Goal: Task Accomplishment & Management: Use online tool/utility

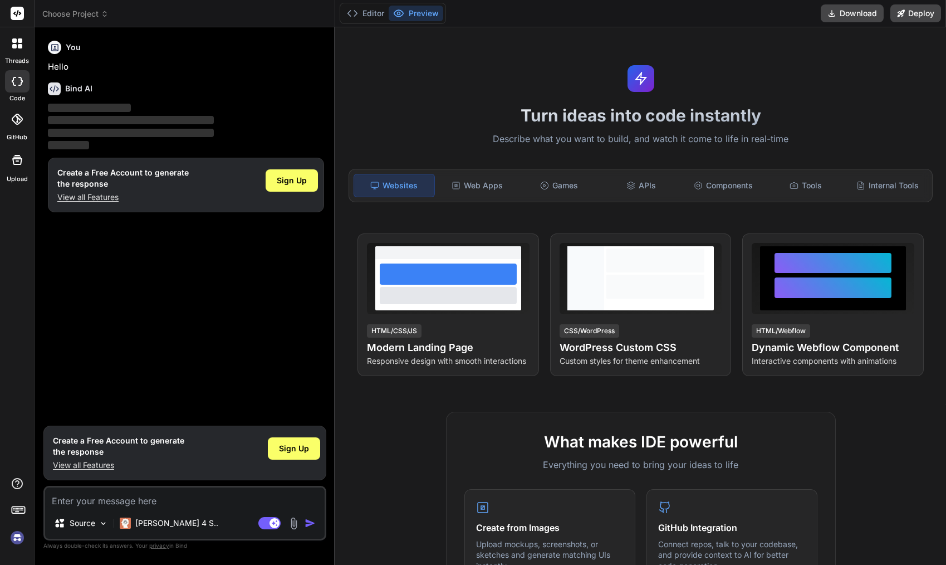
type textarea "x"
click at [20, 539] on img at bounding box center [17, 537] width 19 height 19
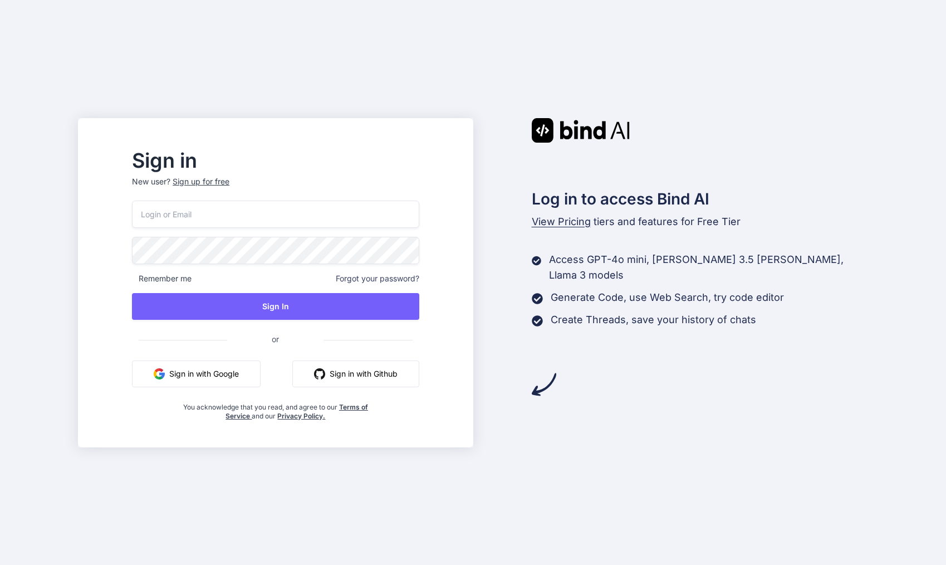
click at [273, 212] on input "email" at bounding box center [275, 213] width 287 height 27
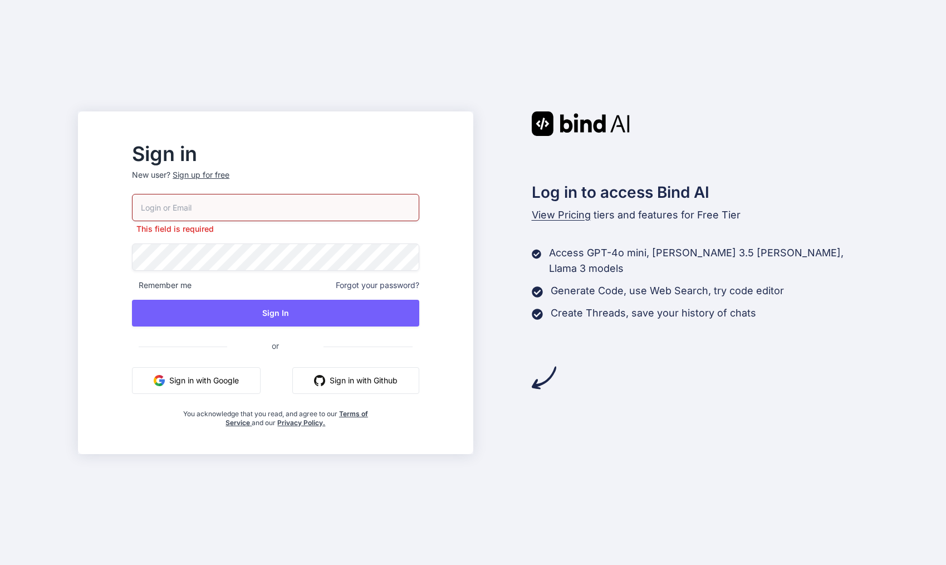
type input "[EMAIL_ADDRESS][DOMAIN_NAME]"
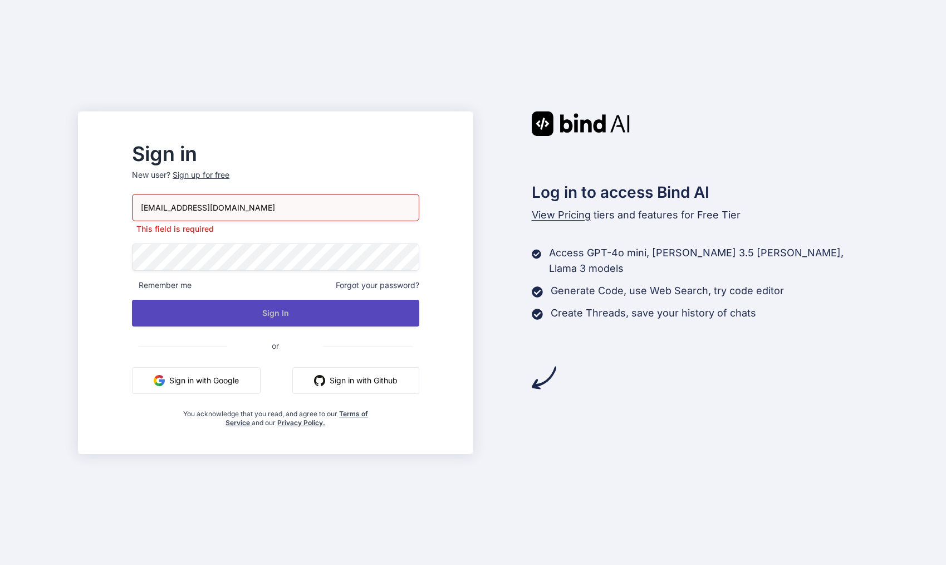
click at [268, 303] on button "Sign In" at bounding box center [275, 313] width 287 height 27
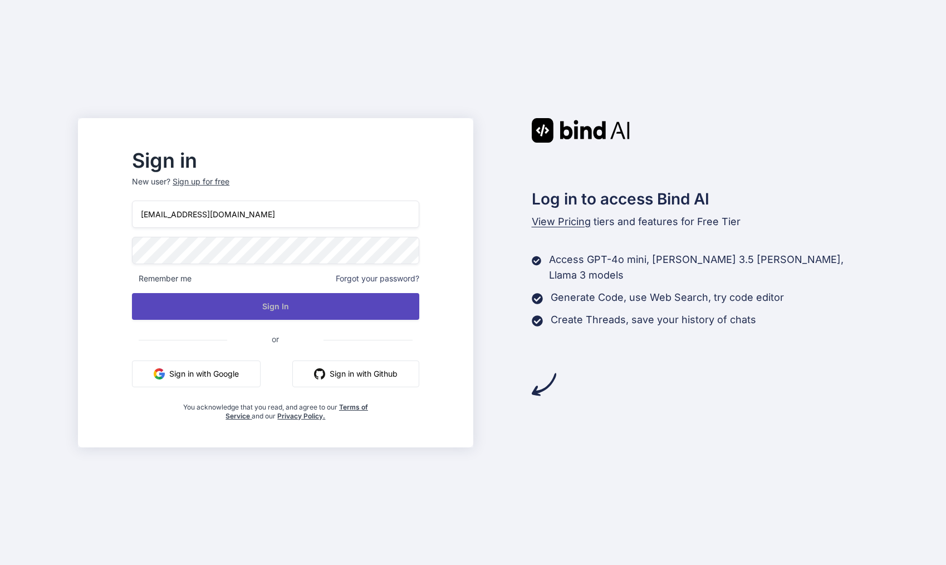
click at [310, 311] on button "Sign In" at bounding box center [275, 306] width 287 height 27
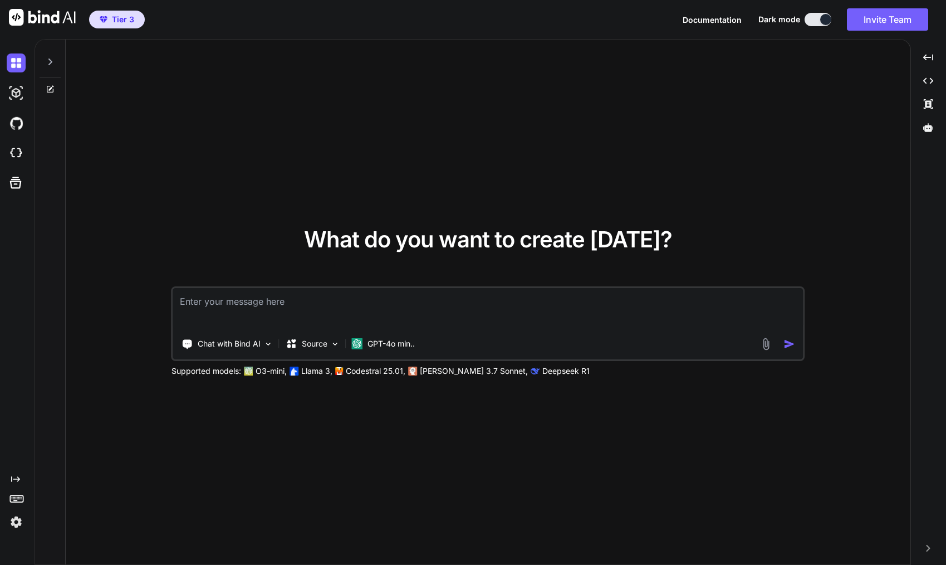
type textarea "x"
click at [232, 305] on textarea at bounding box center [488, 308] width 630 height 41
click at [489, 298] on textarea "Create a brand new website for Turbo 360 using tailwind css. It should be in th…" at bounding box center [488, 308] width 630 height 41
drag, startPoint x: 489, startPoint y: 298, endPoint x: 603, endPoint y: 302, distance: 114.7
click at [602, 302] on textarea "Create a brand new website for Turbo 360 using tailwind css. It should be in th…" at bounding box center [488, 308] width 630 height 41
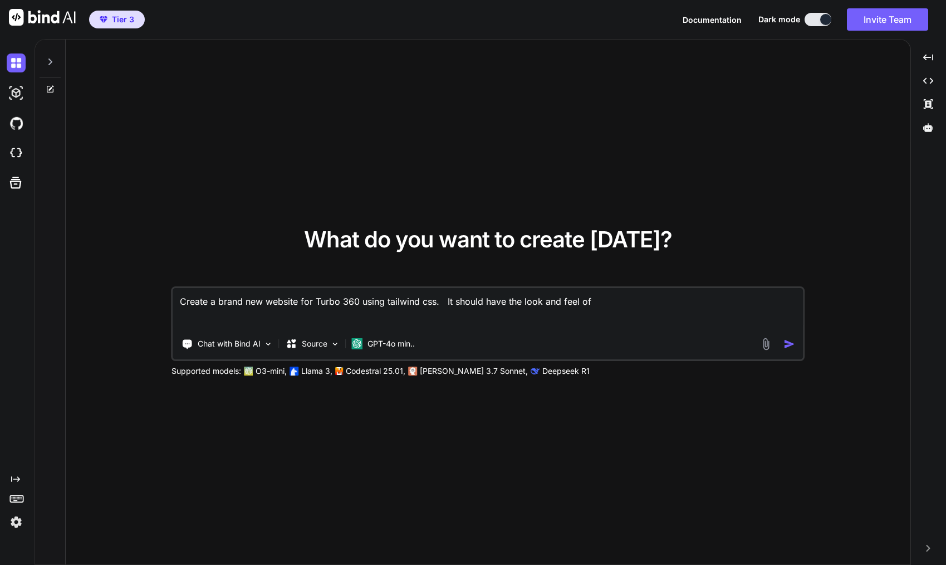
paste textarea "https://www.launtel.net.au/"
click at [264, 302] on textarea "Create a brand new website for Turbo 360 using tailwind css. It should have the…" at bounding box center [488, 308] width 630 height 41
click at [417, 314] on textarea "Create a brand new full website for Turbo 360 using tailwind css. It should hav…" at bounding box center [488, 308] width 630 height 41
drag, startPoint x: 356, startPoint y: 313, endPoint x: 281, endPoint y: 313, distance: 75.7
click at [281, 313] on textarea "Create a brand new full website for Turbo 360 using tailwind css. It should hav…" at bounding box center [488, 308] width 630 height 41
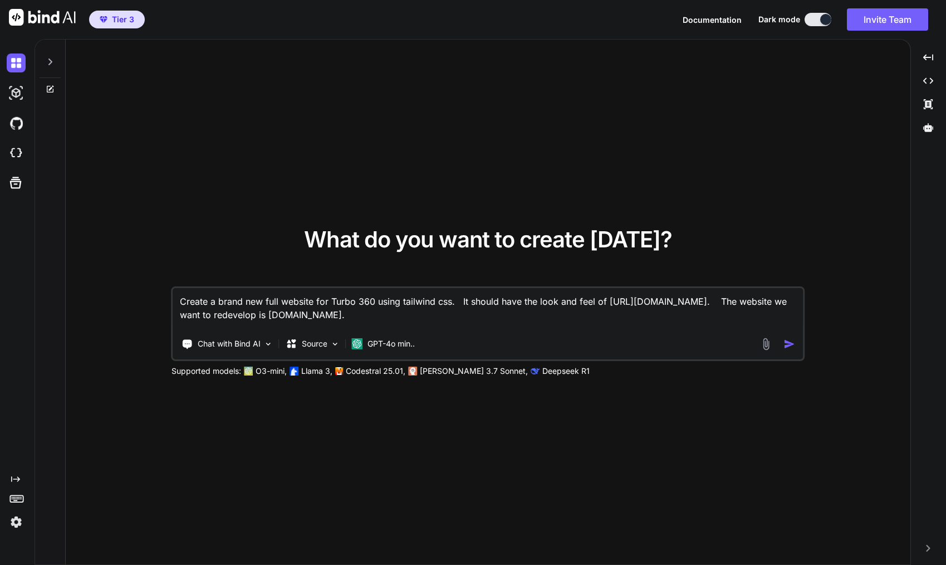
click at [374, 299] on textarea "Create a brand new full website for Turbo 360 using tailwind css. It should hav…" at bounding box center [488, 308] width 630 height 41
paste textarea "www.turbo360.au"
drag, startPoint x: 458, startPoint y: 311, endPoint x: 304, endPoint y: 309, distance: 154.2
click at [304, 309] on textarea "Create a brand new full website for Turbo 360 www.turbo360.au using tailwind cs…" at bounding box center [488, 308] width 630 height 41
click at [767, 345] on img at bounding box center [765, 343] width 13 height 13
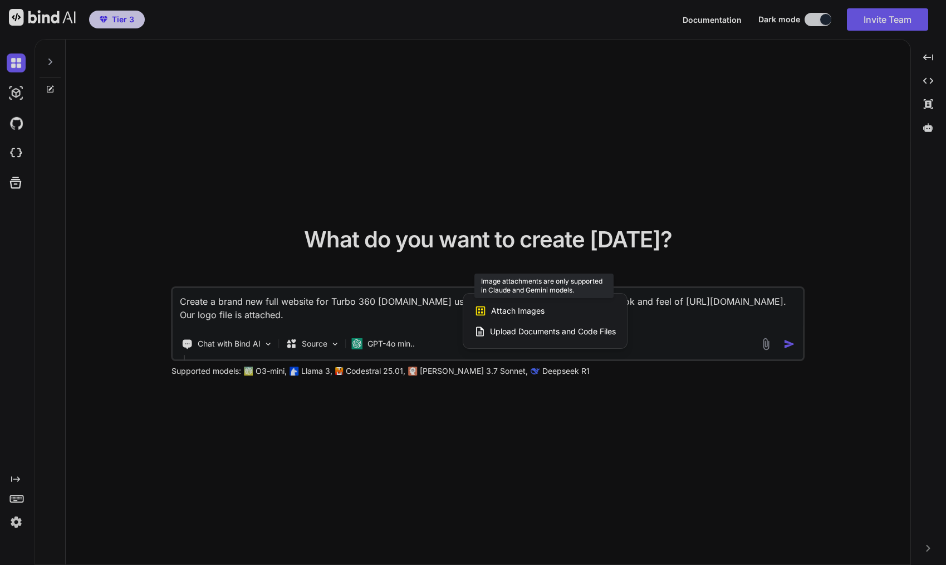
click at [500, 310] on span "Attach Images" at bounding box center [517, 310] width 53 height 11
click at [428, 310] on div at bounding box center [473, 282] width 946 height 565
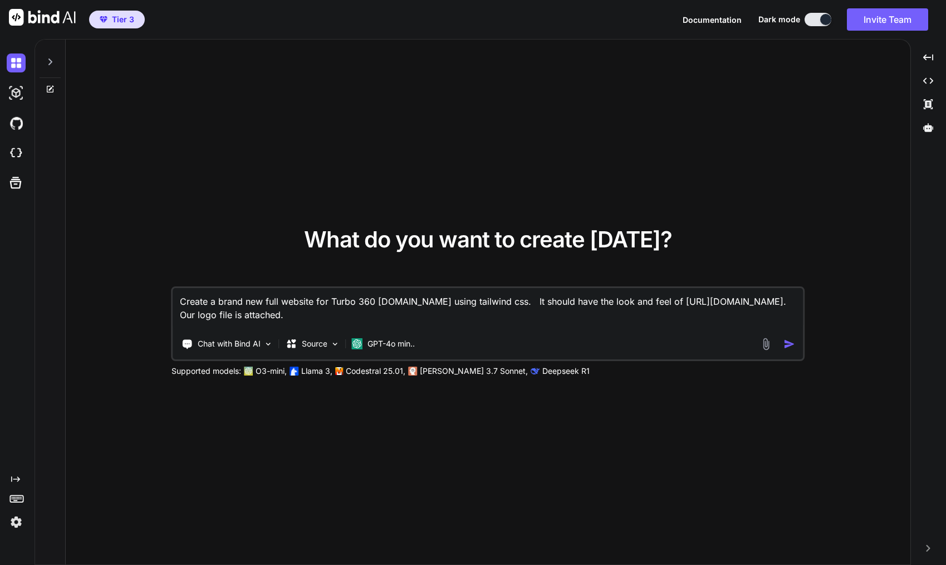
click at [399, 310] on textarea "Create a brand new full website for Turbo 360 www.turbo360.au using tailwind cs…" at bounding box center [488, 308] width 630 height 41
click at [382, 341] on p "GPT-4o min.." at bounding box center [390, 343] width 47 height 11
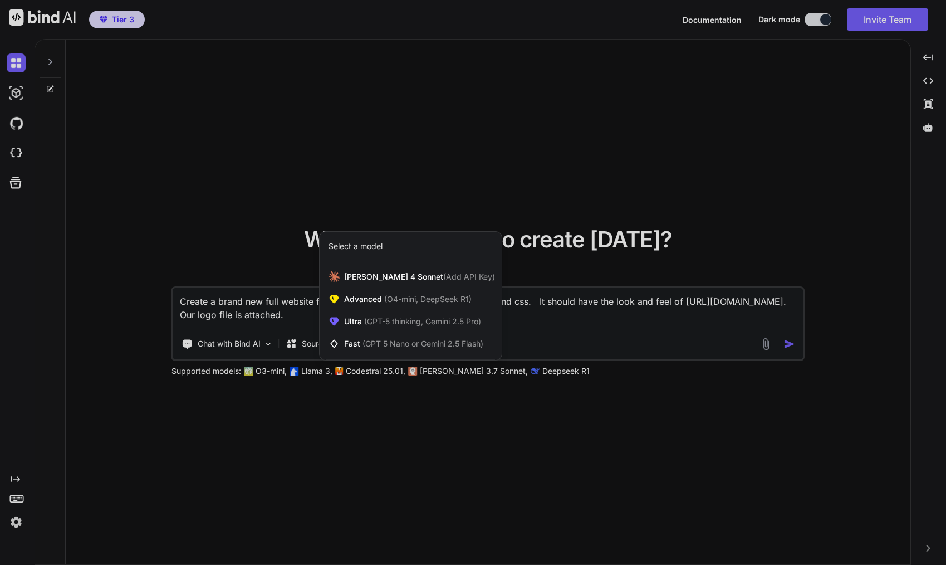
click at [537, 315] on div at bounding box center [473, 282] width 946 height 565
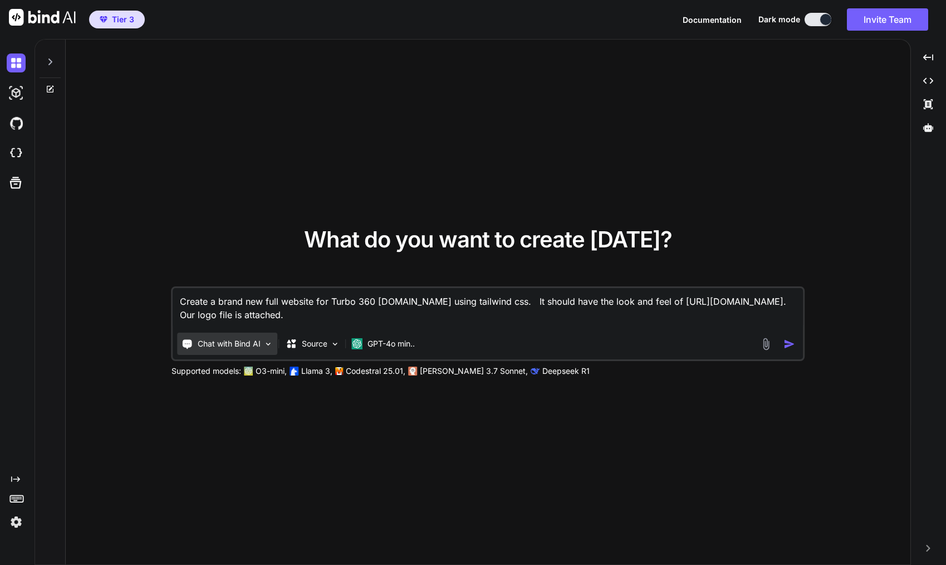
click at [218, 344] on p "Chat with Bind AI" at bounding box center [229, 343] width 63 height 11
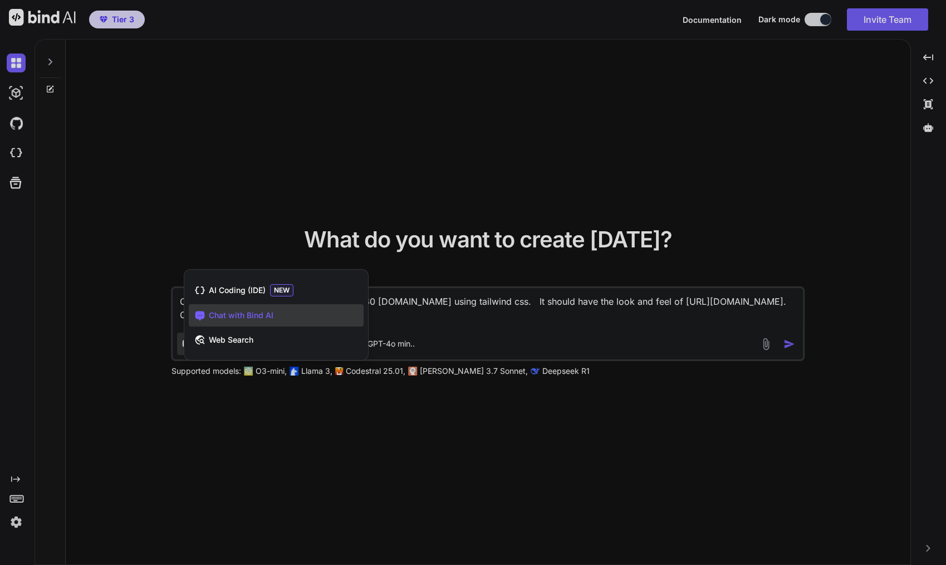
click at [554, 318] on div at bounding box center [473, 282] width 946 height 565
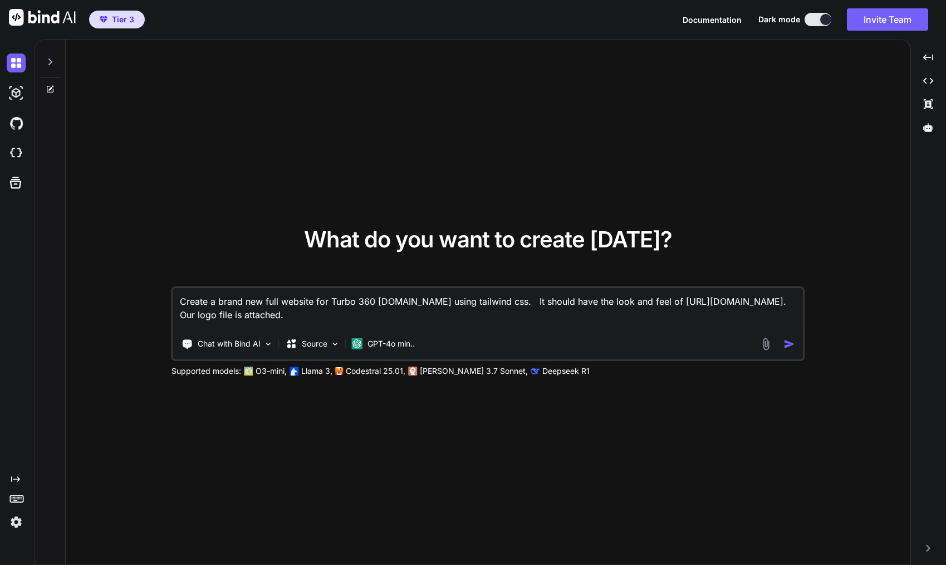
click at [458, 315] on textarea "Create a brand new full website for Turbo 360 www.turbo360.au using tailwind cs…" at bounding box center [488, 308] width 630 height 41
click at [315, 343] on p "Source" at bounding box center [315, 343] width 26 height 11
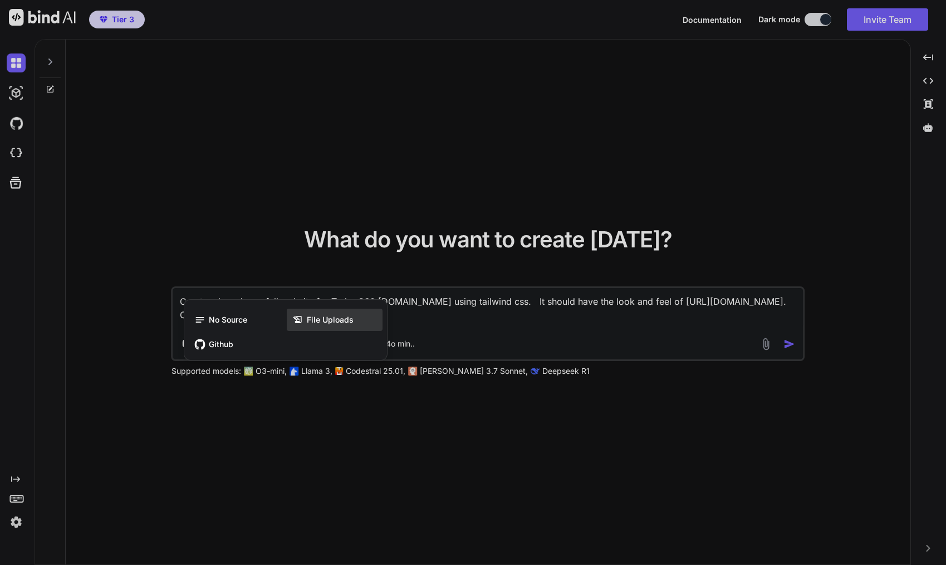
click at [333, 320] on span "File Uploads" at bounding box center [330, 319] width 47 height 11
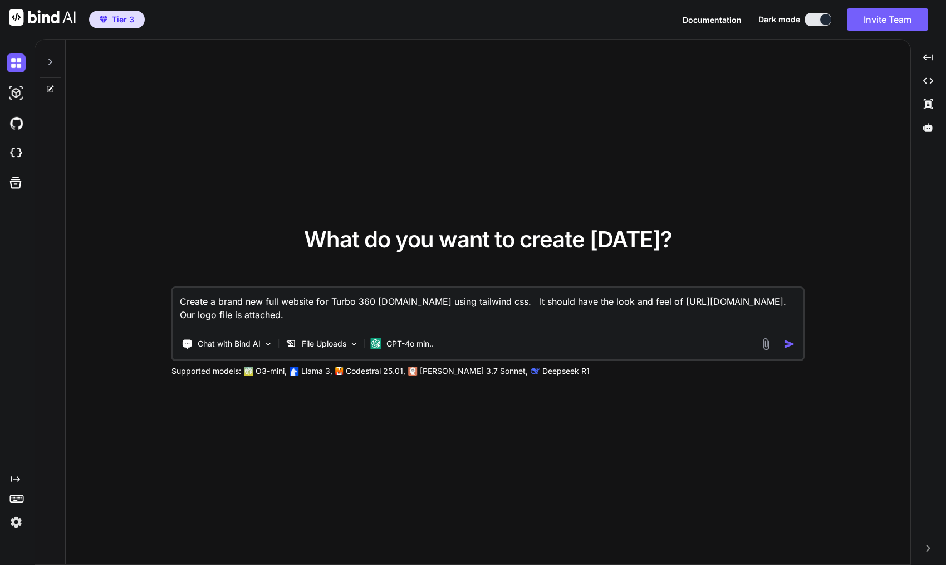
drag, startPoint x: 429, startPoint y: 312, endPoint x: 305, endPoint y: 318, distance: 124.9
click at [305, 318] on textarea "Create a brand new full website for Turbo 360 www.turbo360.au using tailwind cs…" at bounding box center [488, 308] width 630 height 41
click at [382, 315] on textarea "Create a brand new full website for Turbo 360 www.turbo360.au using tailwind cs…" at bounding box center [488, 308] width 630 height 41
type textarea "Create a brand new full website for Turbo 360 www.turbo360.au using tailwind cs…"
click at [787, 340] on img "button" at bounding box center [789, 344] width 12 height 12
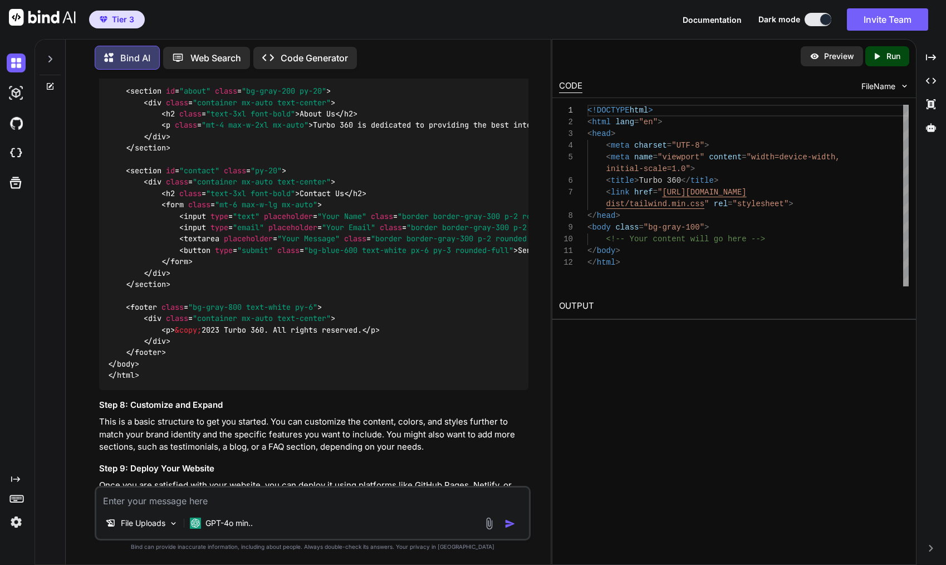
scroll to position [2103, 0]
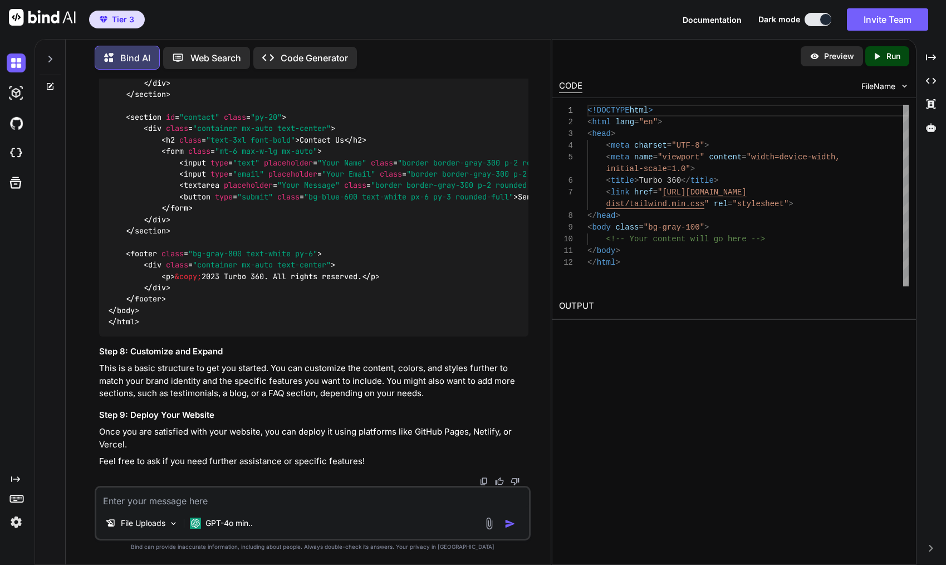
click at [823, 55] on div "Preview" at bounding box center [832, 56] width 62 height 20
click at [894, 55] on p "Run" at bounding box center [893, 56] width 14 height 11
click at [832, 58] on p "Preview" at bounding box center [839, 56] width 30 height 11
click at [631, 329] on link "https://app.onecompiler.com/43vjjapfr_43vuwkbuh" at bounding box center [604, 332] width 90 height 11
click at [247, 494] on textarea at bounding box center [312, 497] width 433 height 20
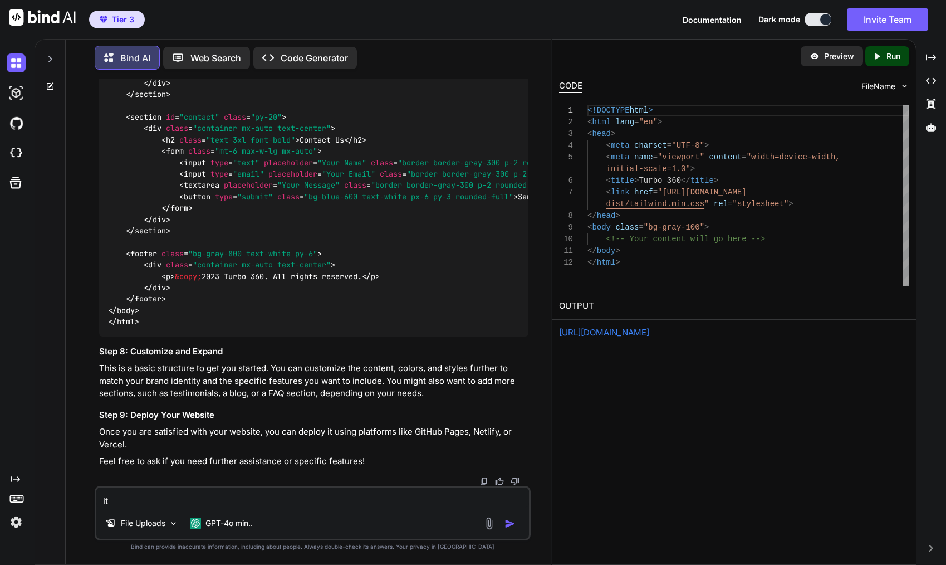
type textarea "i"
type textarea "the preview doesent show anything"
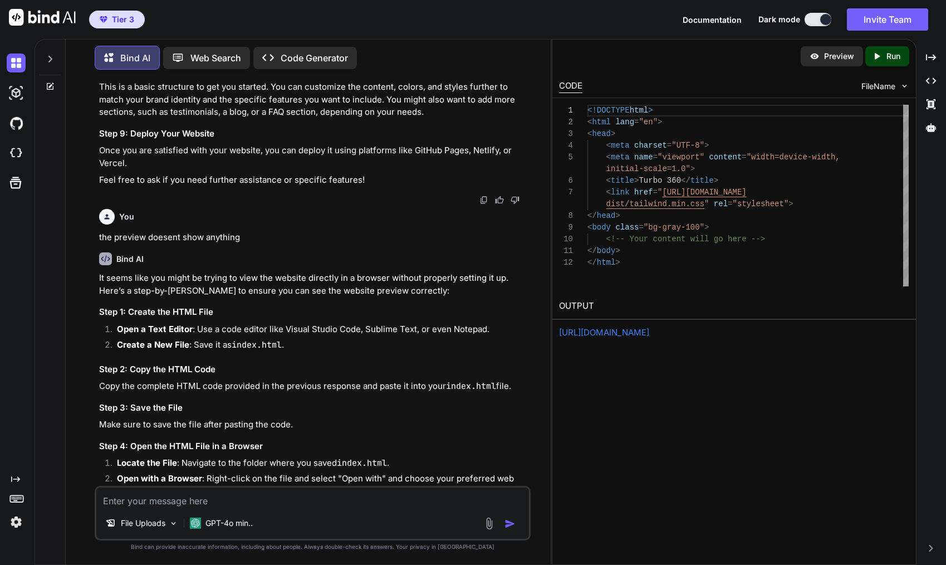
scroll to position [2536, 0]
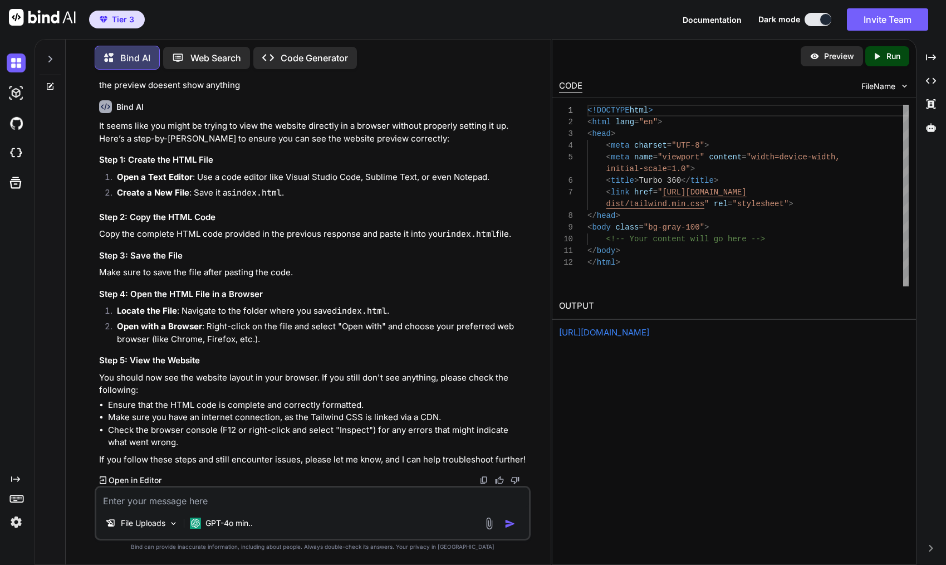
click at [894, 85] on span "FileName" at bounding box center [878, 86] width 34 height 11
click at [904, 85] on img at bounding box center [904, 85] width 9 height 9
click at [143, 480] on p "Open in Editor" at bounding box center [135, 479] width 53 height 11
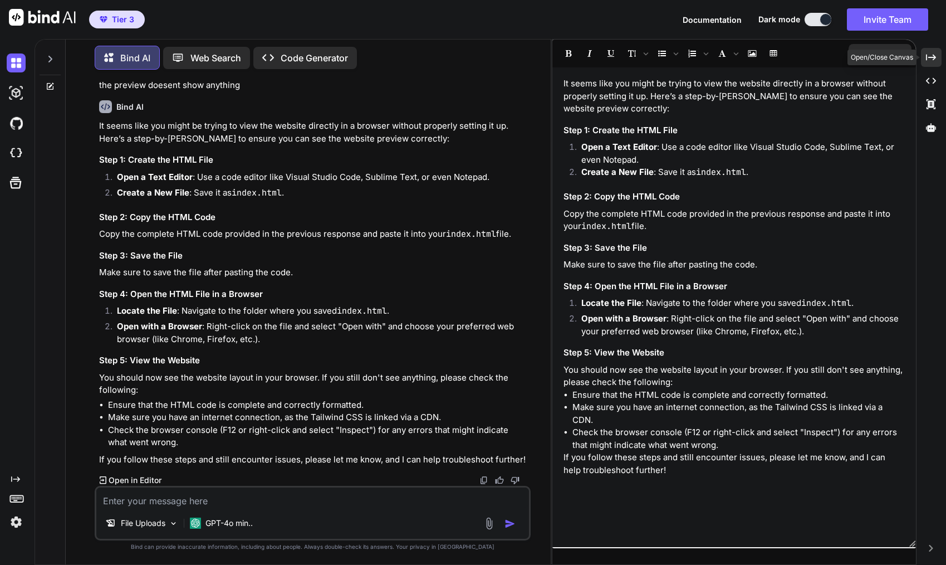
click at [927, 53] on icon "Created with Pixso." at bounding box center [931, 57] width 10 height 10
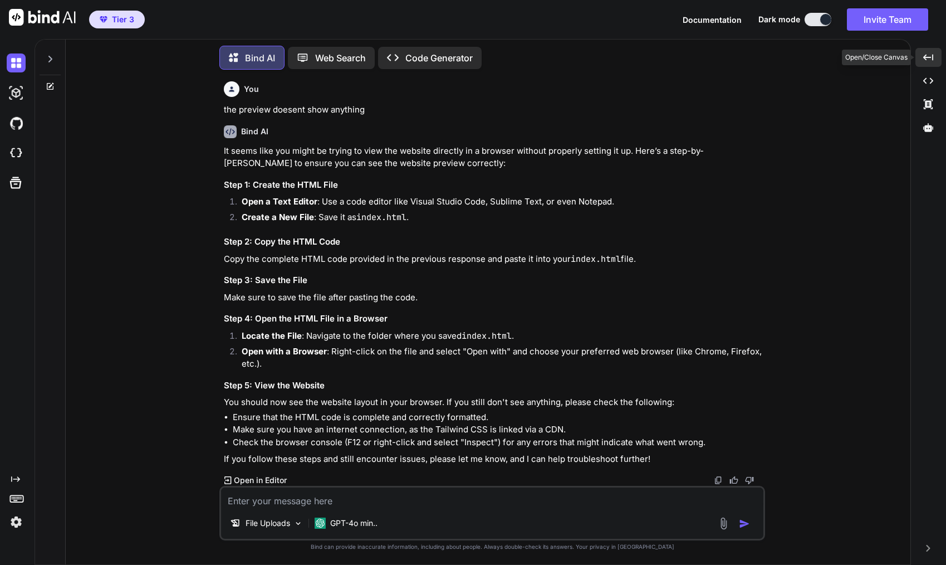
click at [927, 53] on icon "Created with Pixso." at bounding box center [928, 57] width 10 height 10
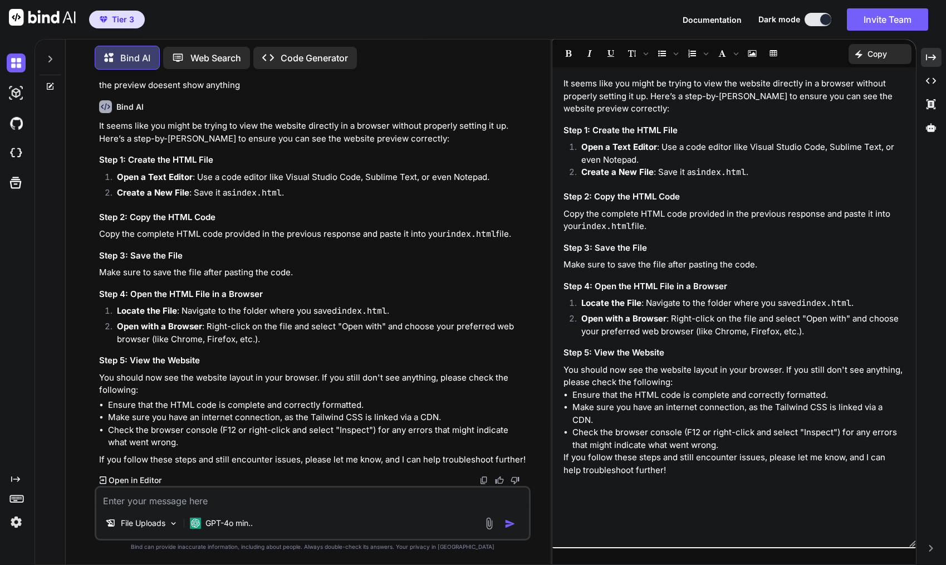
click at [318, 52] on p "Code Generator" at bounding box center [314, 57] width 67 height 13
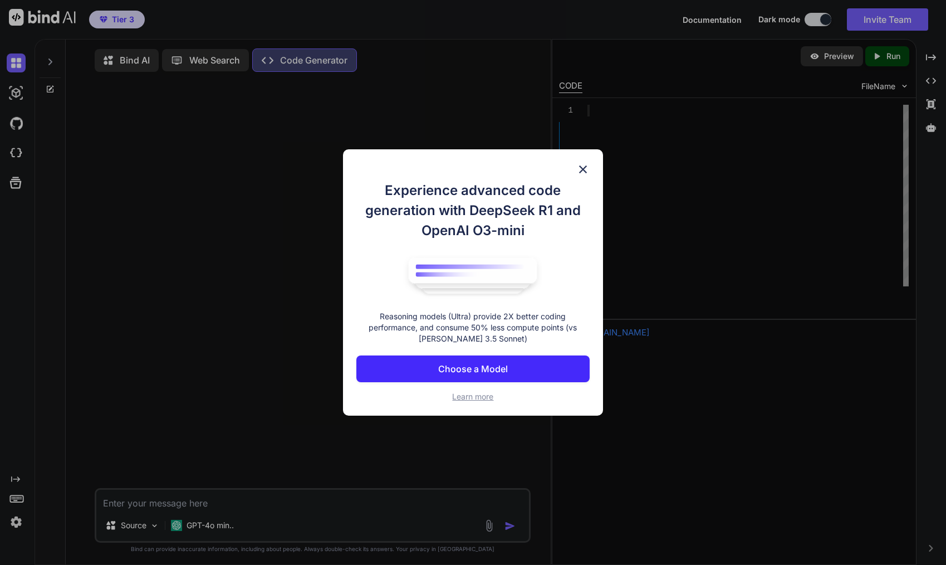
click at [489, 367] on p "Choose a Model" at bounding box center [473, 368] width 70 height 13
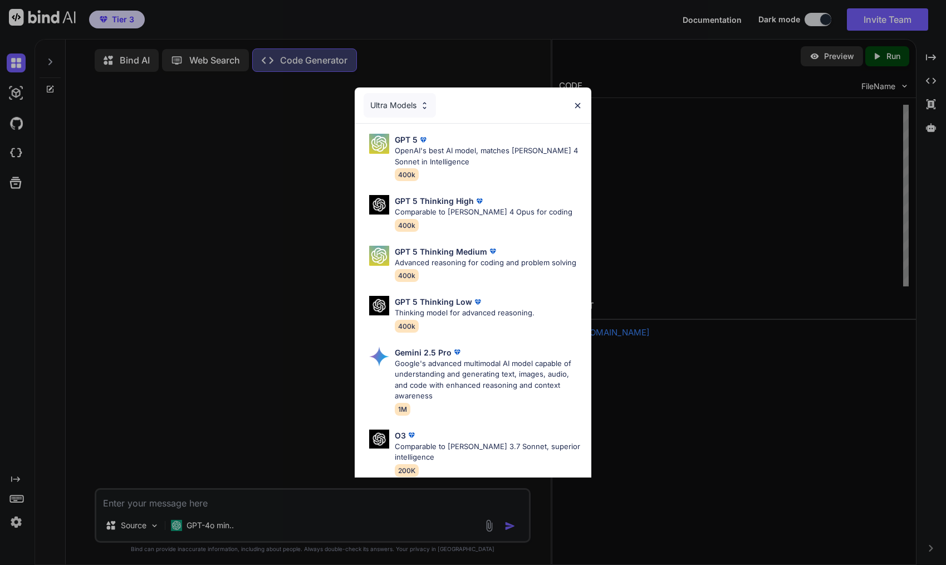
click at [396, 102] on div "Ultra Models" at bounding box center [400, 105] width 72 height 24
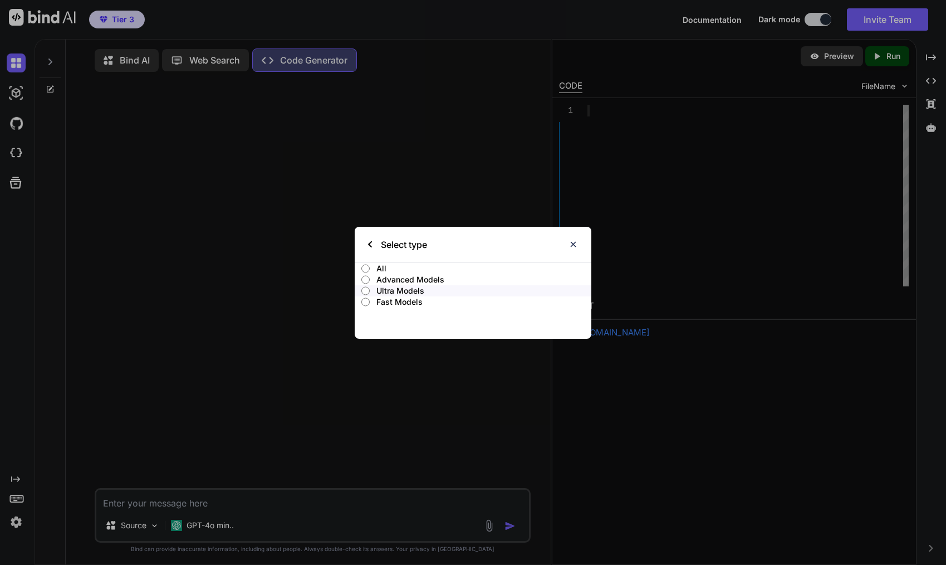
click at [373, 245] on div "Select type" at bounding box center [397, 245] width 59 height 36
click at [366, 240] on div "Select type" at bounding box center [473, 245] width 237 height 36
click at [573, 242] on img at bounding box center [572, 243] width 9 height 9
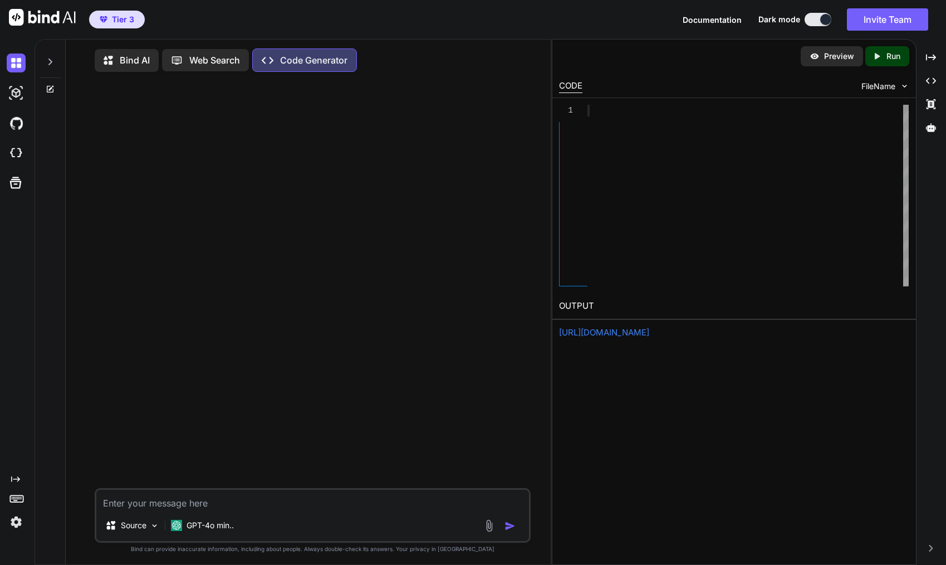
click at [308, 58] on p "Code Generator" at bounding box center [313, 59] width 67 height 13
click at [294, 67] on div "Created with Pixso. Code Generator" at bounding box center [304, 59] width 105 height 23
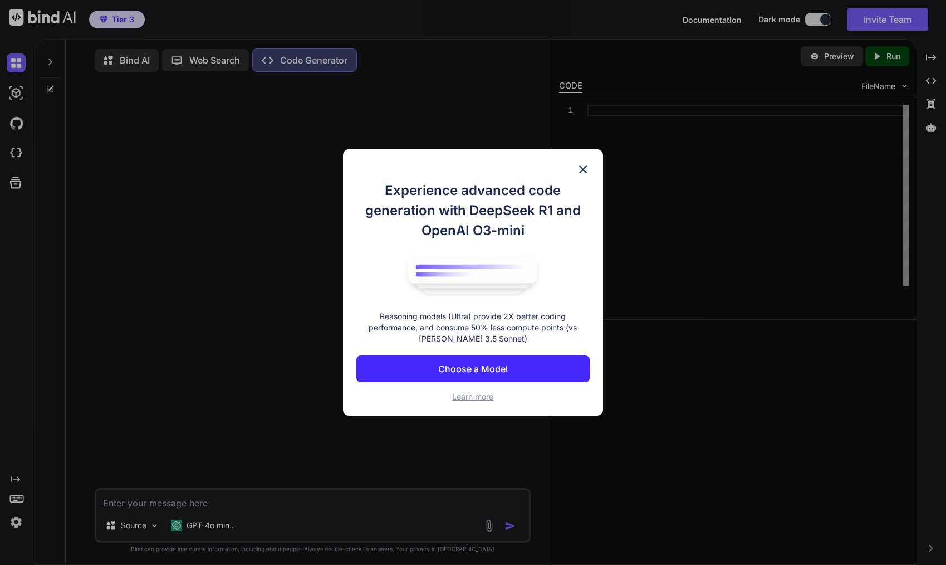
click at [506, 363] on p "Choose a Model" at bounding box center [473, 368] width 70 height 13
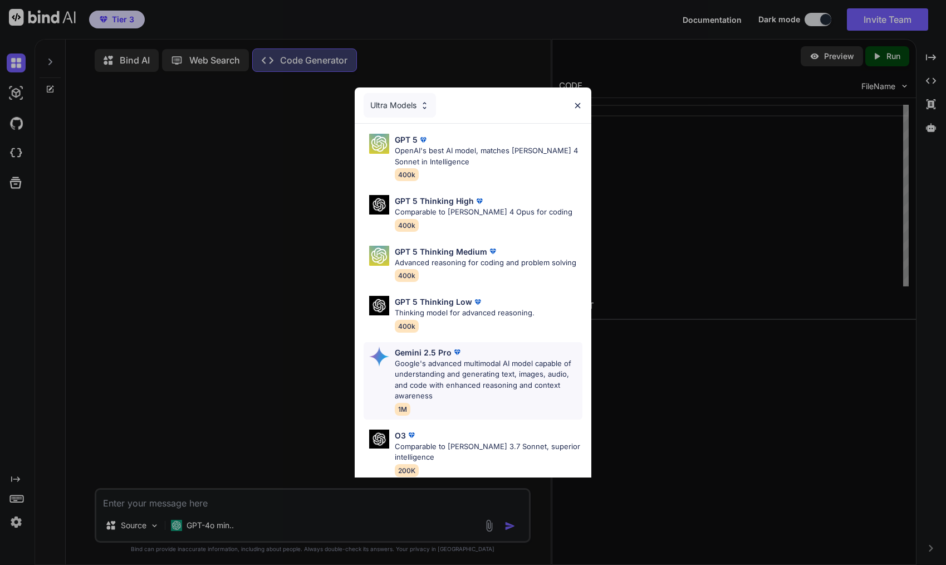
click at [489, 369] on p "Google's advanced multimodal AI model capable of understanding and generating t…" at bounding box center [489, 379] width 188 height 43
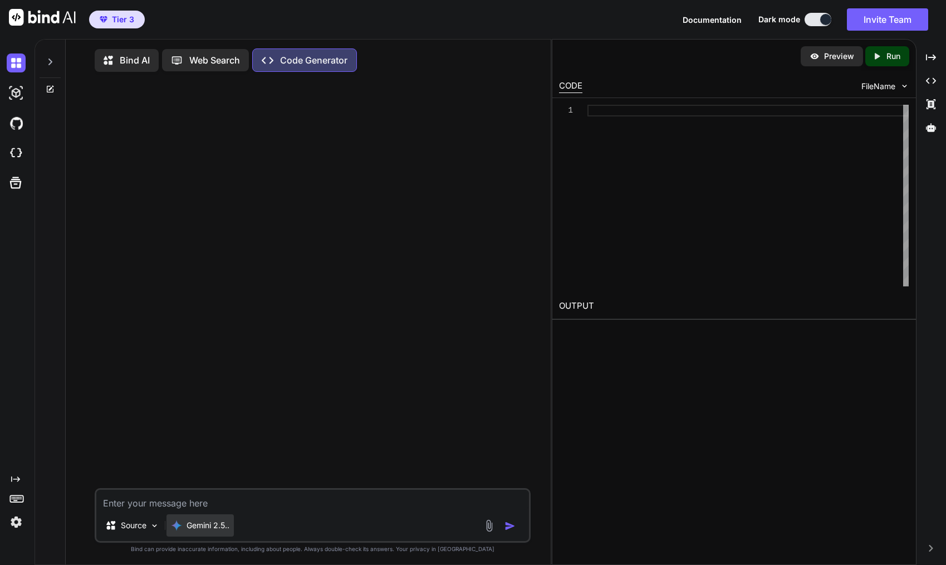
click at [207, 528] on p "Gemini 2.5.." at bounding box center [207, 524] width 43 height 11
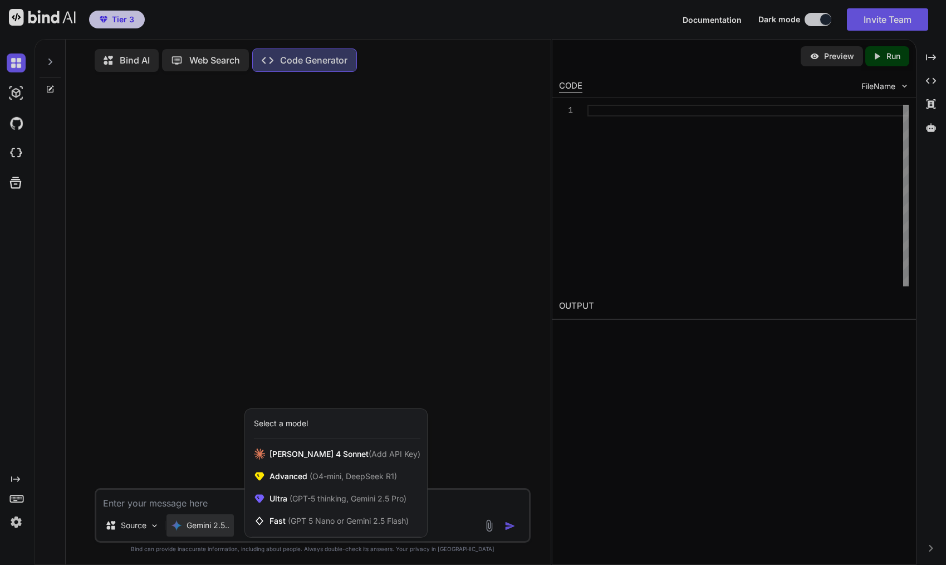
click at [193, 502] on div at bounding box center [473, 282] width 946 height 565
type textarea "x"
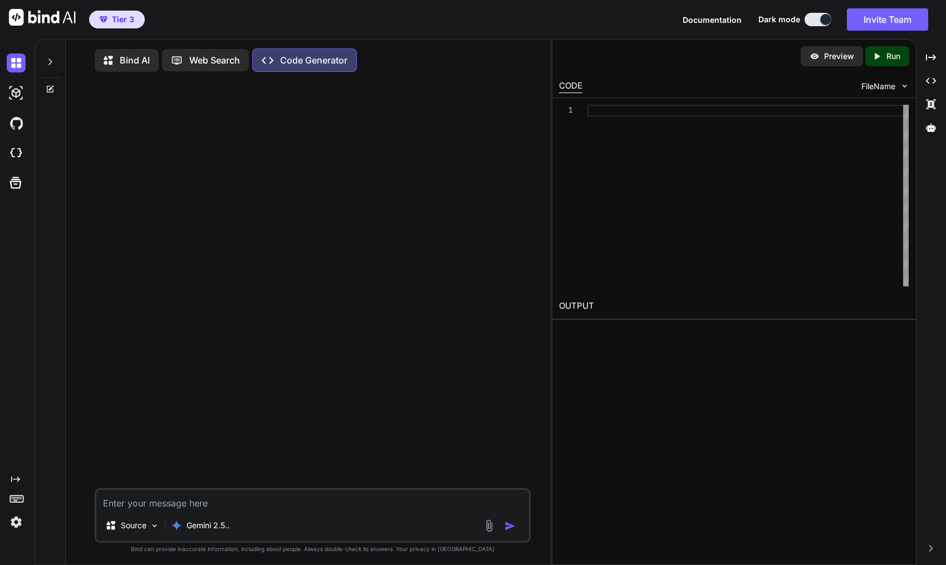
click at [161, 504] on textarea at bounding box center [312, 499] width 433 height 20
type textarea "C"
type textarea "x"
type textarea "Cr"
type textarea "x"
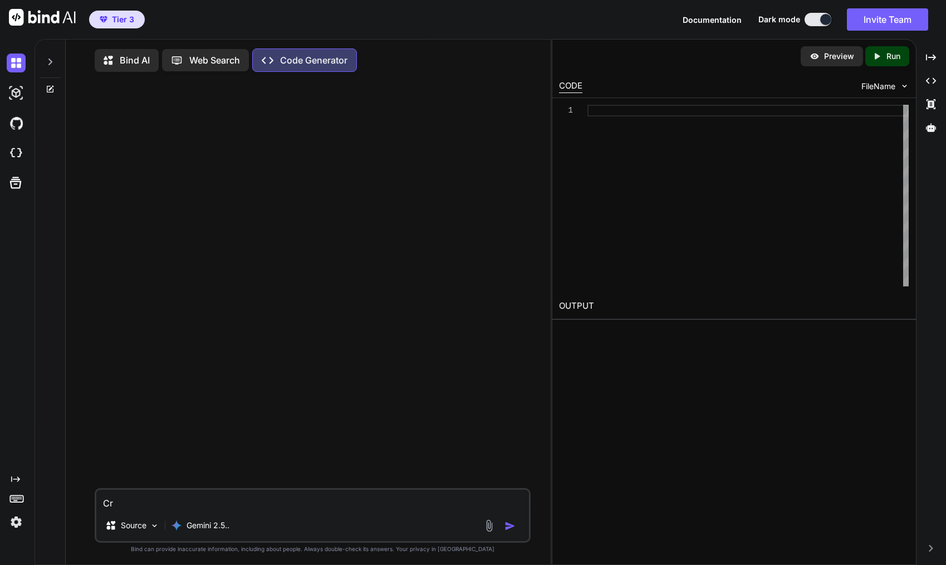
type textarea "Cre"
type textarea "x"
type textarea "Crea"
type textarea "x"
type textarea "Creat"
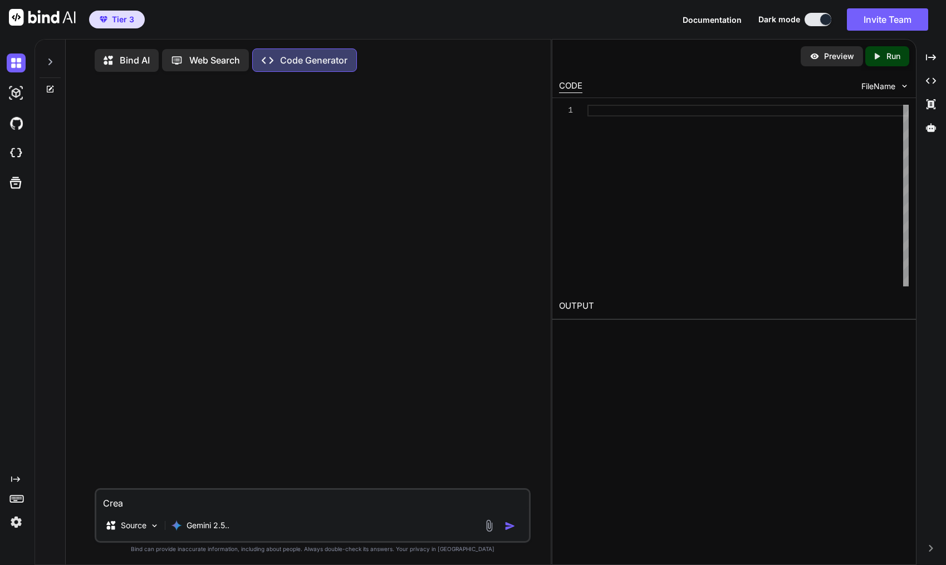
type textarea "x"
type textarea "Create"
type textarea "x"
type textarea "Create"
type textarea "x"
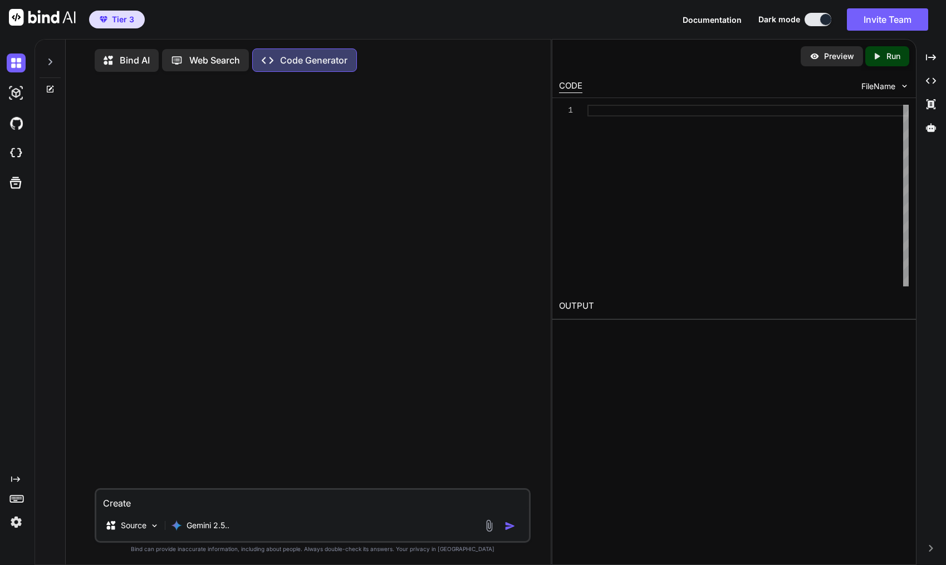
type textarea "Create a"
type textarea "x"
type textarea "Create a"
type textarea "x"
type textarea "Create a f"
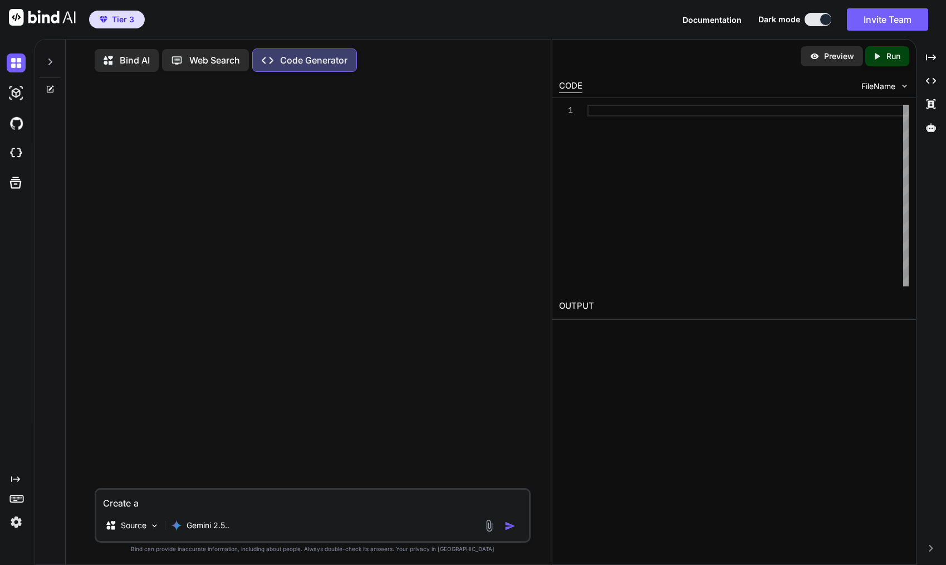
type textarea "x"
type textarea "Create a fu"
type textarea "x"
type textarea "Create a ful"
type textarea "x"
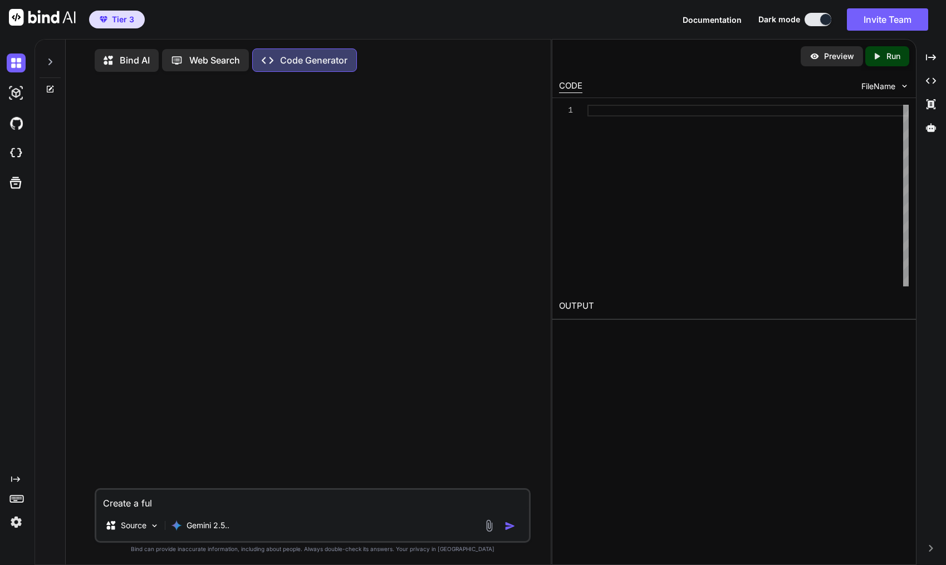
type textarea "Create a full"
type textarea "x"
type textarea "Create a fully"
type textarea "x"
type textarea "Create a fully"
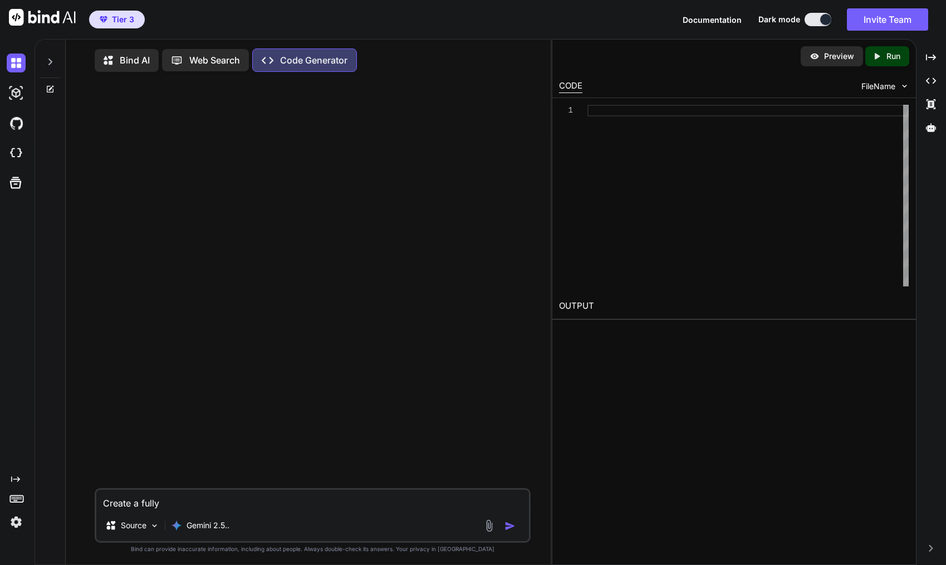
type textarea "x"
type textarea "Create a fully f"
type textarea "x"
type textarea "Create a fully fu"
type textarea "x"
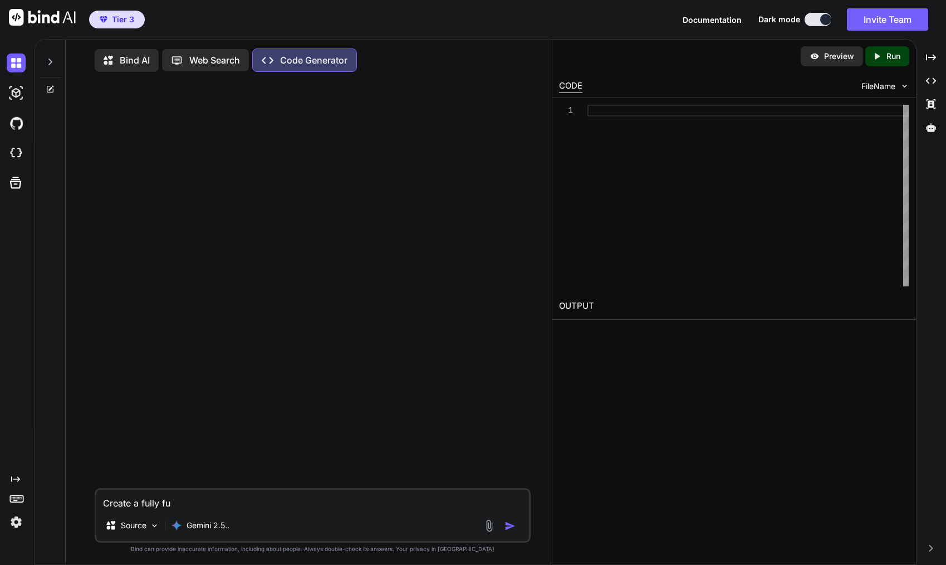
type textarea "Create a fully fun"
type textarea "x"
type textarea "Create a fully func"
type textarea "x"
type textarea "Create a fully funct"
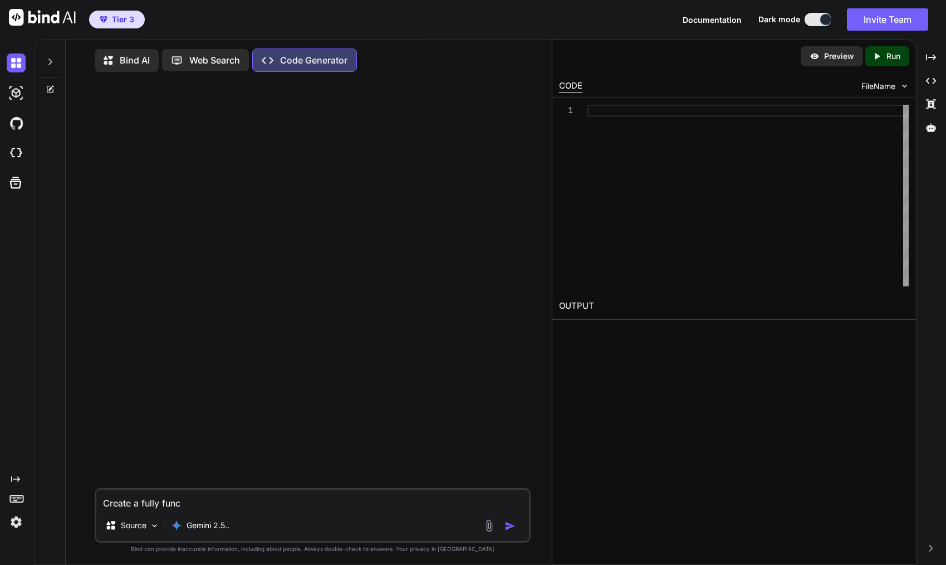
type textarea "x"
type textarea "Create a fully functi"
type textarea "x"
type textarea "Create a fully functio"
type textarea "x"
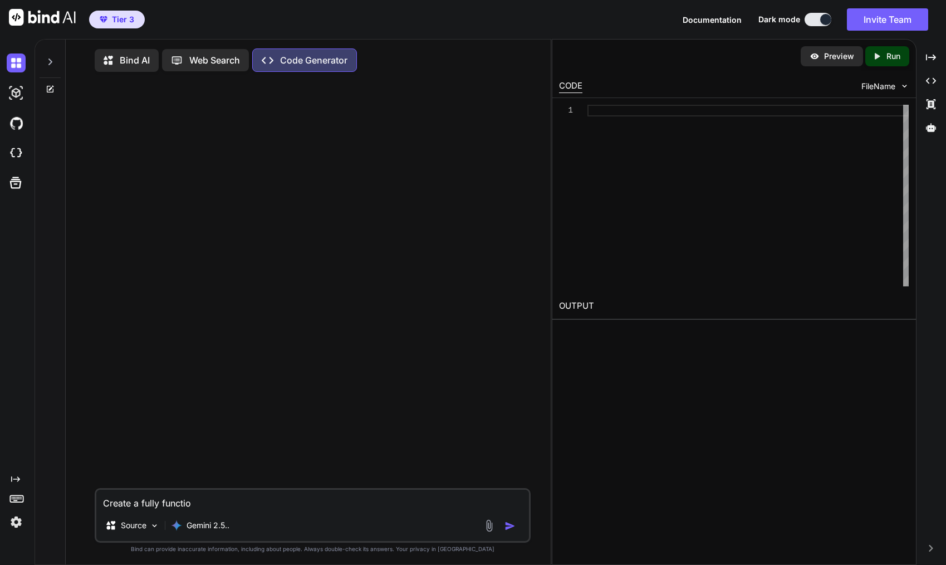
type textarea "Create a fully function"
type textarea "x"
type textarea "Create a fully functioni"
type textarea "x"
type textarea "Create a fully functionin"
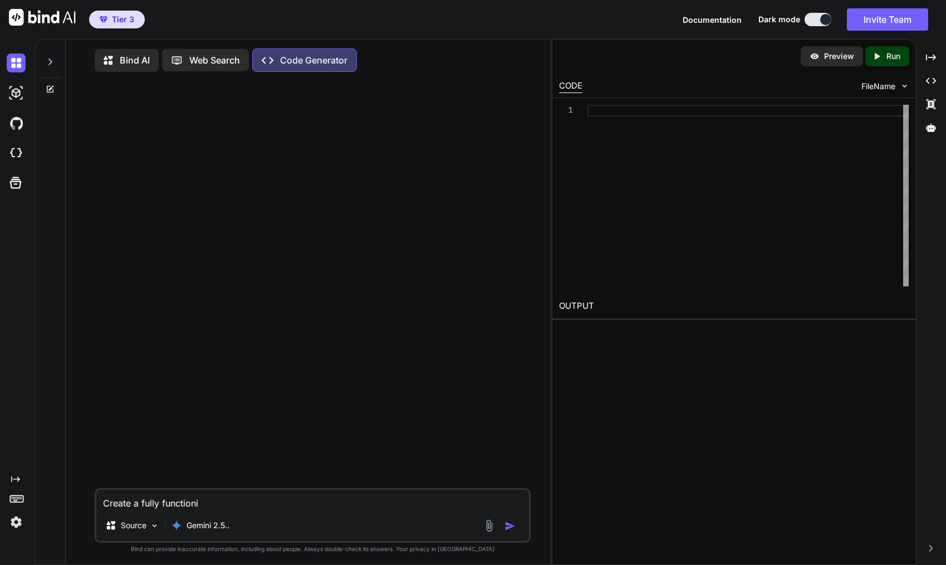
type textarea "x"
type textarea "Create a fully functioning"
type textarea "x"
type textarea "Create a fully functioning"
type textarea "x"
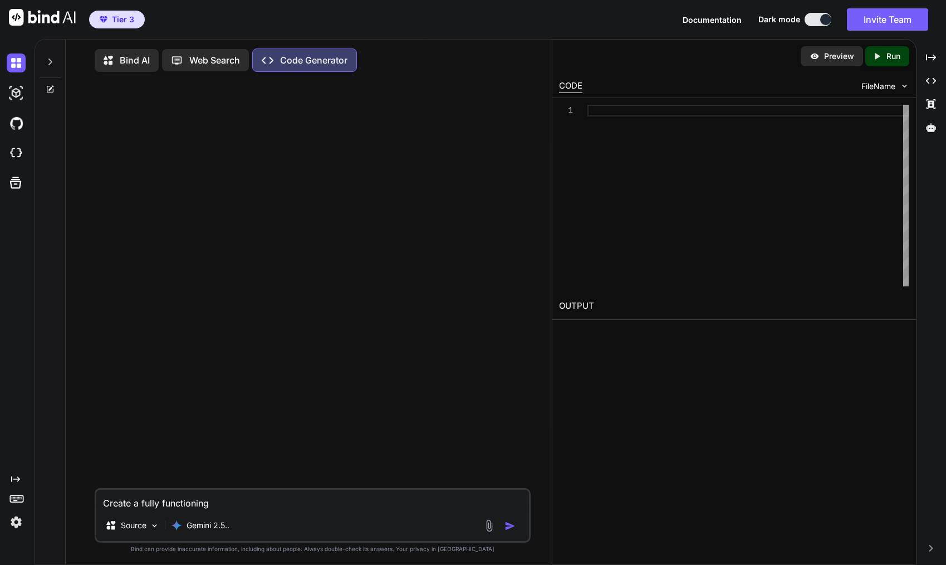
type textarea "Create a fully functioning A"
type textarea "x"
type textarea "Create a fully functioning Ap"
type textarea "x"
type textarea "Create a fully functioning App"
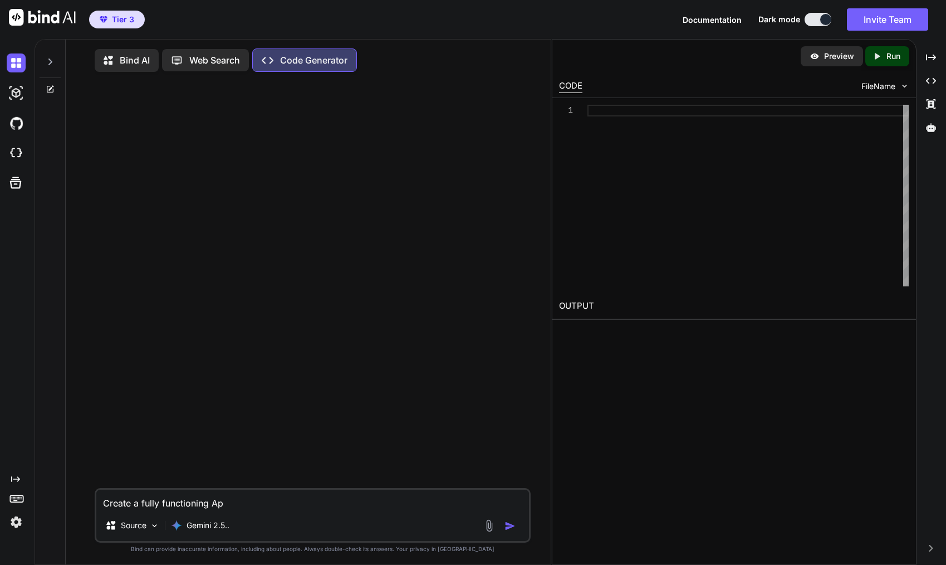
type textarea "x"
type textarea "Create a fully functioning Appl"
type textarea "x"
type textarea "Create a fully functioning Apple"
type textarea "x"
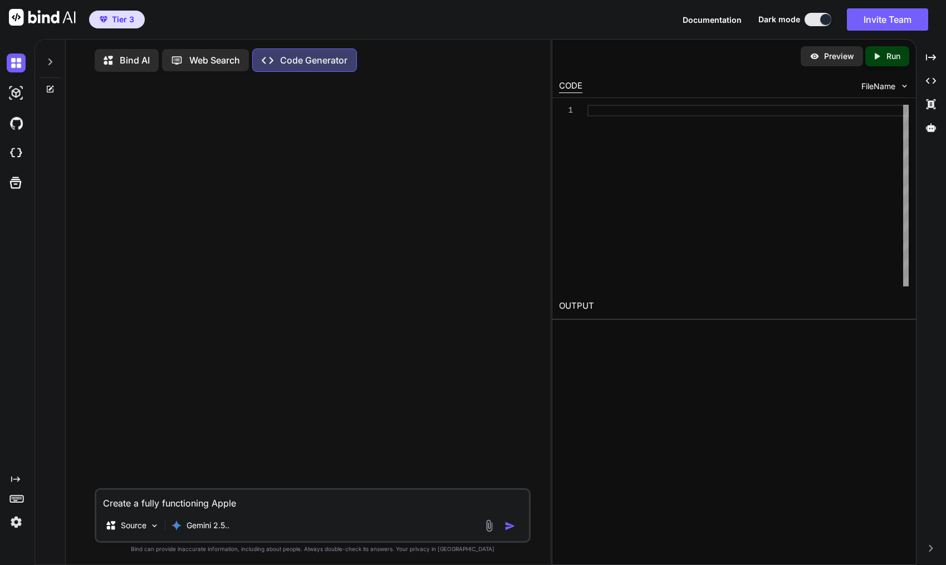
type textarea "Create a fully functioning Apple"
type textarea "x"
type textarea "Create a fully functioning Apple C"
type textarea "x"
type textarea "Create a fully functioning Apple Ca"
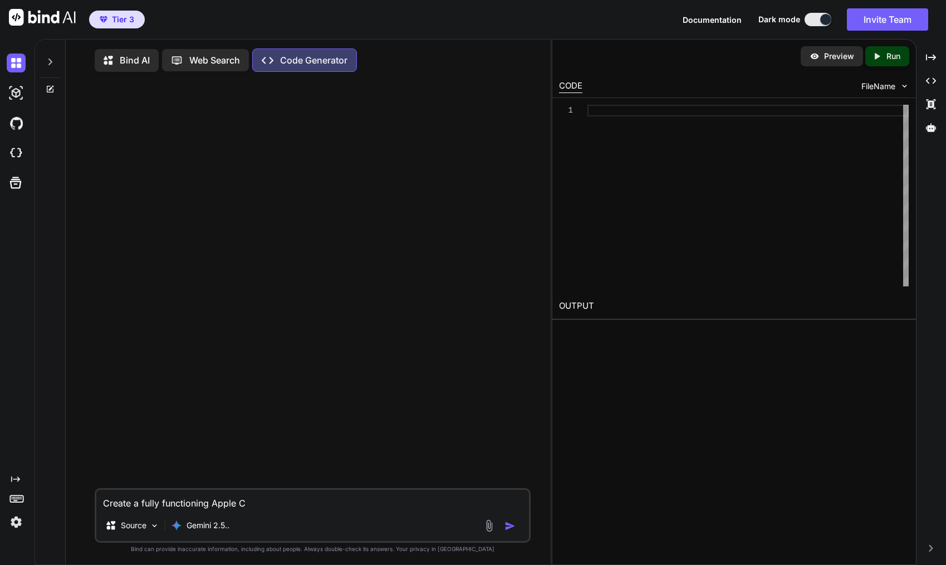
type textarea "x"
type textarea "Create a fully functioning Apple Car"
type textarea "x"
type textarea "Create a fully functioning Apple Car"
type textarea "x"
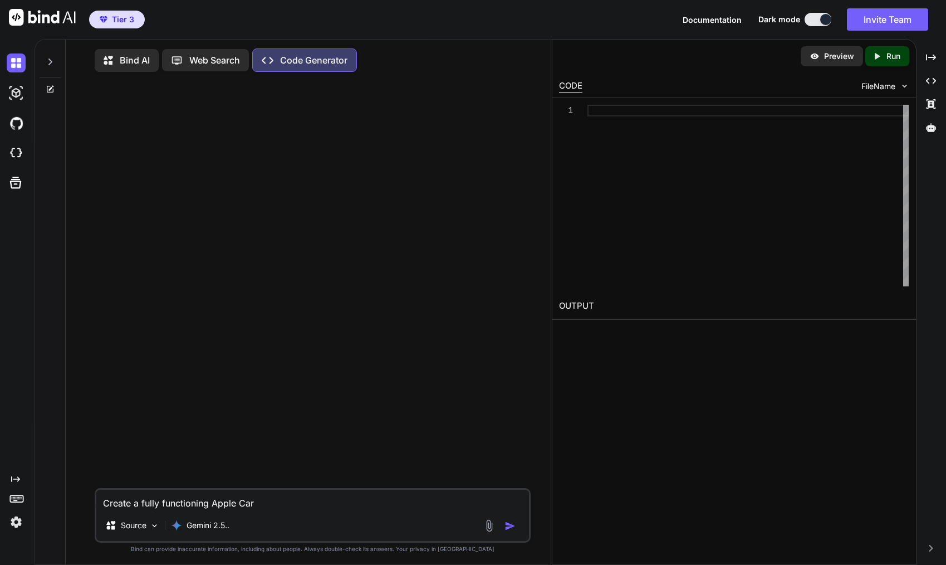
type textarea "Create a fully functioning Apple Car P"
type textarea "x"
type textarea "Create a fully functioning Apple Car Pl"
type textarea "x"
type textarea "Create a fully functioning Apple Car Pla"
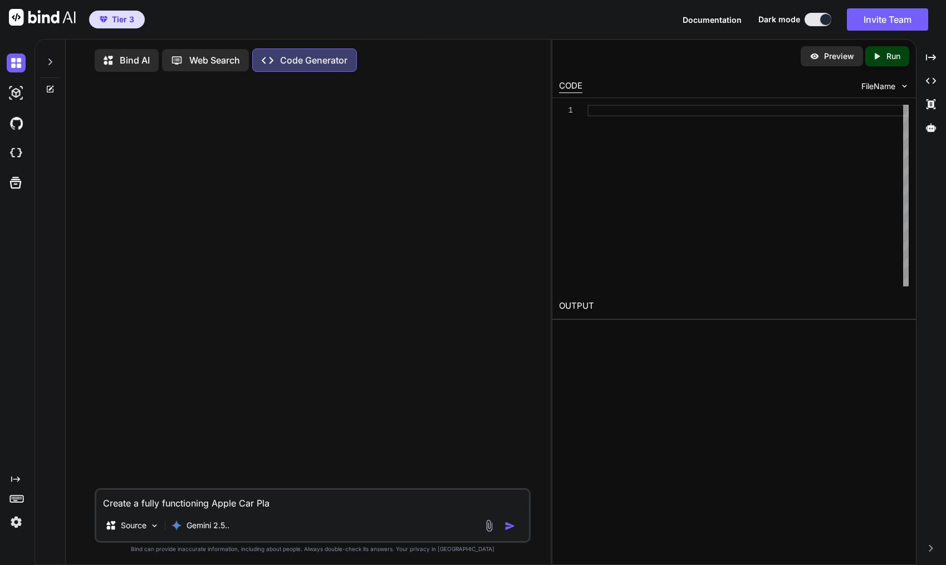
type textarea "x"
type textarea "Create a fully functioning Apple Car Play"
type textarea "x"
type textarea "Create a fully functioning Apple Car Play"
type textarea "x"
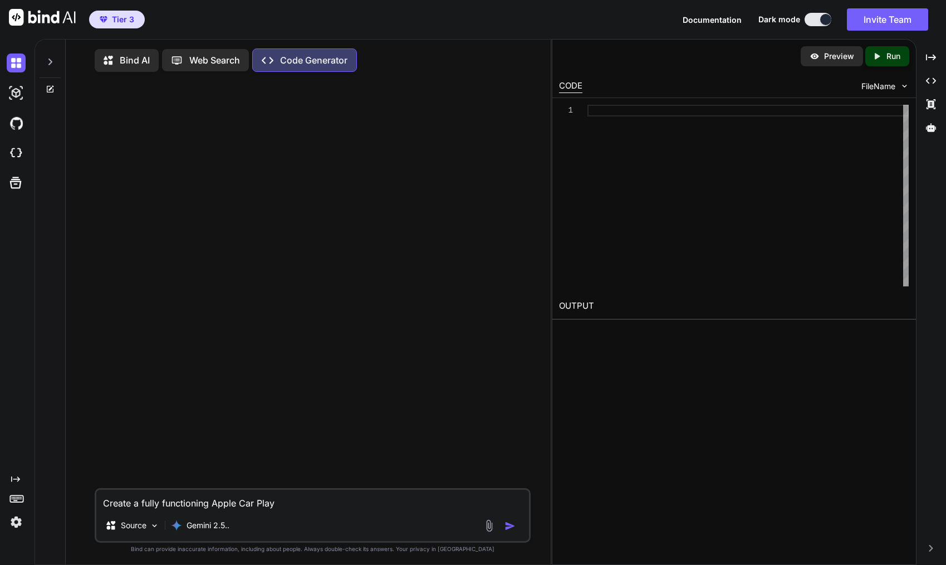
type textarea "Create a fully functioning Apple Car Play a"
type textarea "x"
type textarea "Create a fully functioning Apple Car Play ap"
type textarea "x"
type textarea "Create a fully functioning Apple Car Play app"
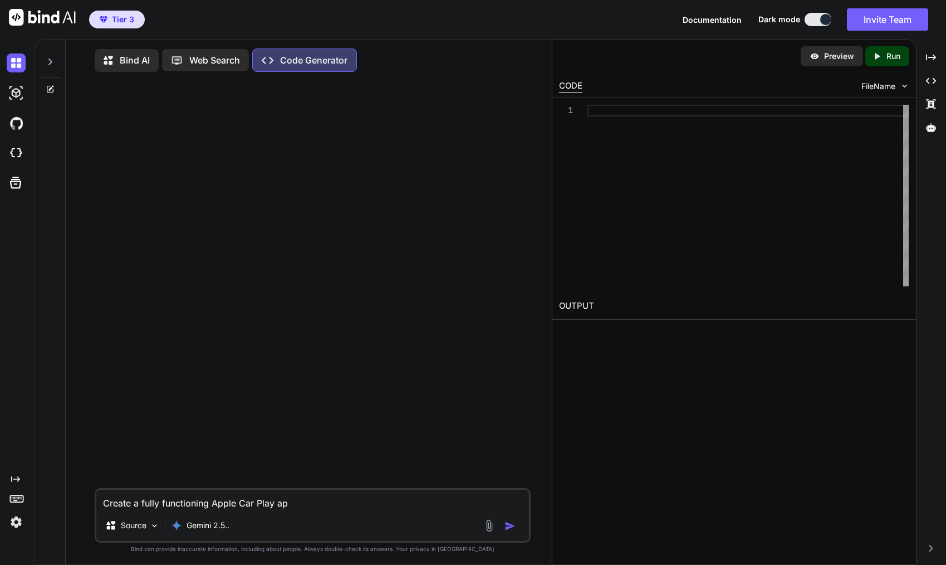
type textarea "x"
type textarea "Create a fully functioning Apple Car Play app"
type textarea "x"
type textarea "Create a fully functioning Apple Car Play app f"
type textarea "x"
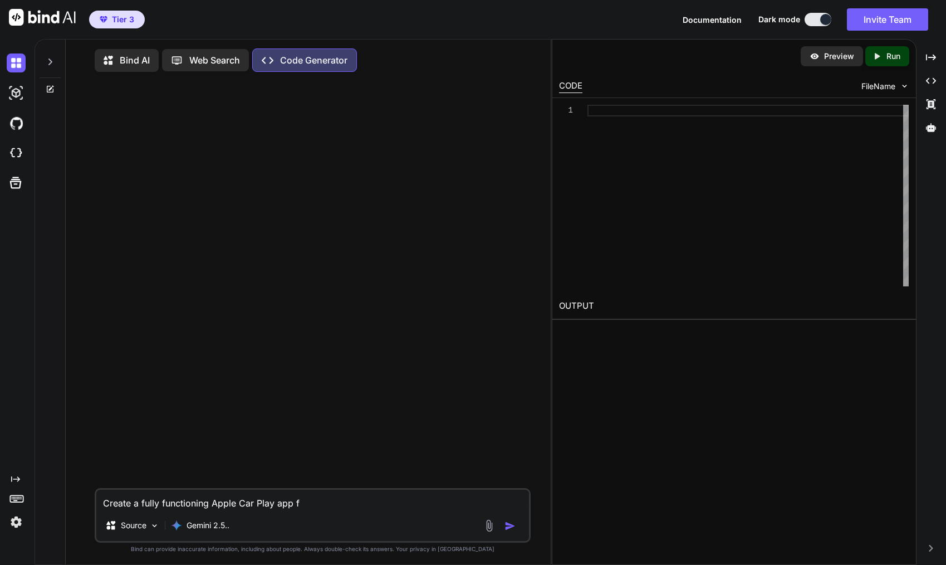
type textarea "Create a fully functioning Apple Car Play app fo"
type textarea "x"
type textarea "Create a fully functioning Apple Car Play app for"
type textarea "x"
type textarea "Create a fully functioning Apple Car Play app for"
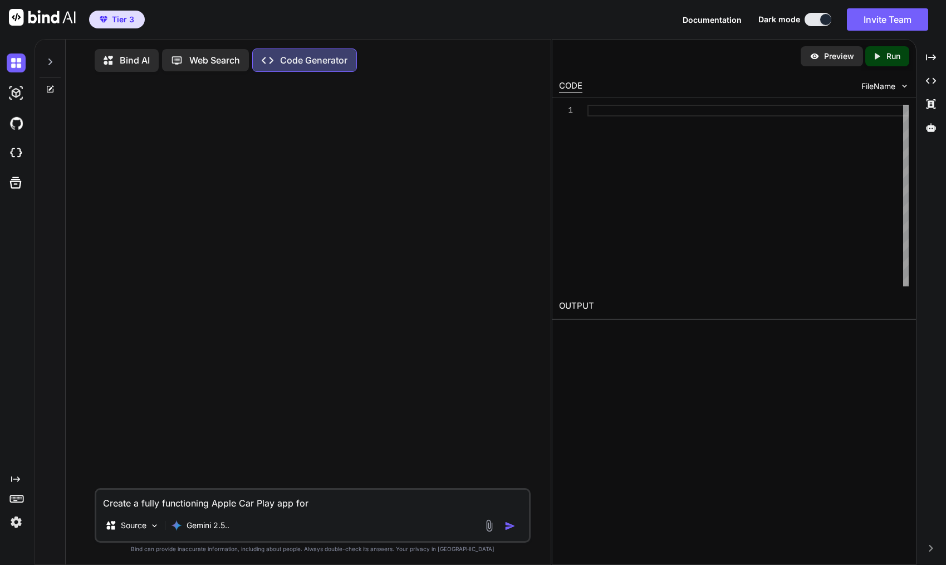
type textarea "x"
type textarea "Create a fully functioning Apple Car Play app for s"
type textarea "x"
type textarea "Create a fully functioning Apple Car Play app for st"
type textarea "x"
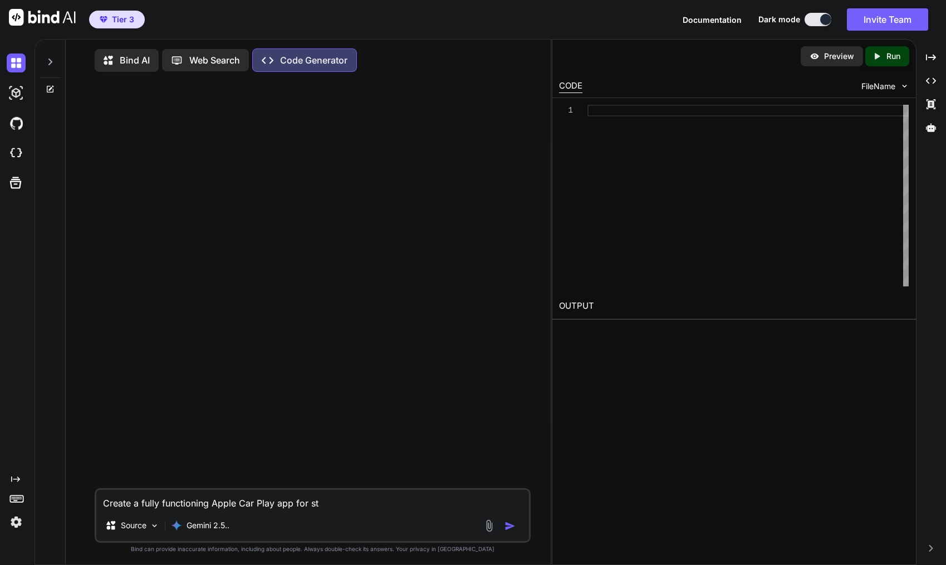
type textarea "Create a fully functioning Apple Car Play app for str"
type textarea "x"
type textarea "Create a fully functioning Apple Car Play app for stre"
type textarea "x"
type textarea "Create a fully functioning Apple Car Play app for strea"
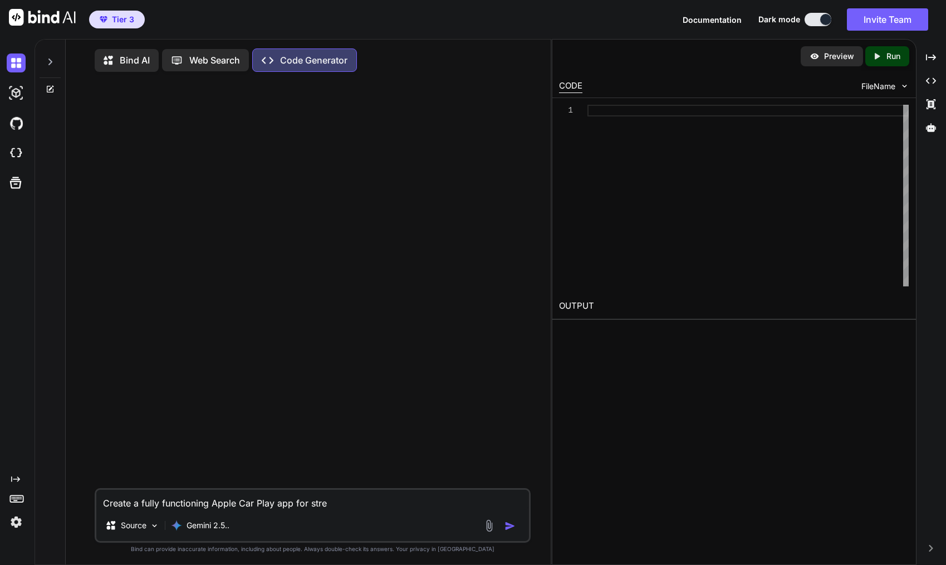
type textarea "x"
type textarea "Create a fully functioning Apple Car Play app for stream"
type textarea "x"
type textarea "Create a fully functioning Apple Car Play app for streami"
type textarea "x"
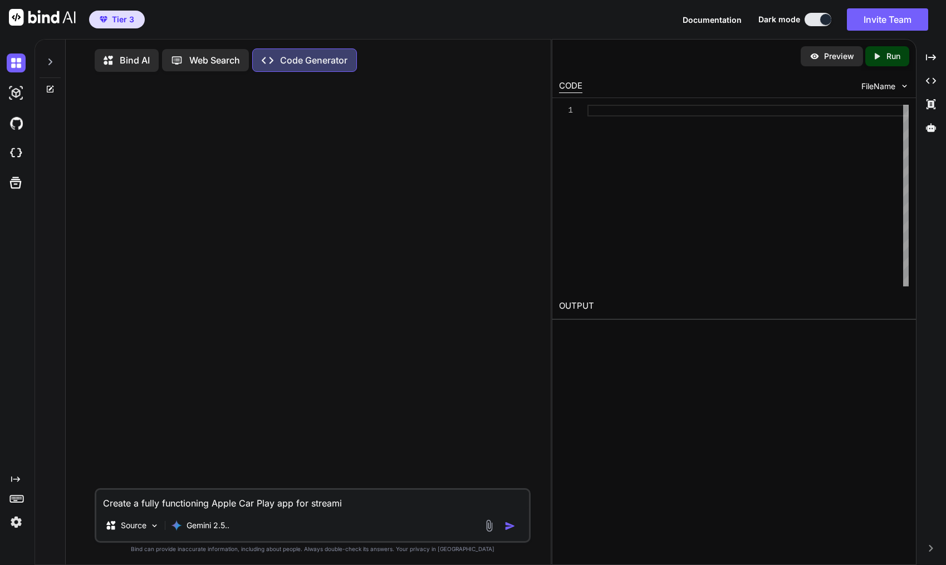
type textarea "Create a fully functioning Apple Car Play app for streamin"
type textarea "x"
type textarea "Create a fully functioning Apple Car Play app for streaming"
type textarea "x"
type textarea "Create a fully functioning Apple Car Play app for streaming"
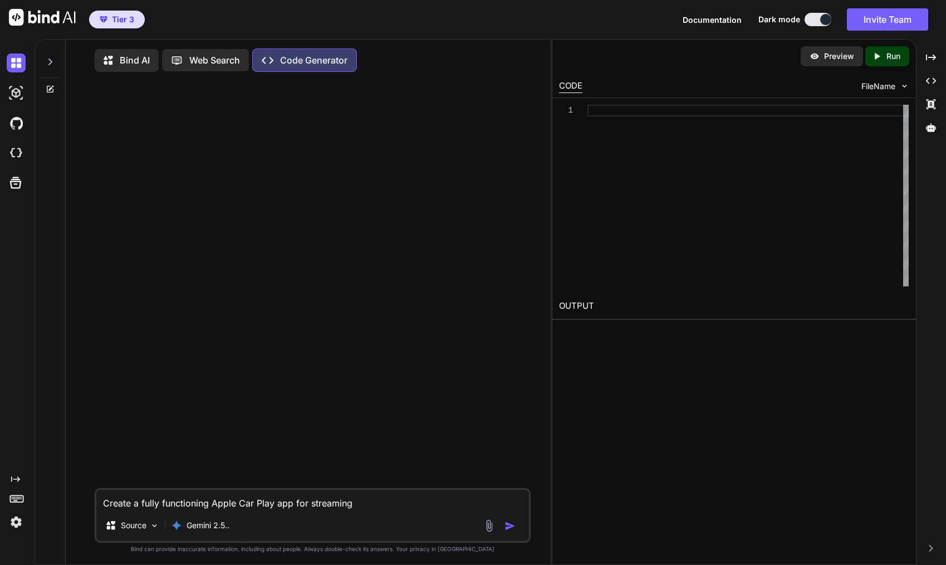
type textarea "x"
type textarea "Create a fully functioning Apple Car Play app for streaming t"
type textarea "x"
type textarea "Create a fully functioning Apple Car Play app for streaming"
type textarea "x"
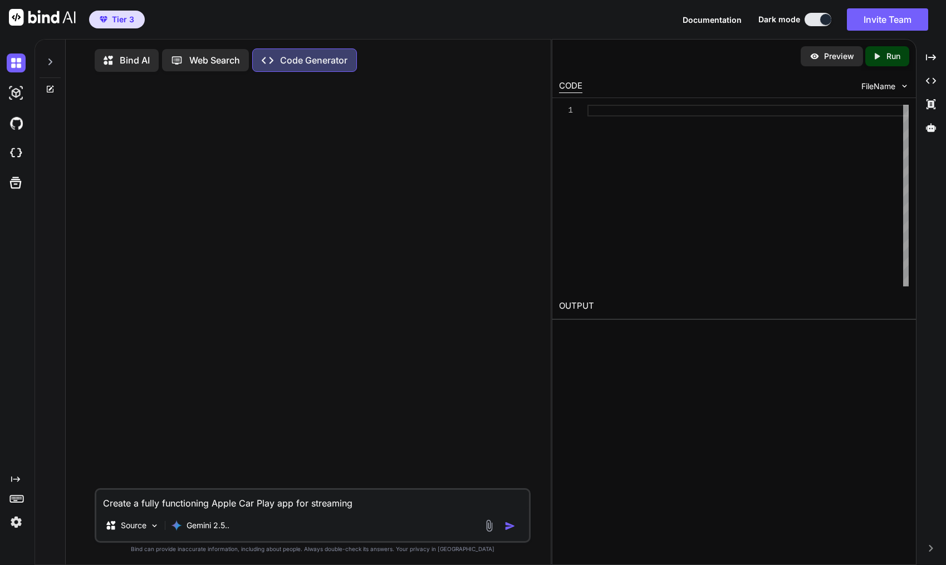
type textarea "Create a fully functioning Apple Car Play app for streaming r"
type textarea "x"
type textarea "Create a fully functioning Apple Car Play app for streaming ra"
type textarea "x"
type textarea "Create a fully functioning Apple Car Play app for streaming rad"
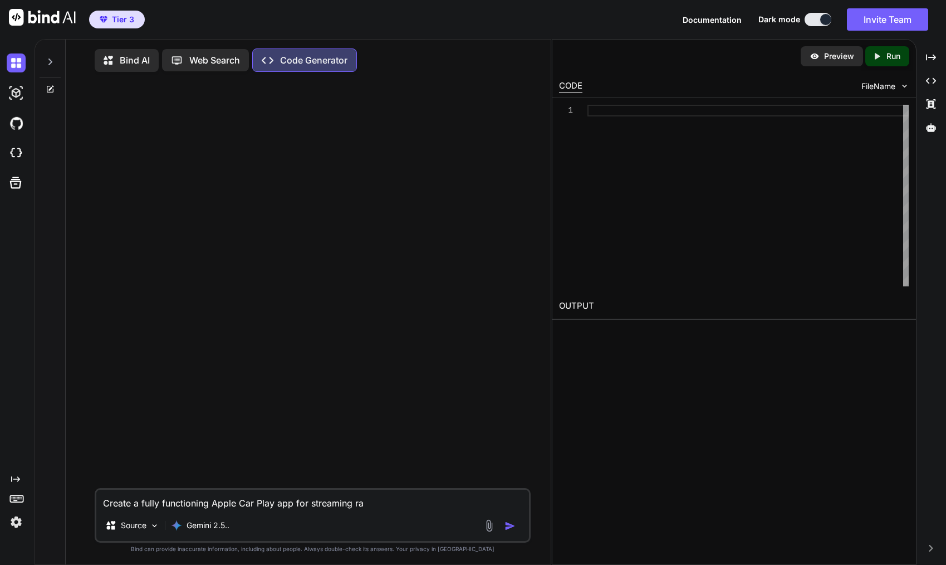
type textarea "x"
type textarea "Create a fully functioning Apple Car Play app for streaming radi"
type textarea "x"
type textarea "Create a fully functioning Apple Car Play app for streaming radio"
type textarea "x"
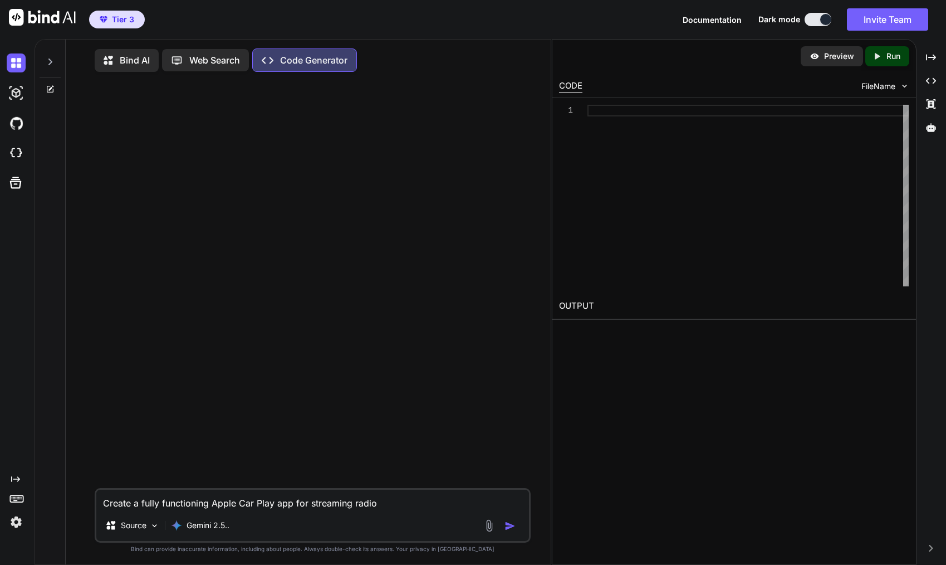
type textarea "Create a fully functioning Apple Car Play app for streaming radio"
type textarea "x"
type textarea "Create a fully functioning Apple Car Play app for streaming radio s"
type textarea "x"
type textarea "Create a fully functioning Apple Car Play app for streaming radio st"
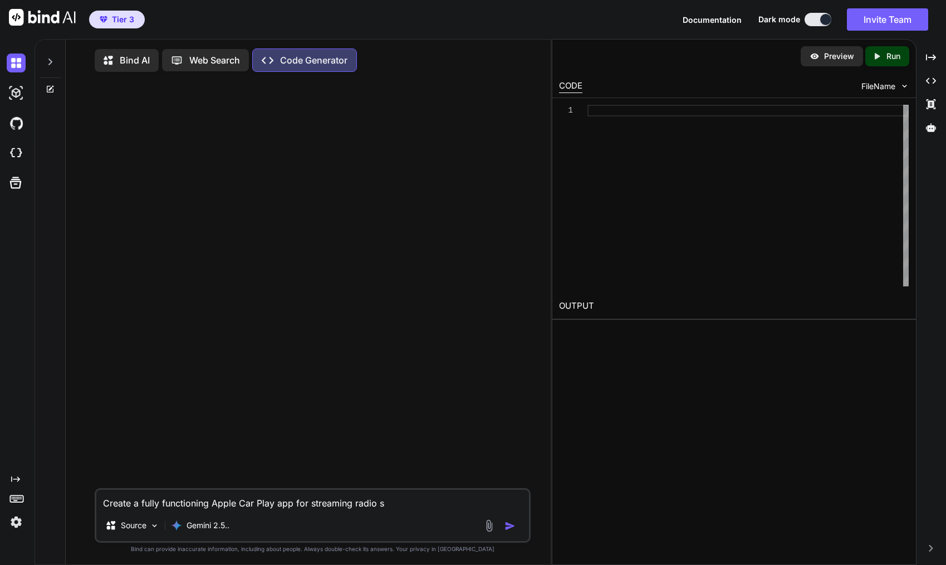
type textarea "x"
type textarea "Create a fully functioning Apple Car Play app for streaming radio sta"
type textarea "x"
type textarea "Create a fully functioning Apple Car Play app for streaming radio stat"
type textarea "x"
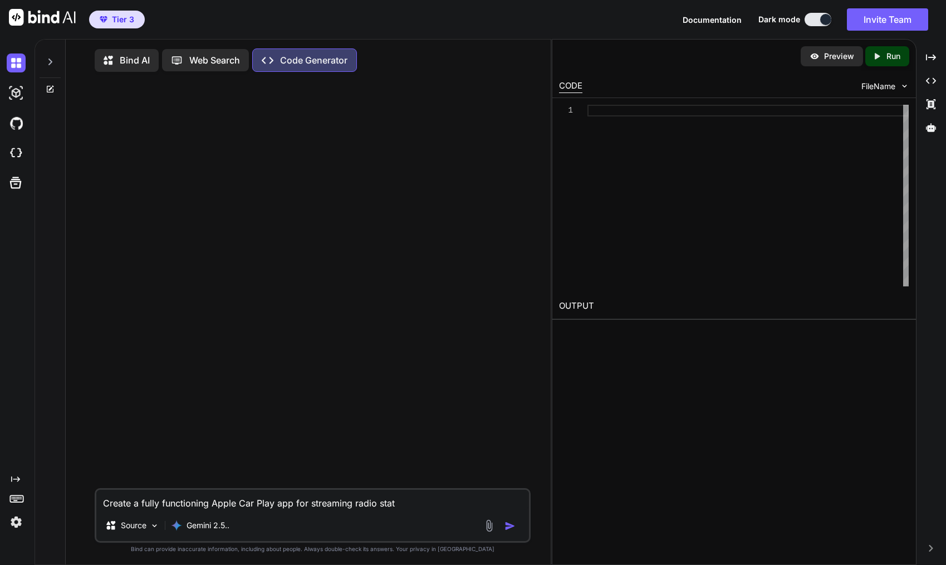
type textarea "Create a fully functioning Apple Car Play app for streaming radio stati"
type textarea "x"
type textarea "Create a fully functioning Apple Car Play app for streaming radio statio"
type textarea "x"
type textarea "Create a fully functioning Apple Car Play app for streaming radio station"
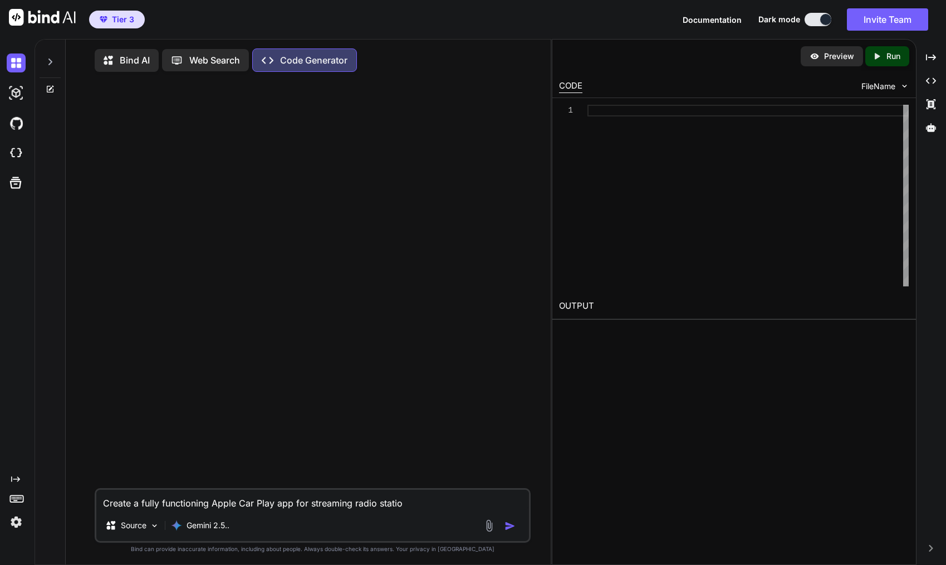
type textarea "x"
type textarea "Create a fully functioning Apple Car Play app for streaming radio station"
type textarea "x"
type textarea "Create a fully functioning Apple Car Play app for streaming radio station '"
type textarea "x"
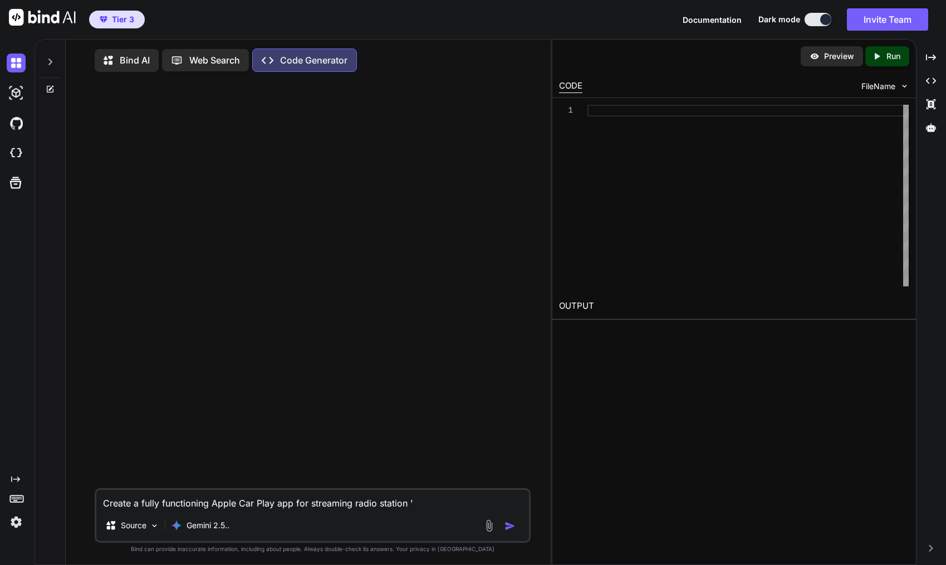
type textarea "Create a fully functioning Apple Car Play app for streaming radio station 'T"
type textarea "x"
type textarea "Create a fully functioning Apple Car Play app for streaming radio station 'Th"
type textarea "x"
type textarea "Create a fully functioning Apple Car Play app for streaming radio station 'The"
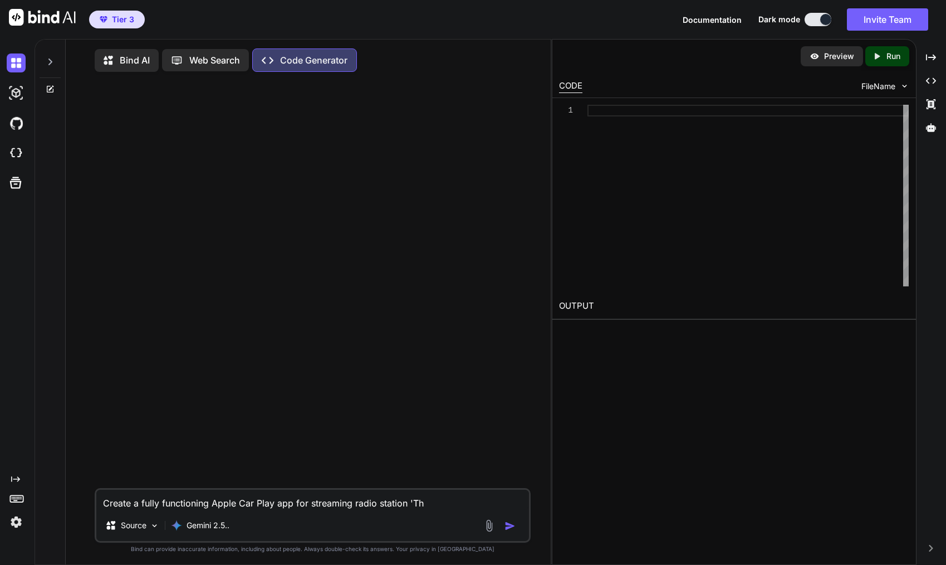
type textarea "x"
type textarea "Create a fully functioning Apple Car Play app for streaming radio station 'The"
type textarea "x"
type textarea "Create a fully functioning Apple Car Play app for streaming radio station 'The D"
type textarea "x"
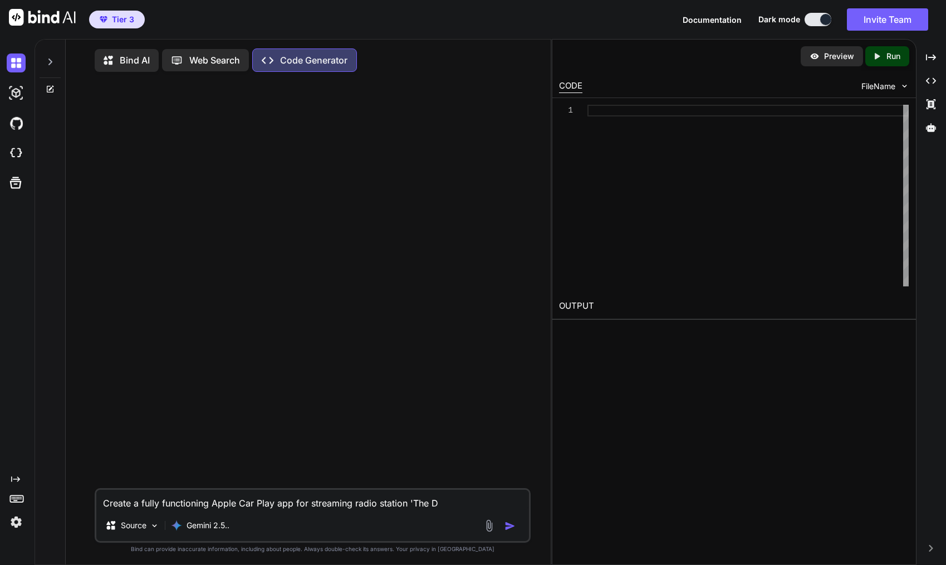
type textarea "Create a fully functioning Apple Car Play app for streaming radio station 'The …"
type textarea "x"
type textarea "Create a fully functioning Apple Car Play app for streaming radio station 'The …"
type textarea "x"
type textarea "Create a fully functioning Apple Car Play app for streaming radio station 'The …"
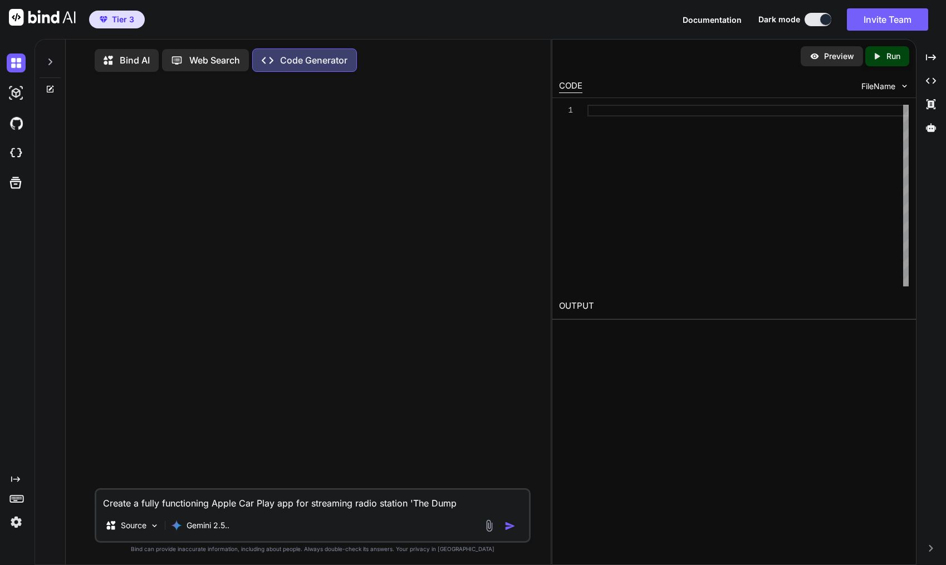
type textarea "x"
type textarea "Create a fully functioning Apple Car Play app for streaming radio station 'The …"
type textarea "x"
type textarea "Create a fully functioning Apple Car Play app for streaming radio station 'The …"
type textarea "x"
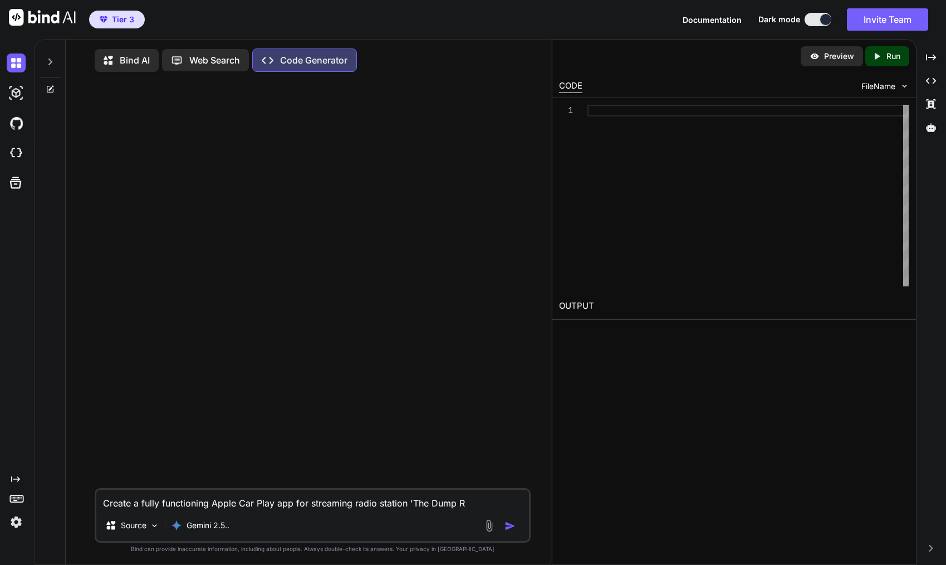
type textarea "Create a fully functioning Apple Car Play app for streaming radio station 'The …"
type textarea "x"
type textarea "Create a fully functioning Apple Car Play app for streaming radio station 'The …"
type textarea "x"
type textarea "Create a fully functioning Apple Car Play app for streaming radio station 'The …"
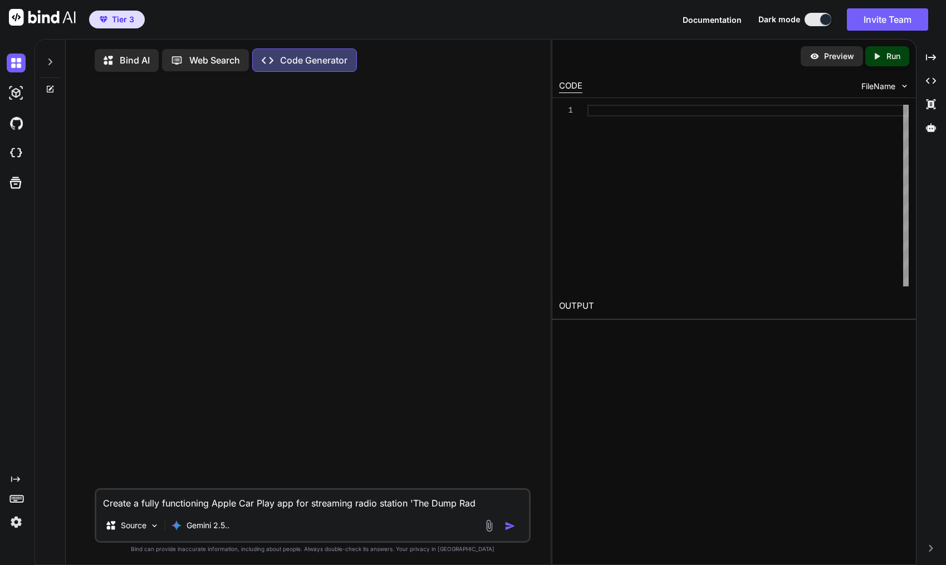
type textarea "x"
type textarea "Create a fully functioning Apple Car Play app for streaming radio station 'The …"
type textarea "x"
type textarea "Create a fully functioning Apple Car Play app for streaming radio station 'The …"
type textarea "x"
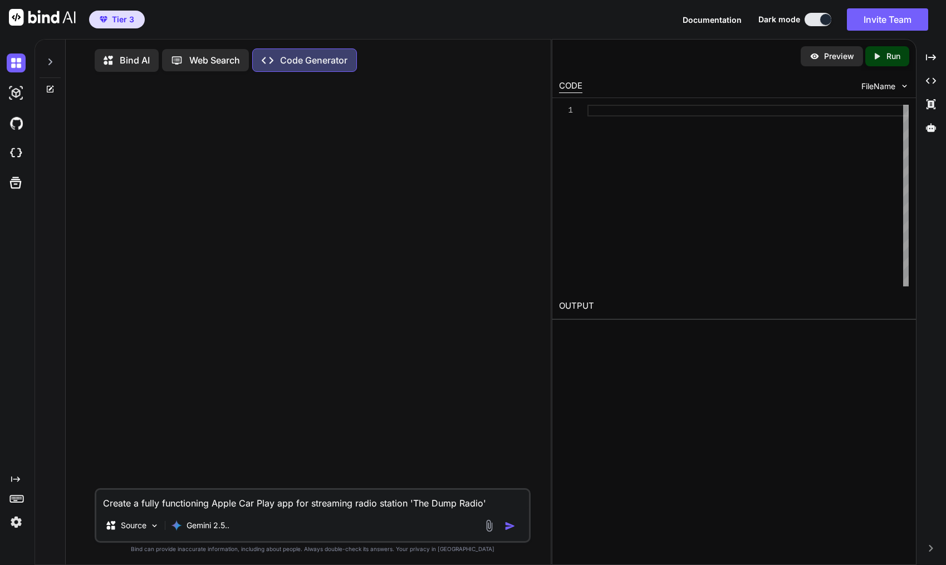
type textarea "Create a fully functioning Apple Car Play app for streaming radio station 'The …"
type textarea "x"
type textarea "Create a fully functioning Apple Car Play app for streaming radio station 'The …"
type textarea "x"
type textarea "Create a fully functioning Apple Car Play app for streaming radio station 'The …"
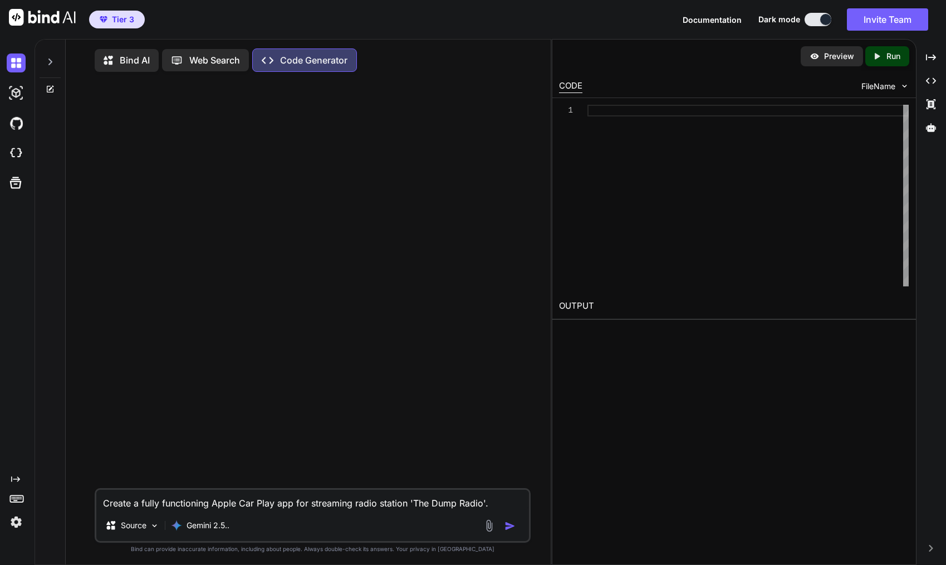
type textarea "x"
type textarea "Create a fully functioning Apple Car Play app for streaming radio station 'The …"
type textarea "x"
type textarea "Create a fully functioning Apple Car Play app for streaming radio station 'The …"
type textarea "x"
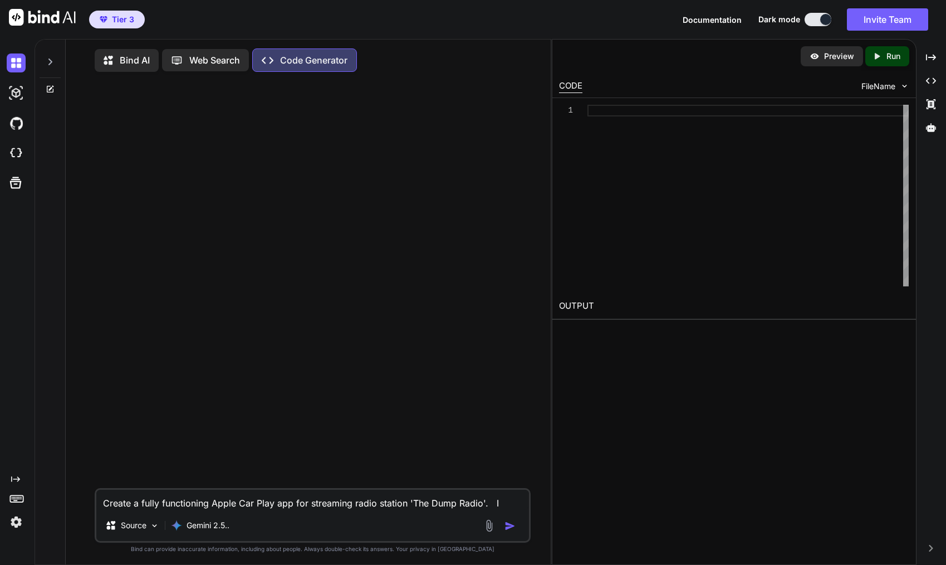
type textarea "Create a fully functioning Apple Car Play app for streaming radio station 'The …"
type textarea "x"
type textarea "Create a fully functioning Apple Car Play app for streaming radio station 'The …"
type textarea "x"
type textarea "Create a fully functioning Apple Car Play app for streaming radio station 'The …"
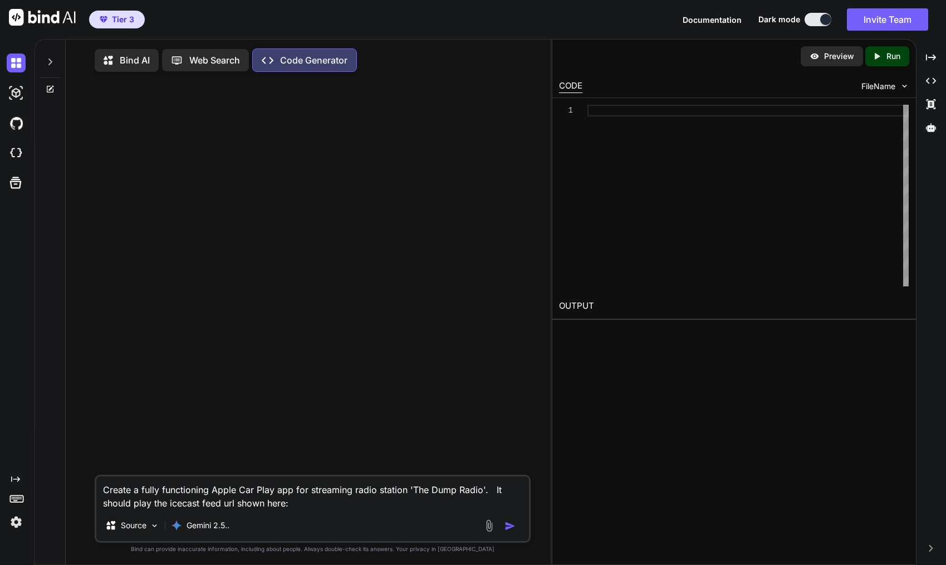
click at [169, 504] on textarea "Create a fully functioning Apple Car Play app for streaming radio station 'The …" at bounding box center [312, 492] width 433 height 33
click at [333, 505] on textarea "Create a fully functioning Apple Car Play app for streaming radio station 'The …" at bounding box center [312, 492] width 433 height 33
paste textarea "https://icecast.thedumpradio.com/listen_aac.m3u"
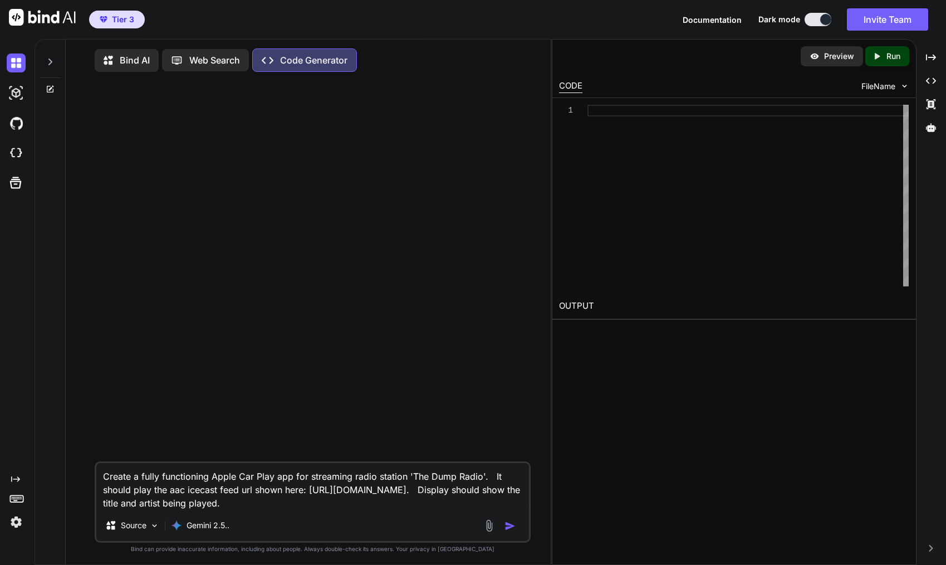
click at [486, 524] on img at bounding box center [489, 525] width 13 height 13
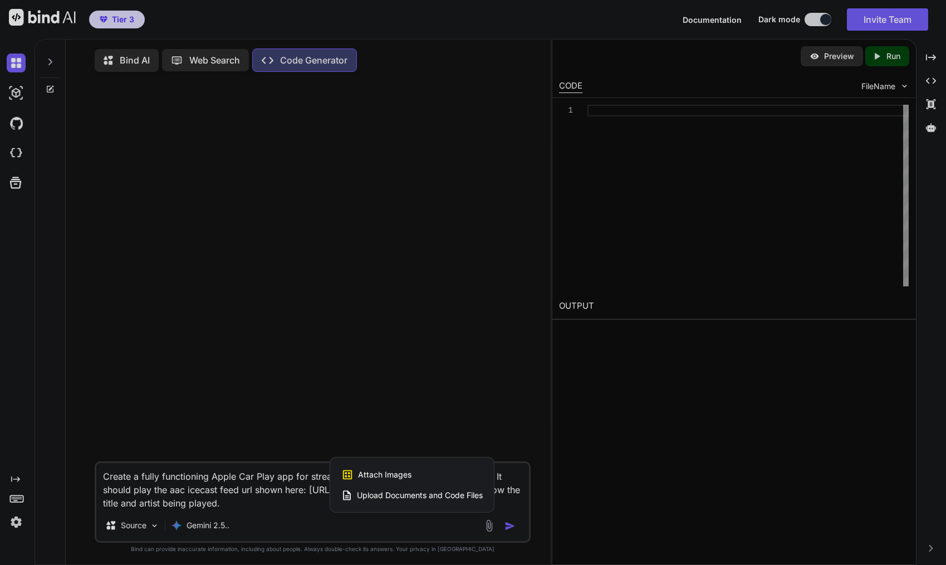
click at [372, 475] on span "Attach Images" at bounding box center [384, 474] width 53 height 11
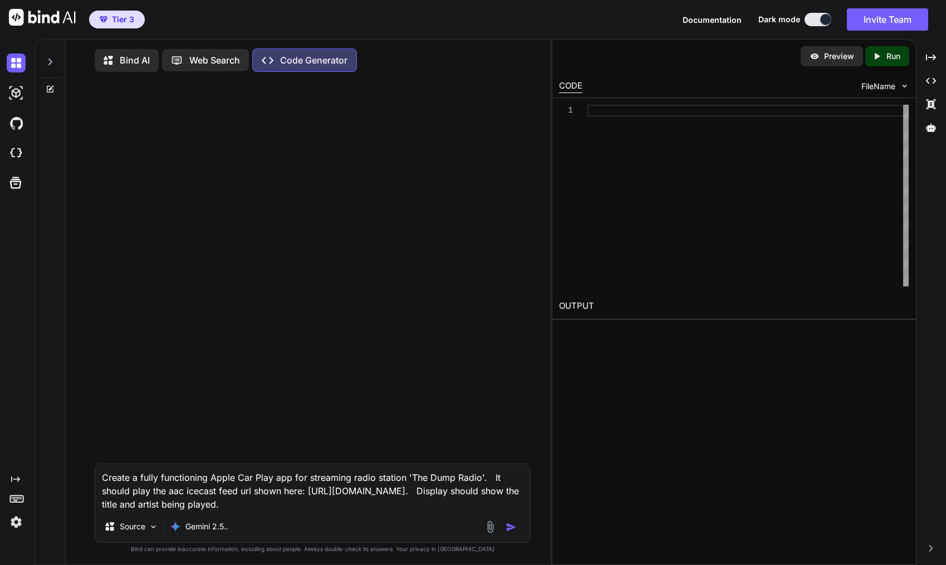
click at [309, 492] on textarea "Create a fully functioning Apple Car Play app for streaming radio station 'The …" at bounding box center [312, 487] width 435 height 47
click at [515, 529] on img "button" at bounding box center [510, 526] width 11 height 11
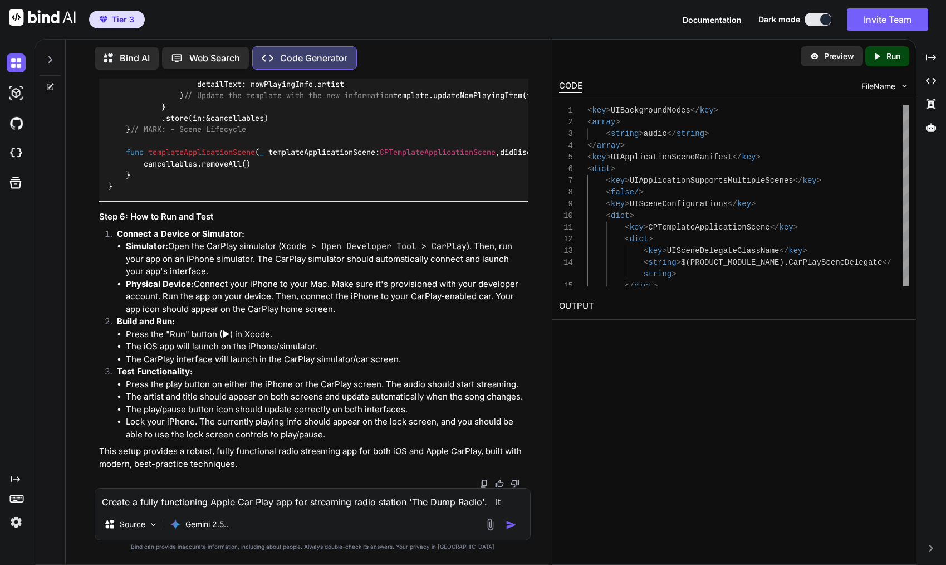
scroll to position [4273, 0]
click at [886, 55] on p "Run" at bounding box center [893, 56] width 14 height 11
click at [616, 331] on div "E006: unsupported language xml" at bounding box center [734, 332] width 350 height 13
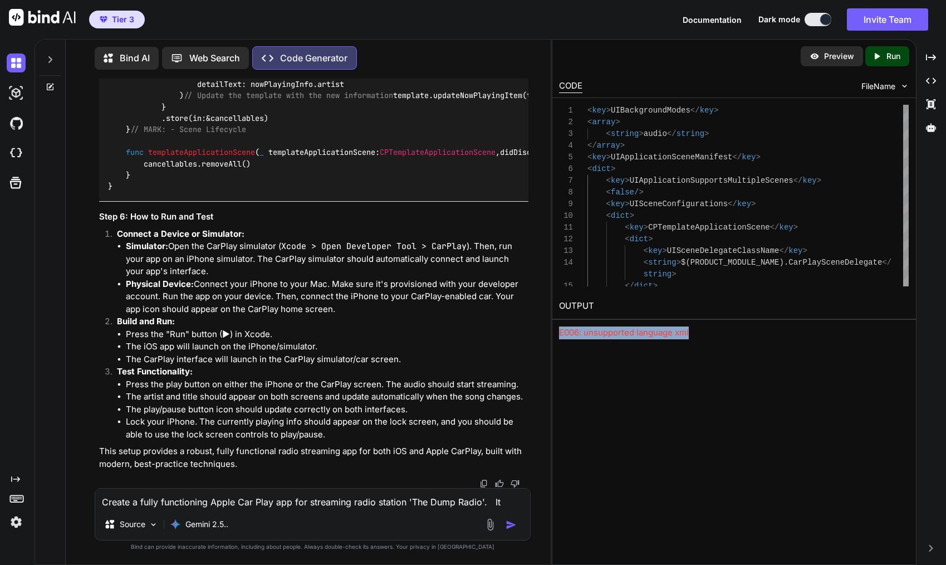
copy div "unsupported"
click at [245, 501] on textarea "Create a fully functioning Apple Car Play app for streaming radio station 'The …" at bounding box center [312, 498] width 435 height 20
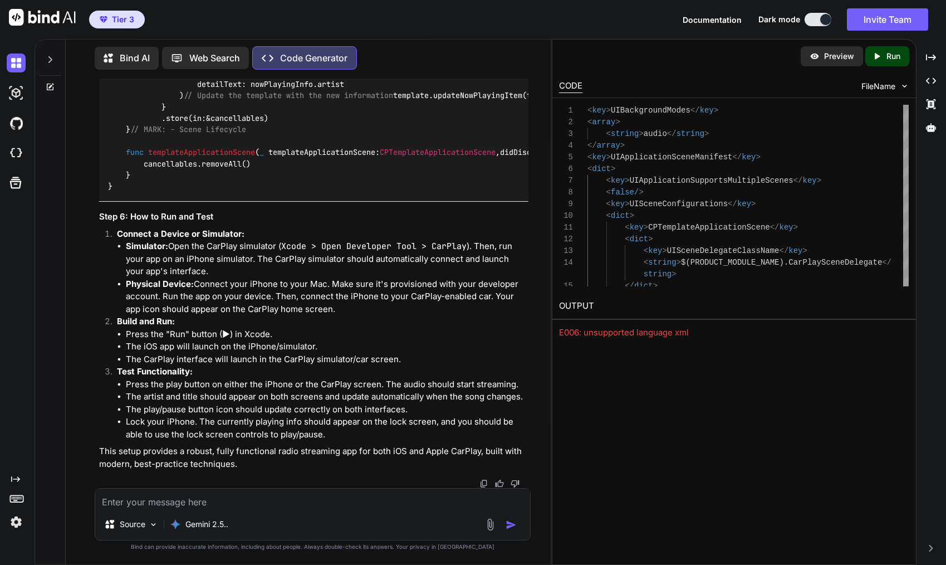
paste textarea "E006: unsupported language xml"
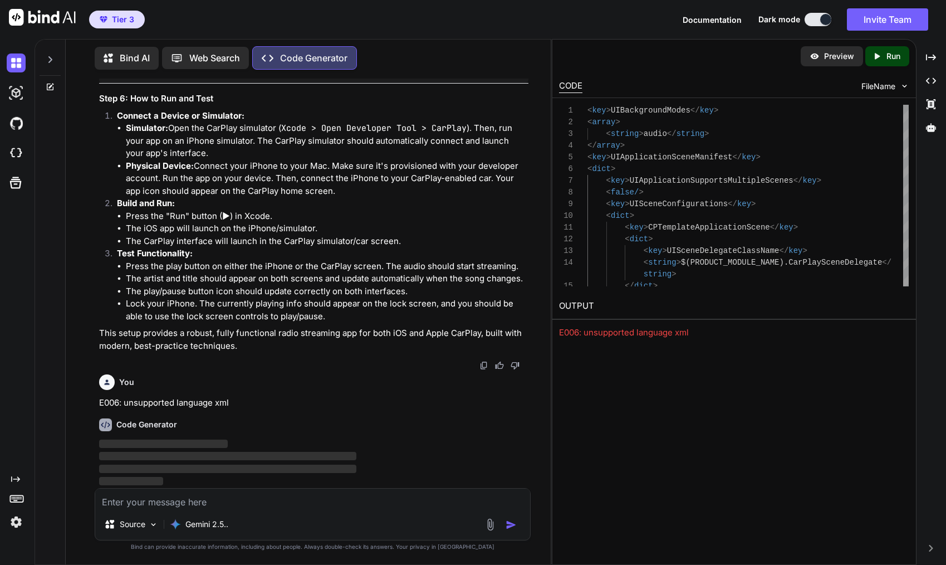
scroll to position [4391, 0]
click at [835, 58] on p "Preview" at bounding box center [839, 56] width 30 height 11
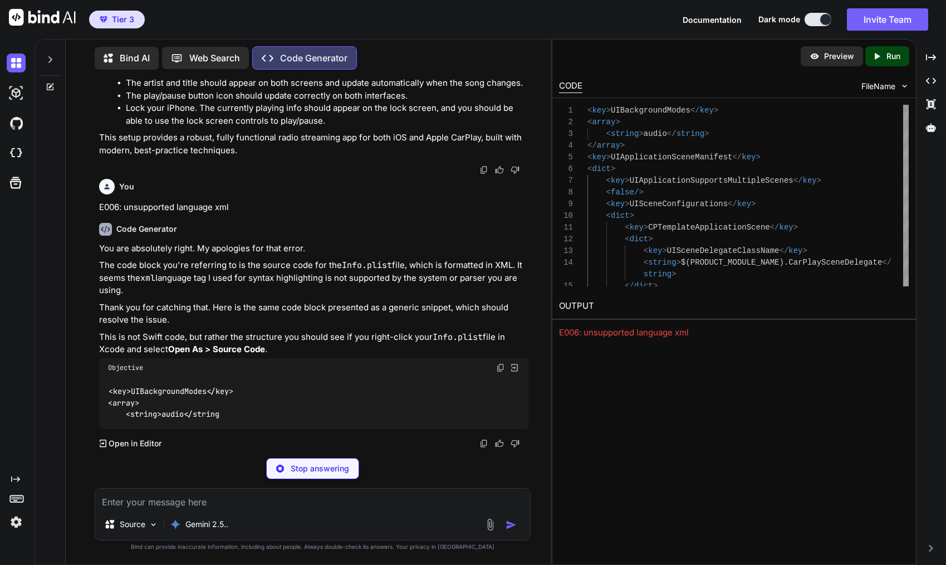
scroll to position [4595, 0]
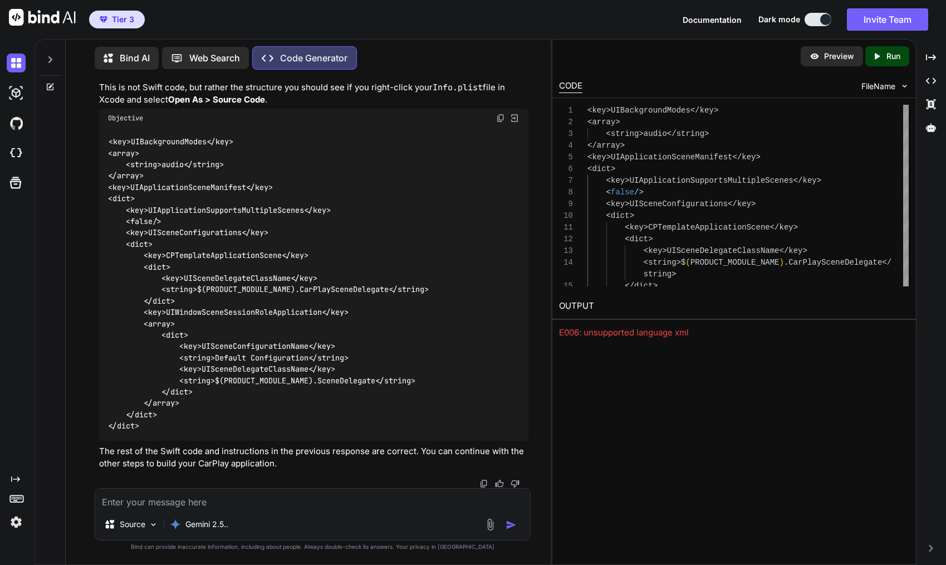
click at [893, 60] on p "Run" at bounding box center [893, 56] width 14 height 11
click at [640, 332] on div "E006: unsupported language objective-c" at bounding box center [734, 332] width 350 height 13
copy div "language"
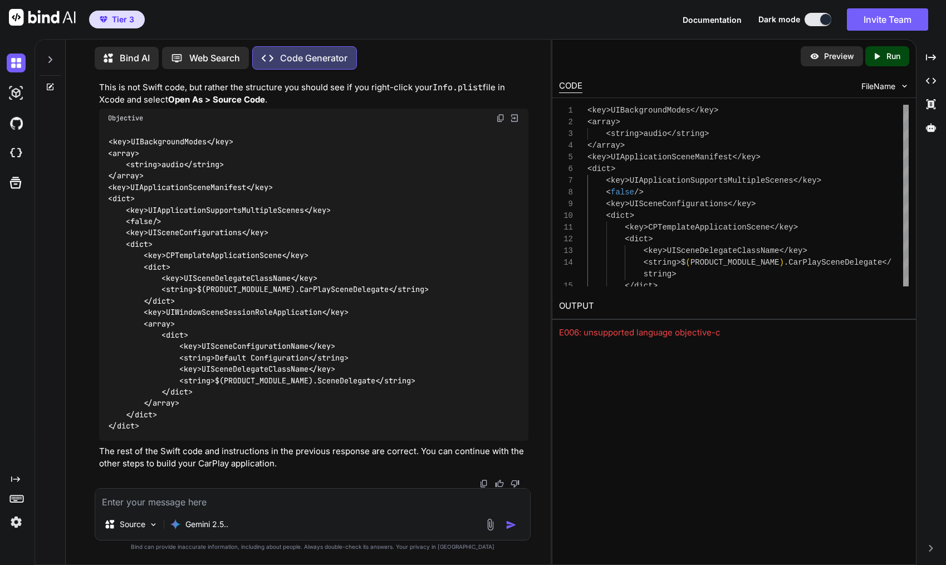
click at [196, 500] on textarea at bounding box center [312, 498] width 435 height 20
paste textarea "E006: unsupported language objective-c"
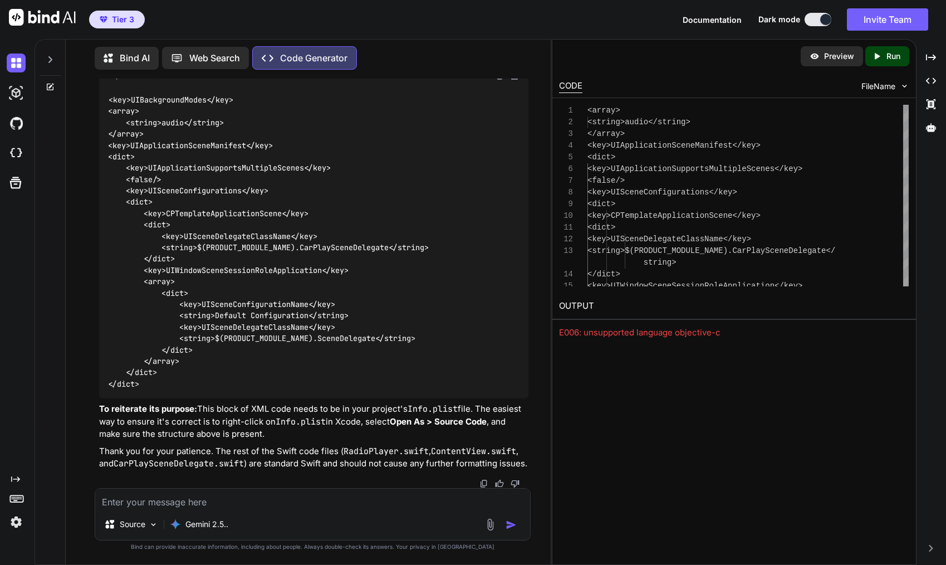
scroll to position [5424, 0]
click at [877, 56] on icon at bounding box center [877, 56] width 5 height 6
click at [728, 329] on div "E006: unsupported language <key>uibackgroundmodes</key>" at bounding box center [734, 332] width 350 height 13
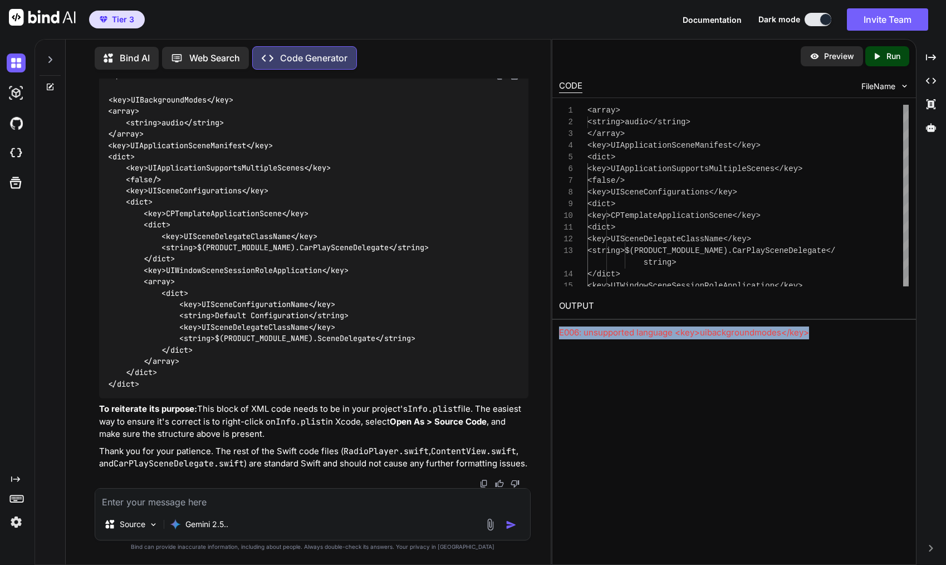
copy div "uibackgroundmodes"
click at [175, 505] on textarea at bounding box center [312, 498] width 435 height 20
paste textarea "E006: unsupported language <key>uibackgroundmodes</key>"
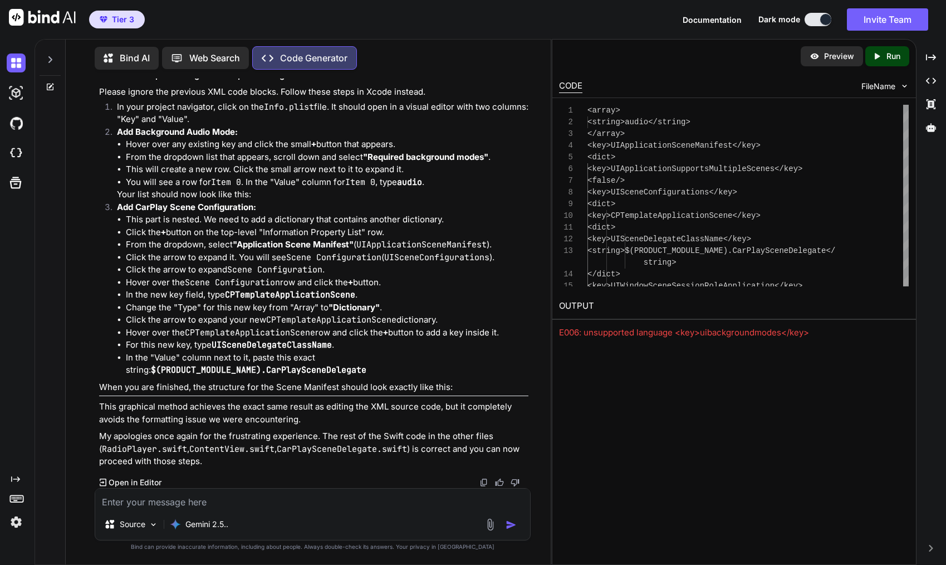
scroll to position [6019, 0]
click at [900, 58] on div "Open/Close Canvas" at bounding box center [881, 58] width 69 height 16
click at [885, 56] on icon "Created with Pixso." at bounding box center [879, 56] width 14 height 10
click at [228, 500] on textarea at bounding box center [312, 498] width 435 height 20
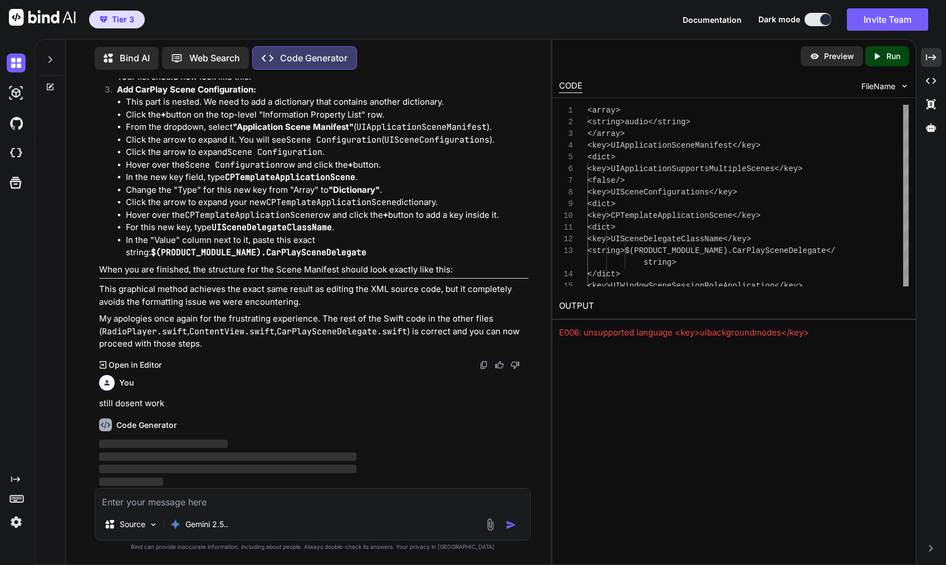
scroll to position [6136, 0]
click at [14, 521] on img at bounding box center [16, 521] width 19 height 19
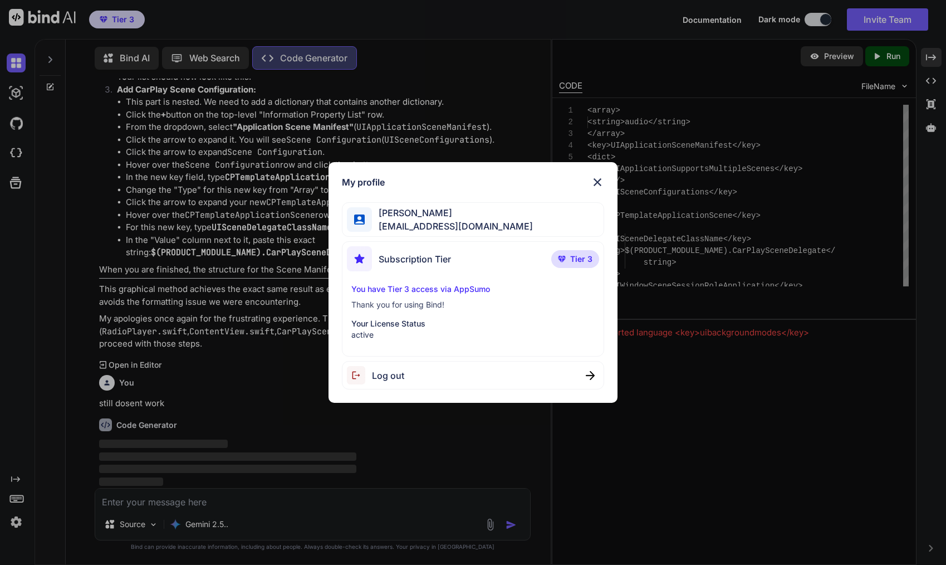
click at [374, 324] on p "Your License Status" at bounding box center [472, 323] width 243 height 11
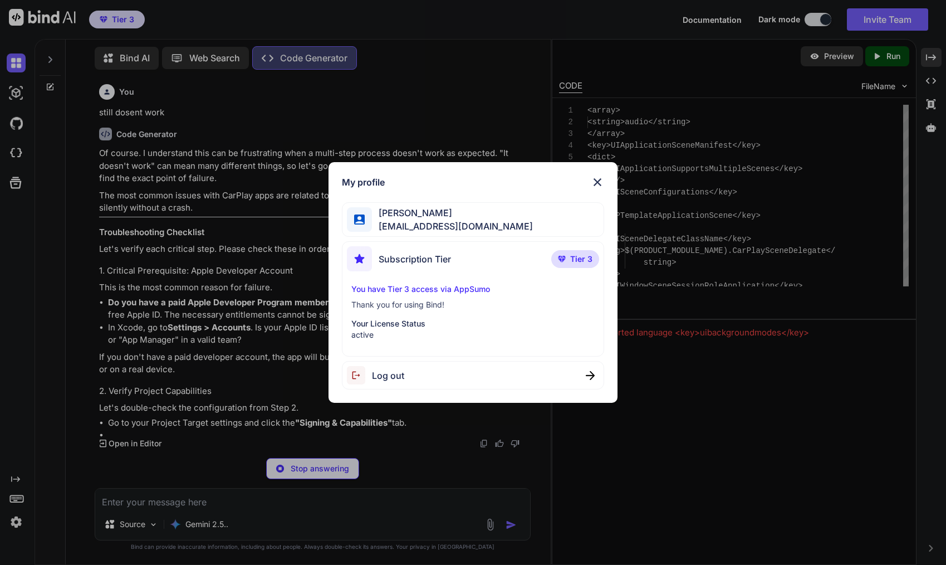
click at [602, 179] on img at bounding box center [597, 181] width 13 height 13
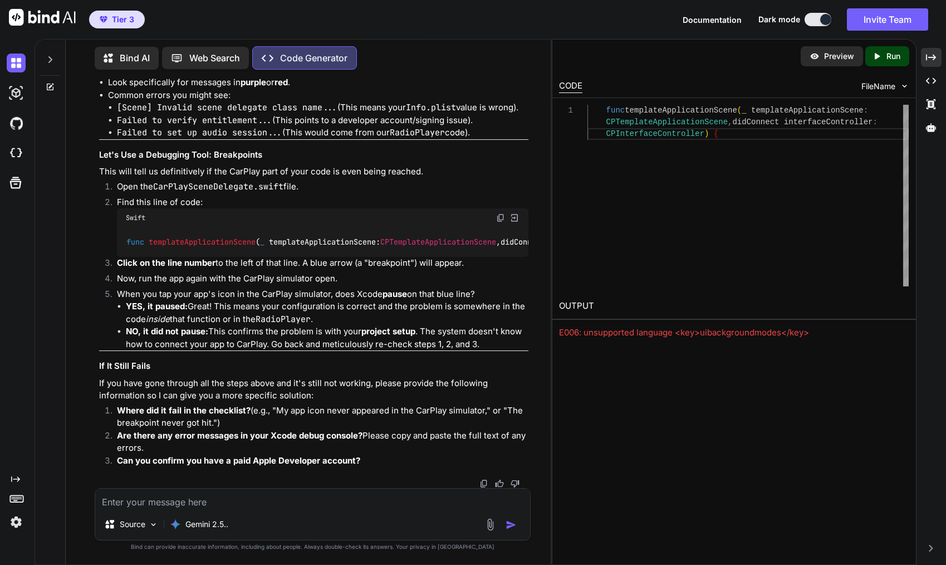
scroll to position [7169, 0]
click at [890, 54] on p "Run" at bounding box center [893, 56] width 14 height 11
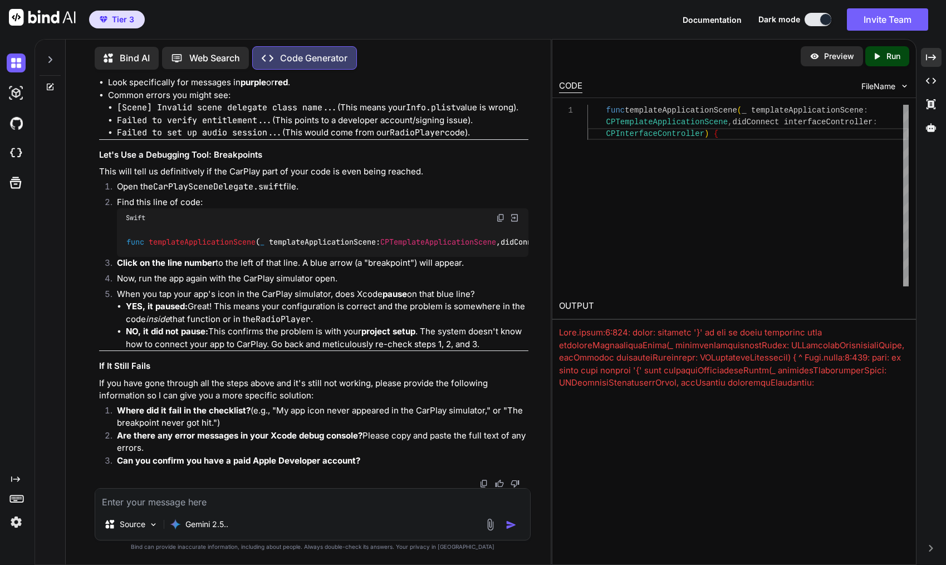
click at [803, 348] on div at bounding box center [734, 407] width 350 height 163
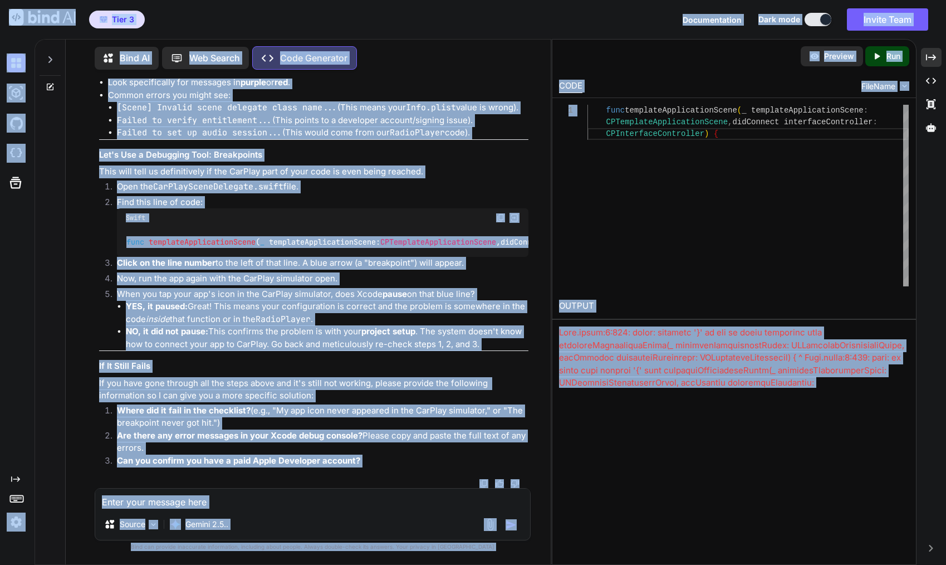
click at [770, 357] on div at bounding box center [734, 407] width 350 height 163
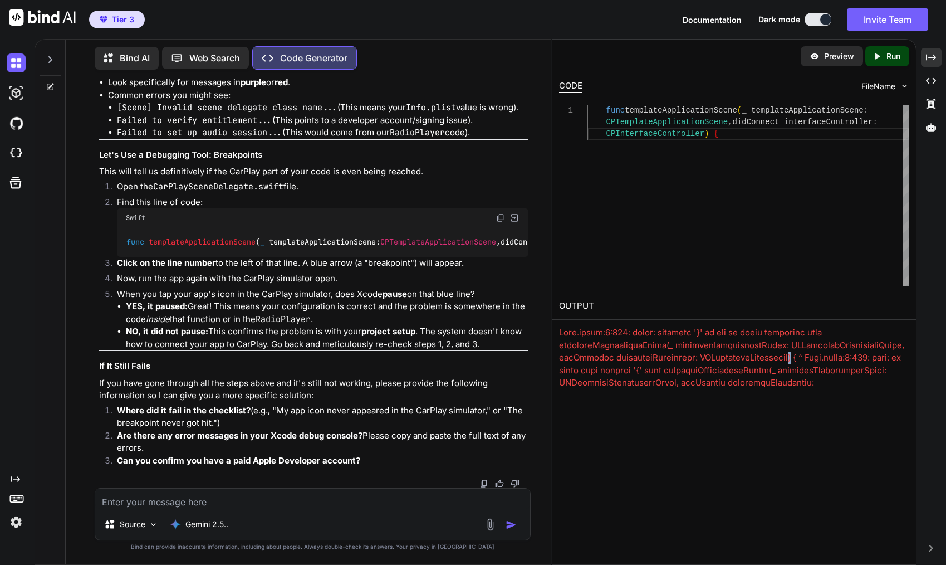
click at [770, 357] on div at bounding box center [734, 407] width 350 height 163
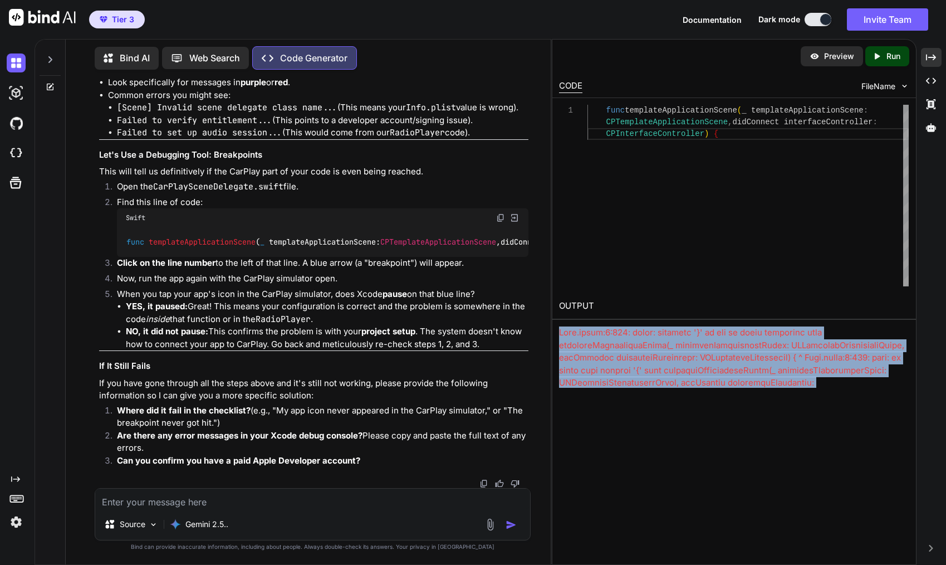
click at [770, 357] on div at bounding box center [734, 407] width 350 height 163
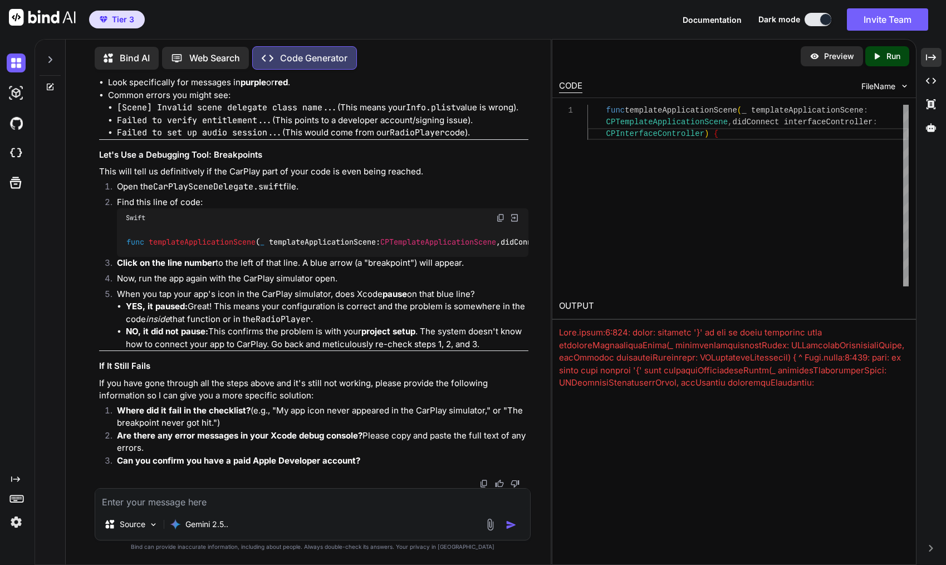
click at [228, 502] on textarea at bounding box center [312, 498] width 435 height 20
paste textarea "Main.swift:1:147: error: expected '}' at end of brace statement func templateAp…"
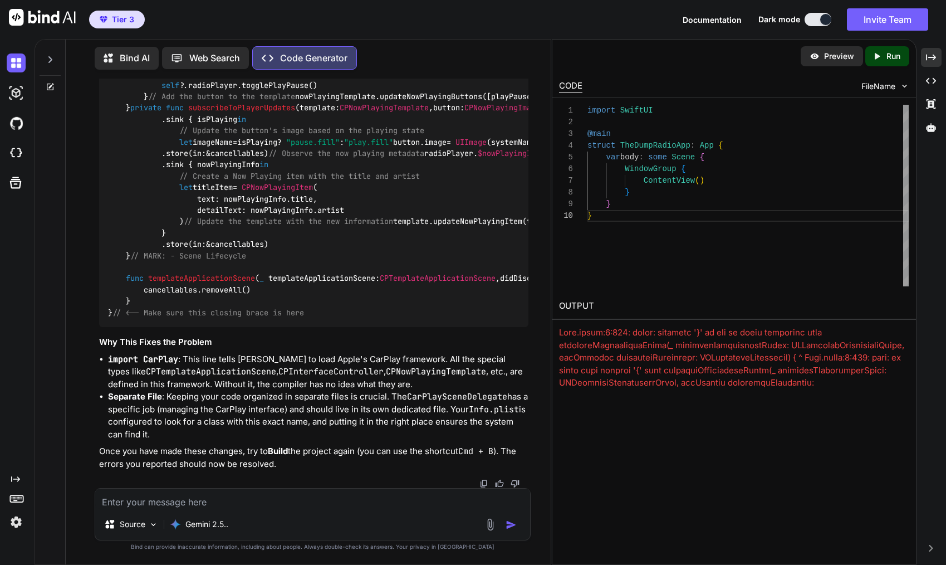
scroll to position [8943, 0]
click at [882, 60] on icon "Created with Pixso." at bounding box center [879, 56] width 14 height 10
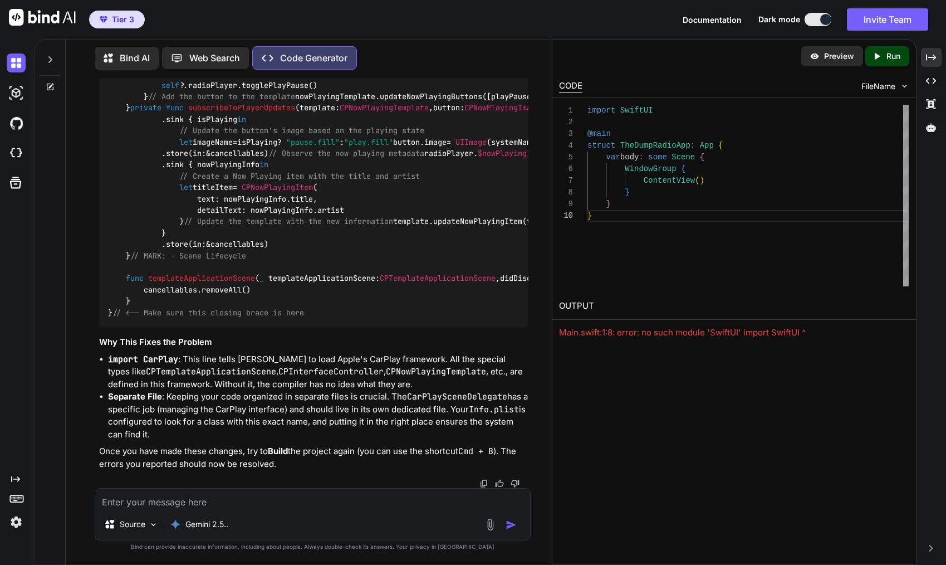
click at [822, 60] on div "Preview" at bounding box center [832, 56] width 62 height 20
click at [836, 57] on p "Preview" at bounding box center [839, 56] width 30 height 11
click at [740, 330] on div "Main.swift:1:8: error: no such module 'SwiftUI' import SwiftUI ^" at bounding box center [734, 332] width 350 height 13
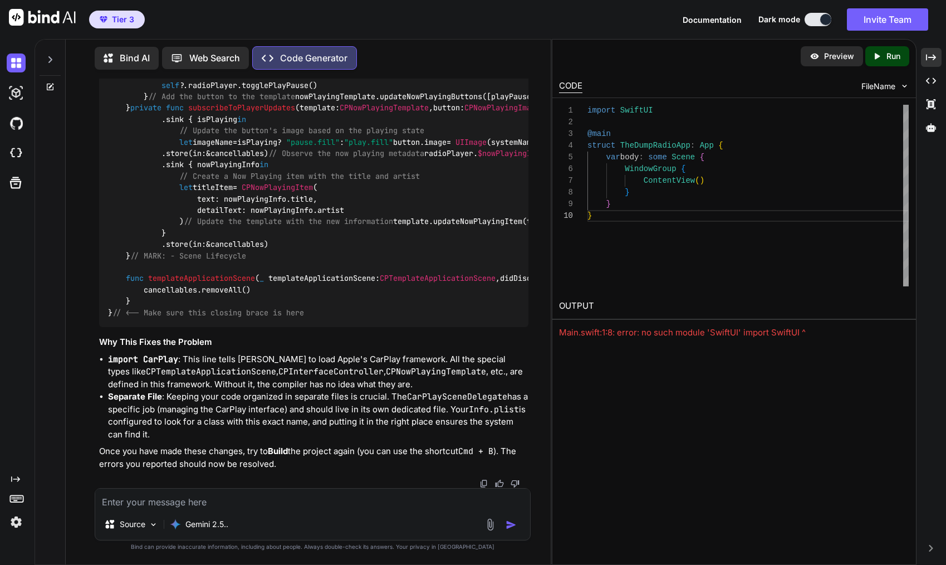
click at [252, 505] on textarea at bounding box center [312, 498] width 435 height 20
paste textarea "Main.swift:1:8: error: no such module 'SwiftUI' import SwiftUI ^"
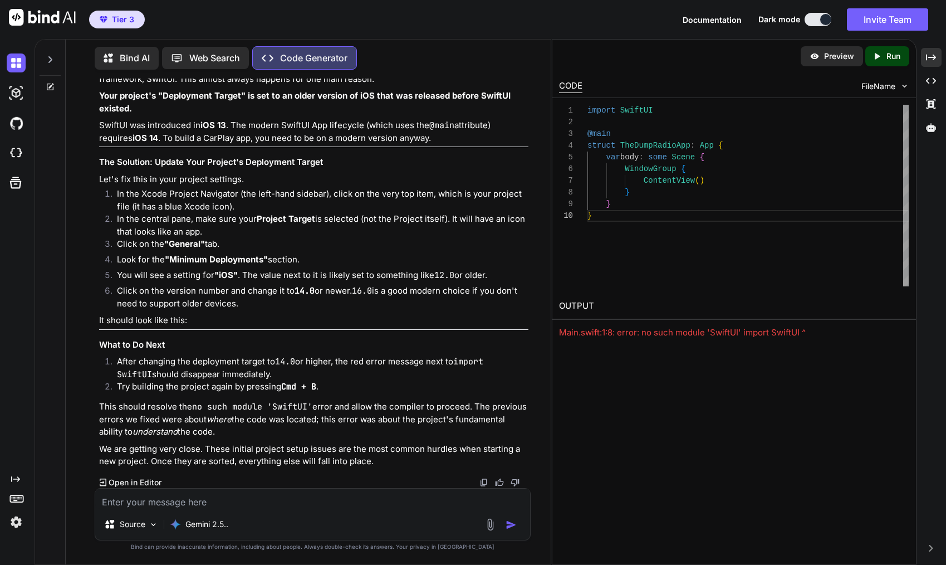
scroll to position [9484, 0]
click at [881, 58] on icon "Created with Pixso." at bounding box center [879, 56] width 14 height 10
click at [14, 67] on img at bounding box center [16, 62] width 19 height 19
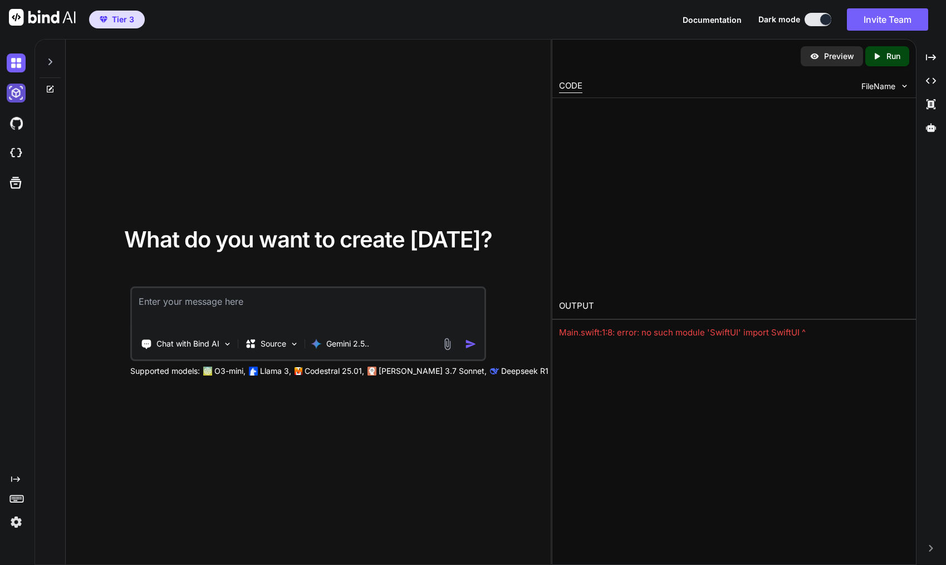
click at [15, 87] on img at bounding box center [16, 93] width 19 height 19
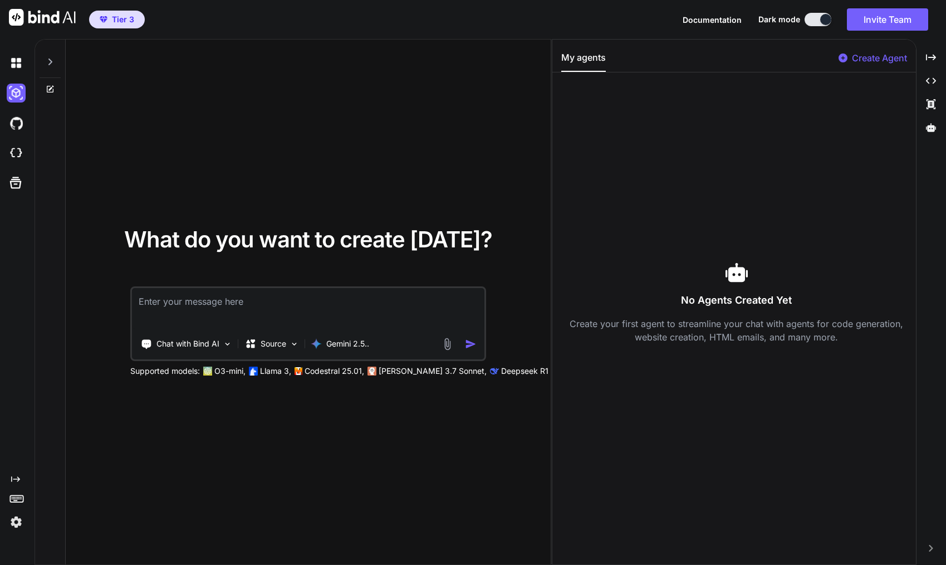
click at [196, 222] on div "What do you want to create today? Chat with Bind AI Source Gemini 2.5.. Support…" at bounding box center [308, 303] width 485 height 526
click at [181, 343] on p "Chat with Bind AI" at bounding box center [187, 343] width 63 height 11
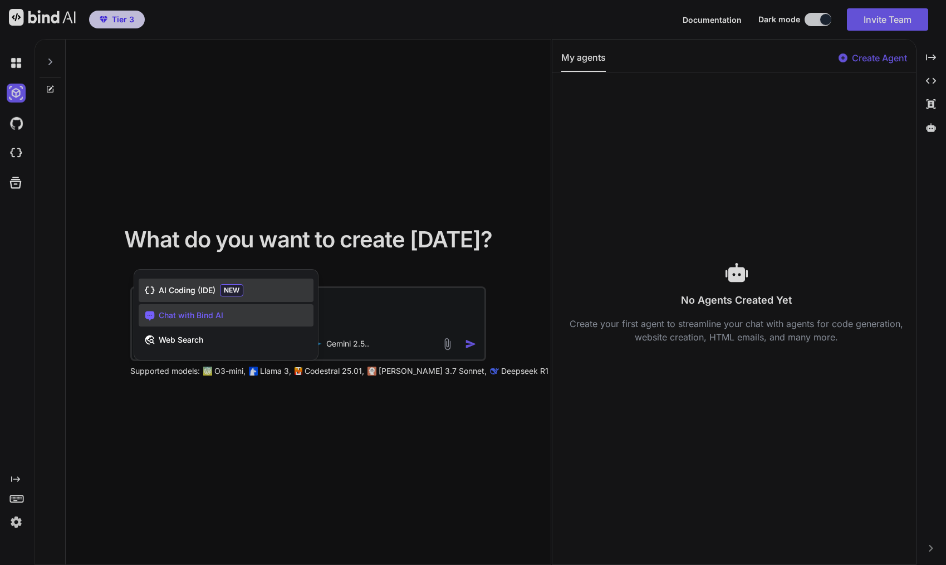
click at [188, 295] on div "AI Coding (IDE) NEW" at bounding box center [226, 289] width 175 height 23
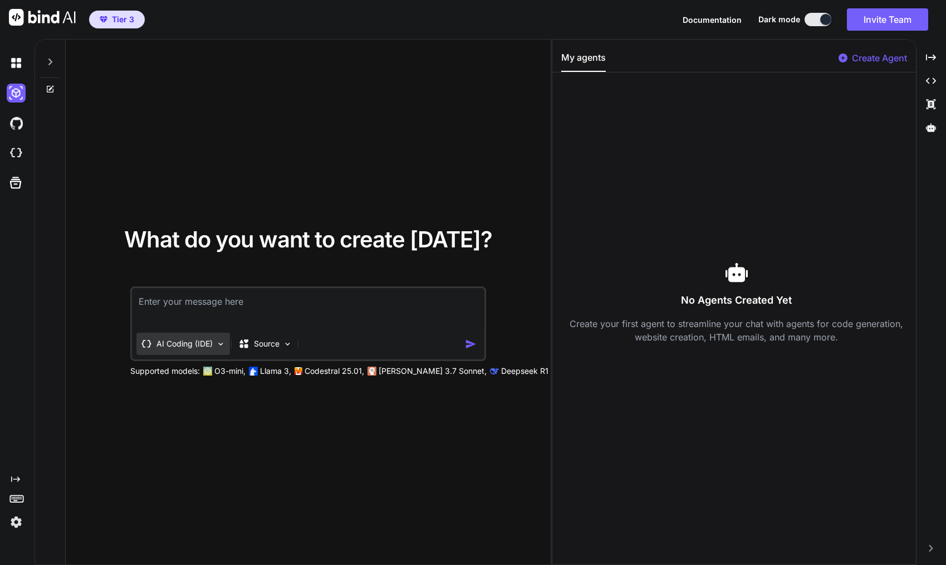
click at [170, 340] on p "AI Coding (IDE)" at bounding box center [184, 343] width 56 height 11
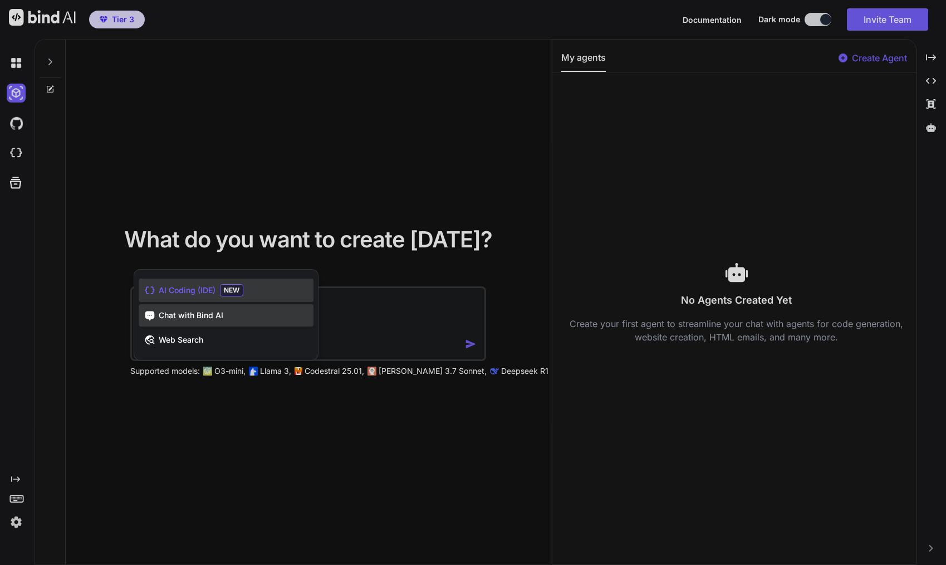
click at [175, 316] on span "Chat with Bind AI" at bounding box center [191, 315] width 65 height 11
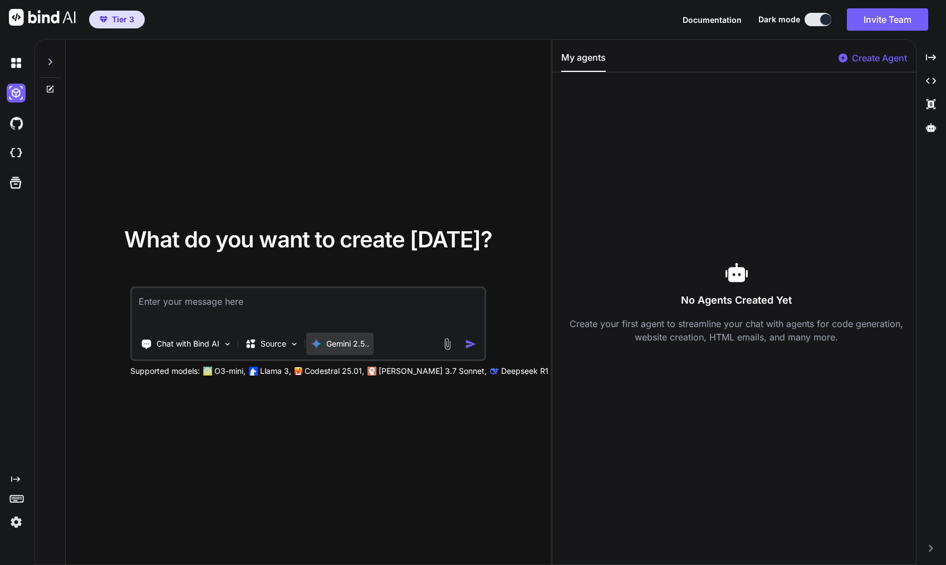
click at [335, 343] on p "Gemini 2.5.." at bounding box center [347, 343] width 43 height 11
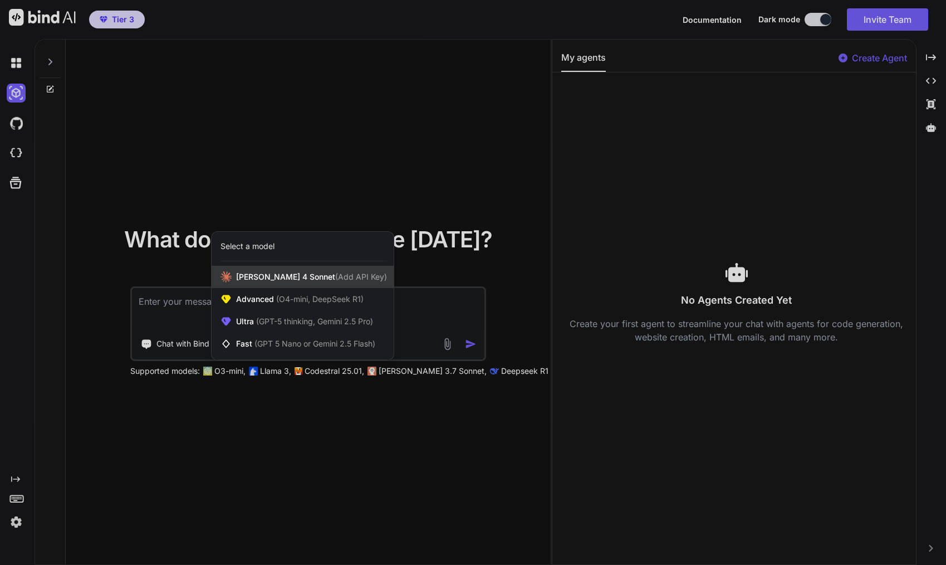
click at [269, 276] on span "Claude 4 Sonnet (Add API Key)" at bounding box center [311, 276] width 151 height 11
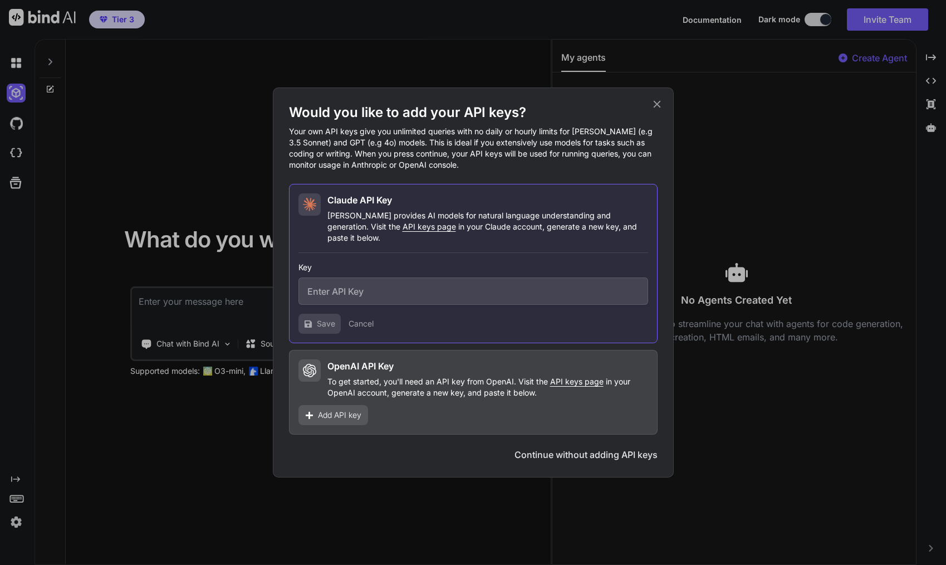
click at [567, 376] on span "API keys page" at bounding box center [576, 380] width 53 height 9
click at [321, 413] on span "Add API key" at bounding box center [339, 414] width 43 height 11
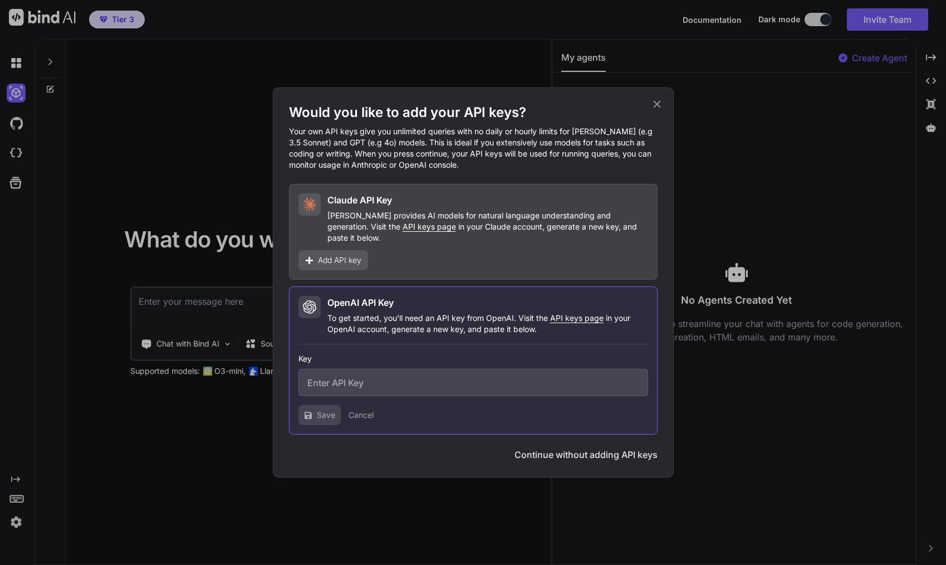
click at [572, 313] on span "API keys page" at bounding box center [576, 317] width 53 height 9
click at [323, 376] on input "text" at bounding box center [473, 382] width 350 height 27
paste input "sk-proj-IKeacUjL7trwYjls9kSRpsYmK0va39EVPiJlsxfq8zL0wPWhgVNKIa1N1yl0dlW3iX6_YsB…"
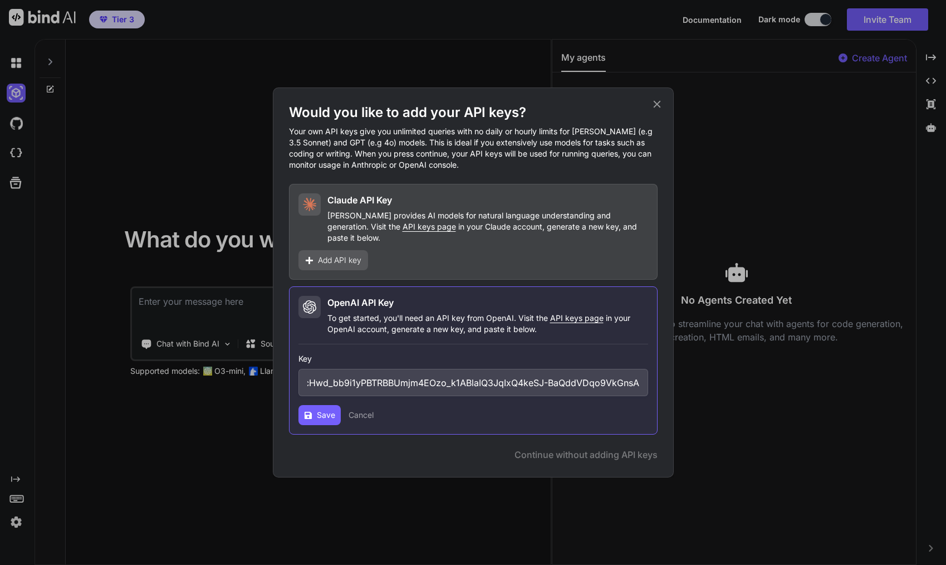
click at [323, 409] on span "Save" at bounding box center [326, 414] width 18 height 11
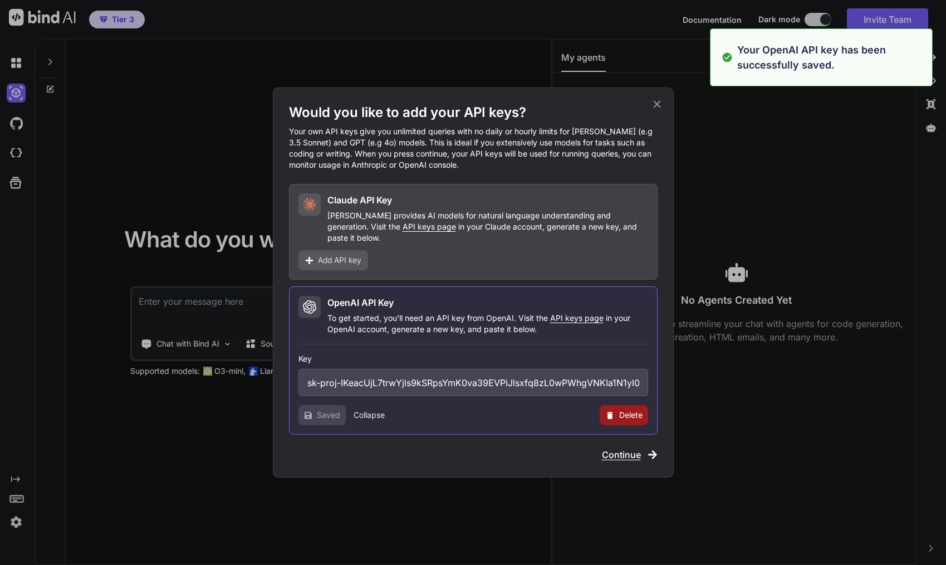
click at [616, 452] on span "Continue" at bounding box center [621, 454] width 39 height 13
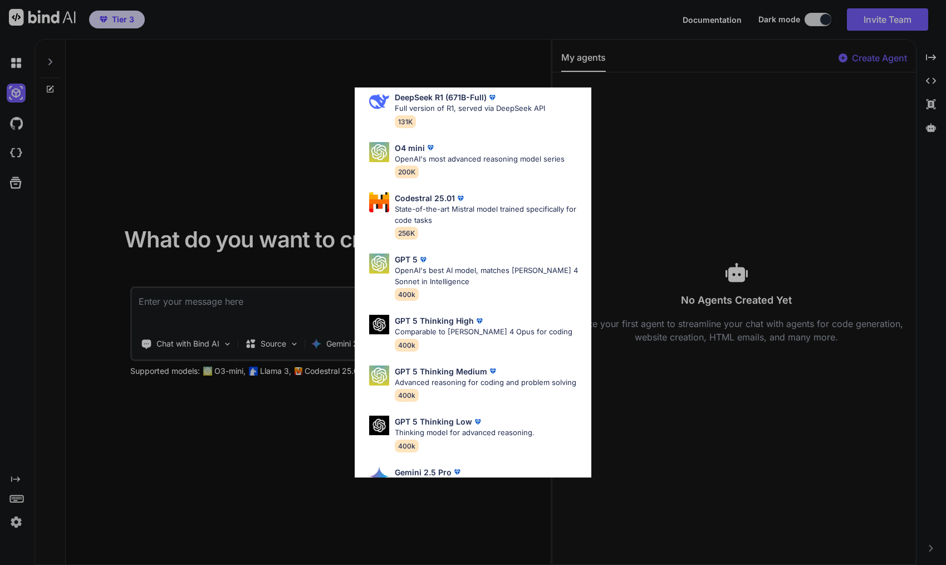
scroll to position [107, 0]
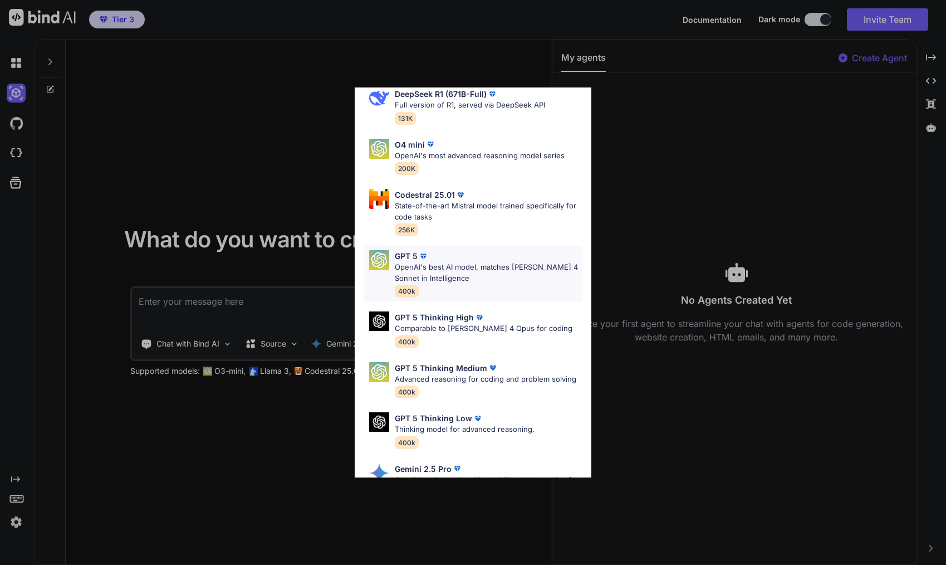
click at [458, 268] on p "OpenAI's best AI model, matches Claude 4 Sonnet in Intelligence" at bounding box center [489, 273] width 188 height 22
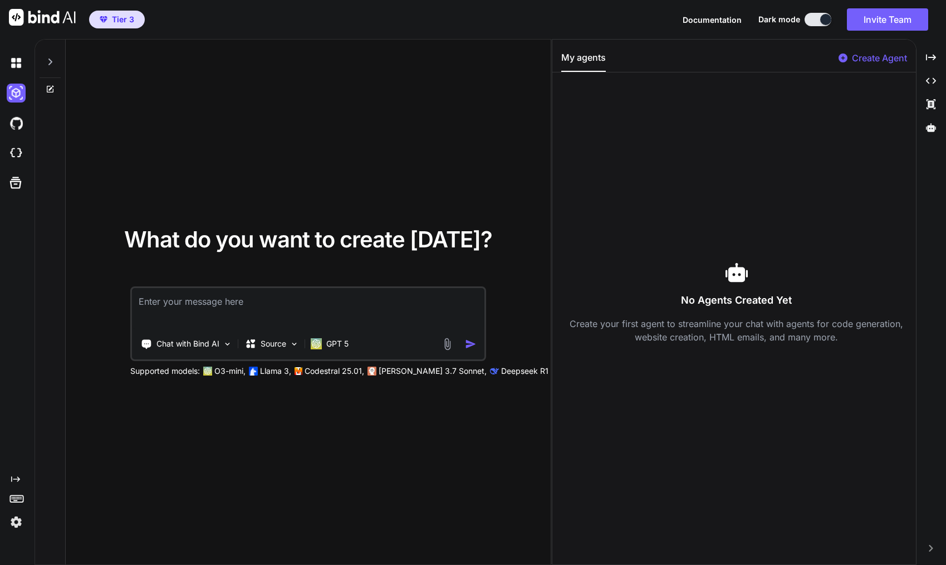
click at [317, 310] on textarea at bounding box center [308, 308] width 352 height 41
click at [176, 300] on textarea "Create a new website for www.turbo360.au using Tailwind CSS" at bounding box center [308, 308] width 352 height 41
click at [468, 345] on img "button" at bounding box center [471, 344] width 12 height 12
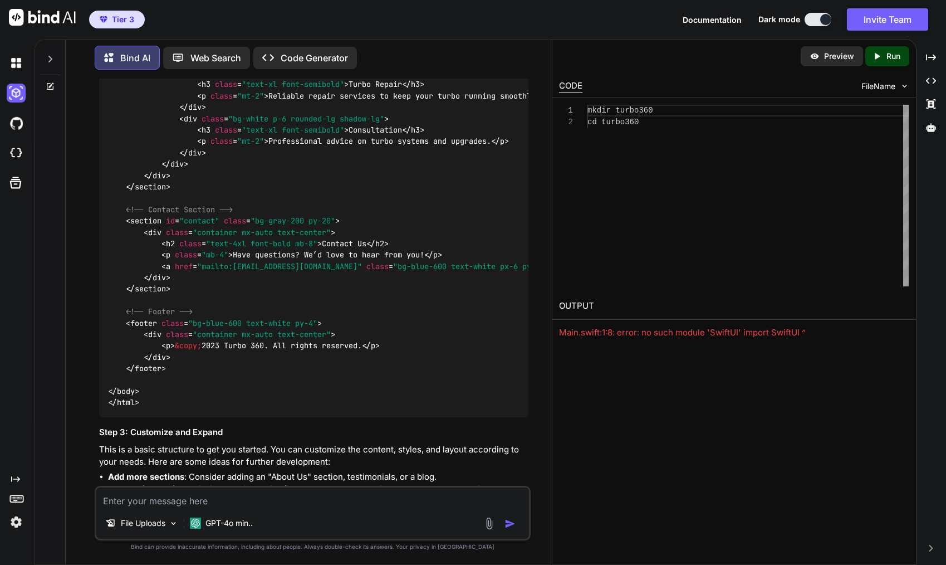
scroll to position [1005, 0]
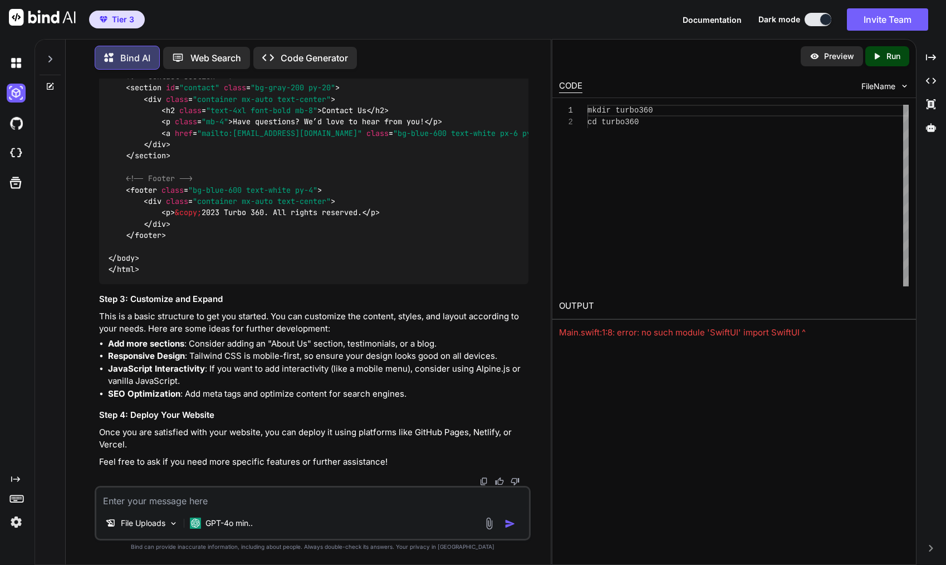
click at [896, 55] on p "Run" at bounding box center [893, 56] width 14 height 11
click at [836, 60] on p "Preview" at bounding box center [839, 56] width 30 height 11
click at [316, 410] on h3 "Step 4: Deploy Your Website" at bounding box center [313, 415] width 429 height 13
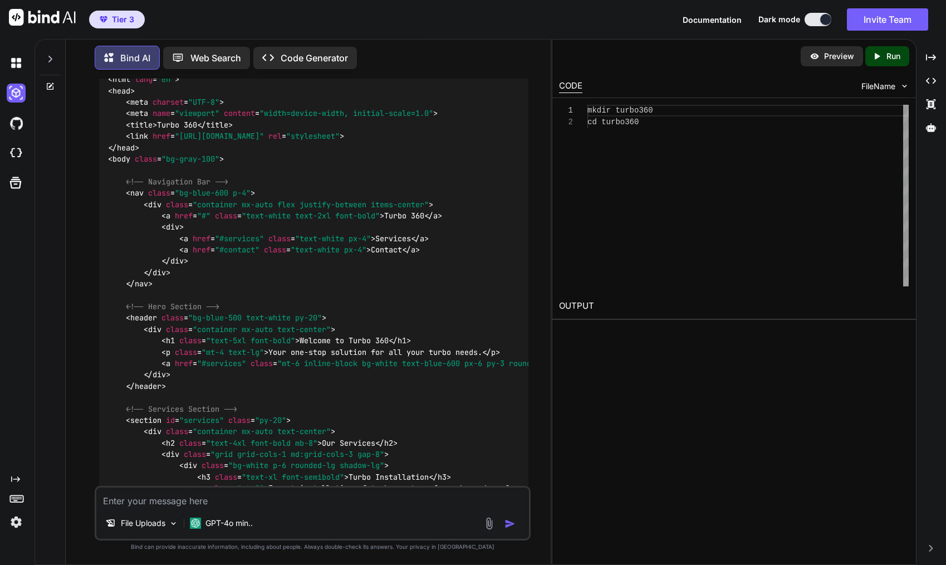
scroll to position [0, 0]
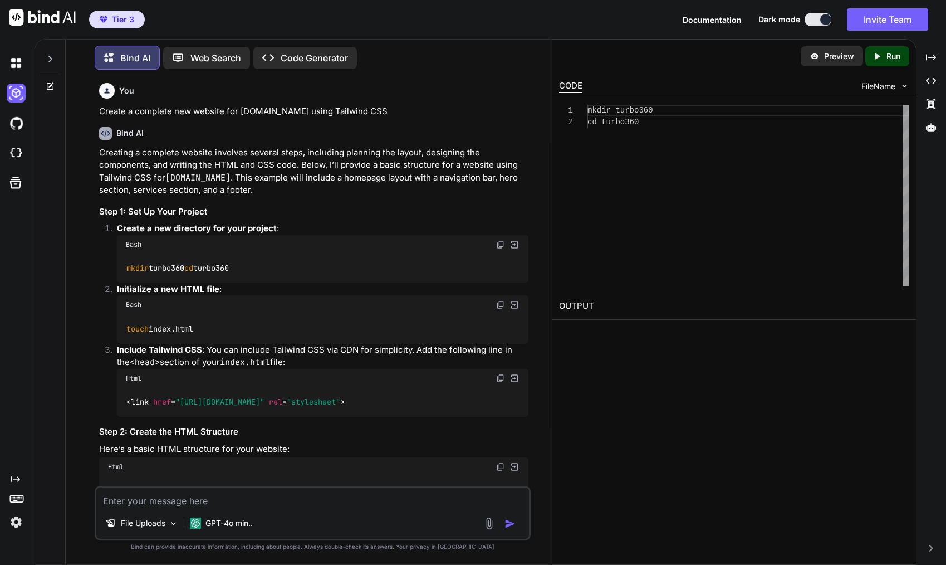
click at [116, 109] on p "Create a complete new website for www.turbo360.au using Tailwind CSS" at bounding box center [313, 111] width 429 height 13
drag, startPoint x: 116, startPoint y: 109, endPoint x: 375, endPoint y: 112, distance: 259.4
click at [375, 112] on p "Create a complete new website for www.turbo360.au using Tailwind CSS" at bounding box center [313, 111] width 429 height 13
copy p "Create a complete new website for www.turbo360.au using Tailwind CSS"
click at [288, 53] on p "Code Generator" at bounding box center [314, 57] width 67 height 13
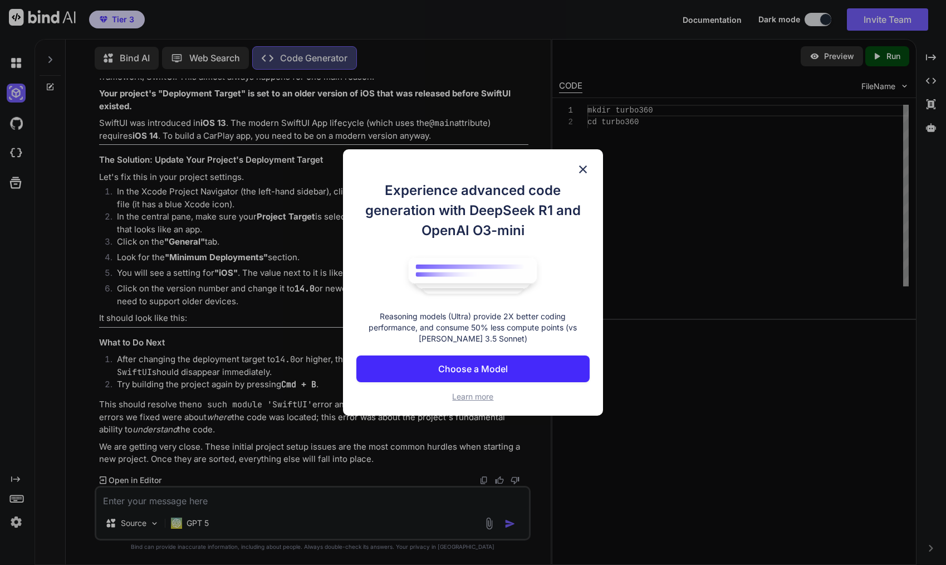
scroll to position [4106, 0]
click at [490, 370] on p "Choose a Model" at bounding box center [473, 368] width 70 height 13
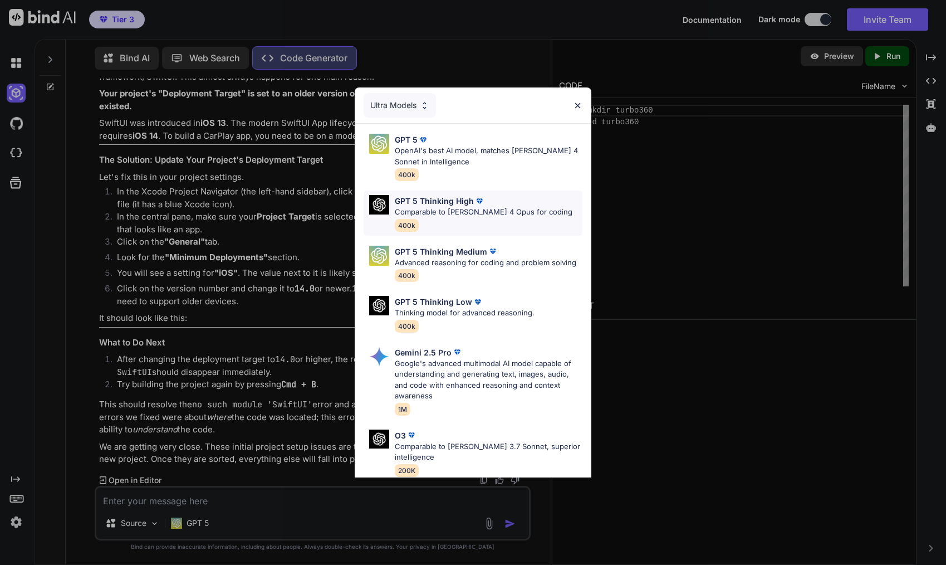
click at [518, 209] on p "Comparable to Claude 4 Opus for coding" at bounding box center [484, 212] width 178 height 11
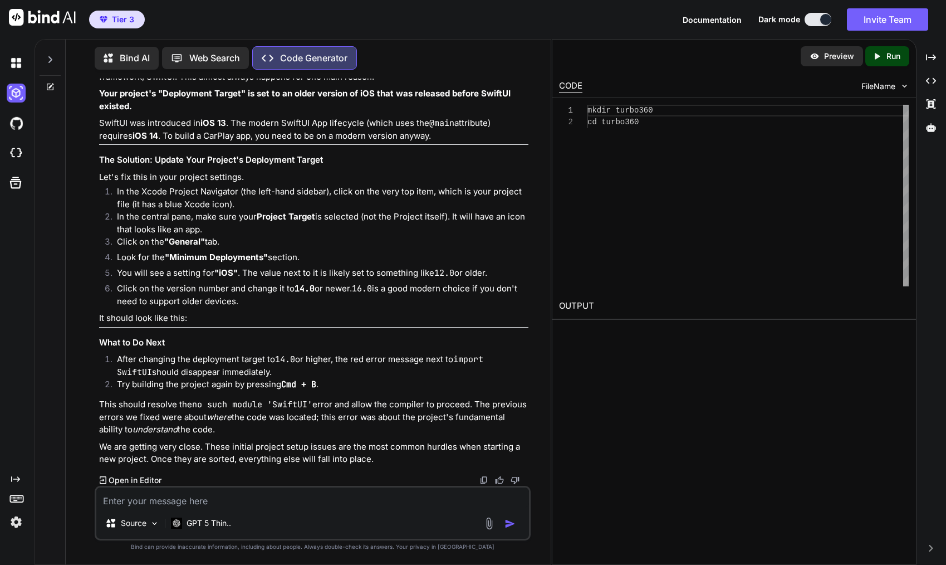
click at [228, 503] on textarea at bounding box center [312, 497] width 433 height 20
paste textarea "Create a complete new website for www.turbo360.au using Tailwind CSS"
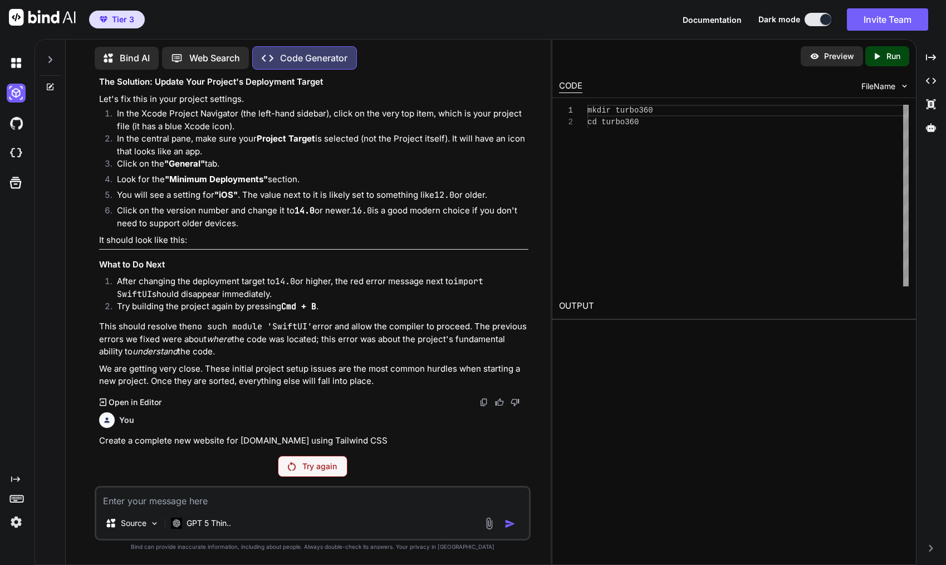
scroll to position [4319, 0]
click at [292, 467] on img at bounding box center [292, 466] width 8 height 9
click at [12, 65] on img at bounding box center [16, 62] width 19 height 19
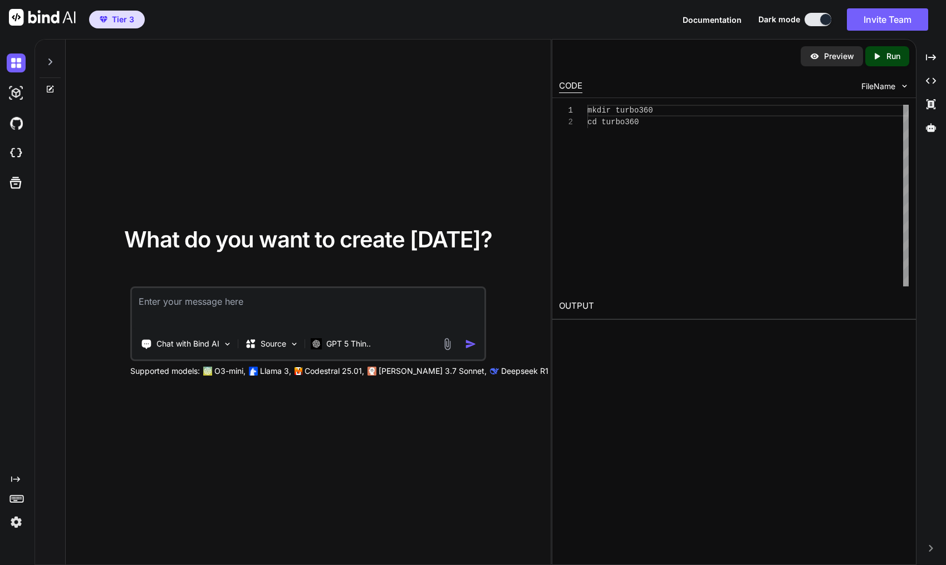
click at [47, 89] on icon at bounding box center [50, 89] width 7 height 7
click at [240, 300] on textarea at bounding box center [308, 308] width 352 height 41
paste textarea "Create a complete new website for www.turbo360.au using Tailwind CSS"
click at [11, 93] on img at bounding box center [16, 93] width 19 height 19
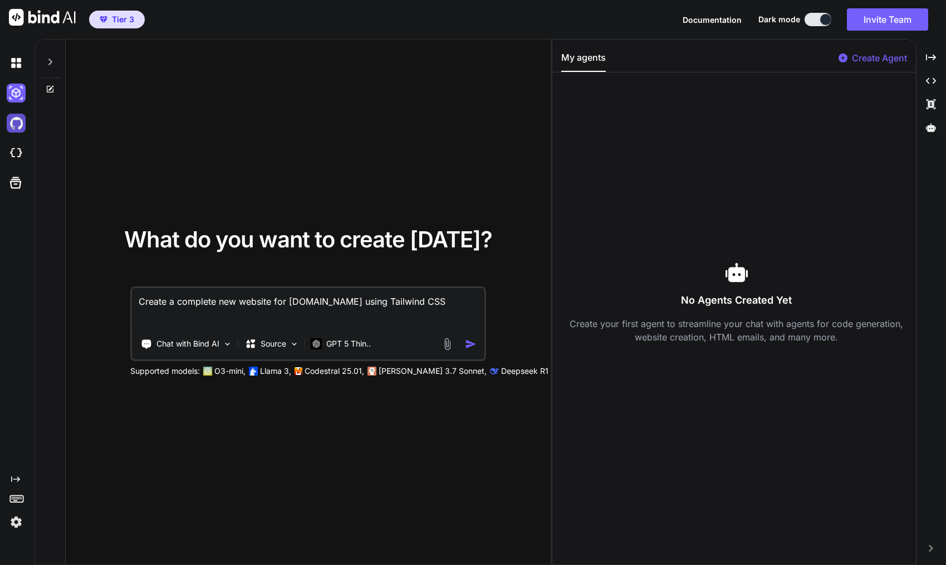
click at [16, 115] on img at bounding box center [16, 123] width 19 height 19
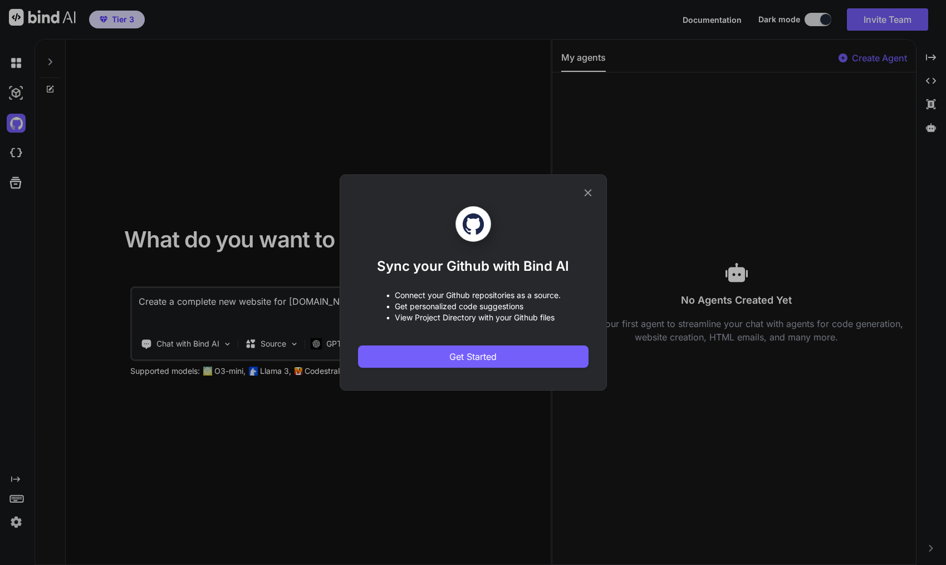
click at [590, 189] on icon at bounding box center [588, 192] width 12 height 12
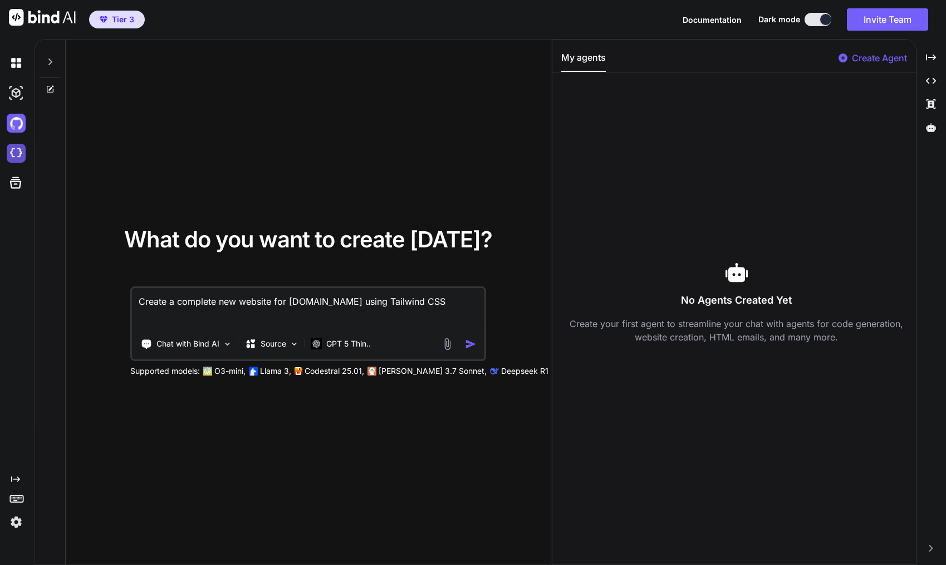
click at [17, 153] on img at bounding box center [16, 153] width 19 height 19
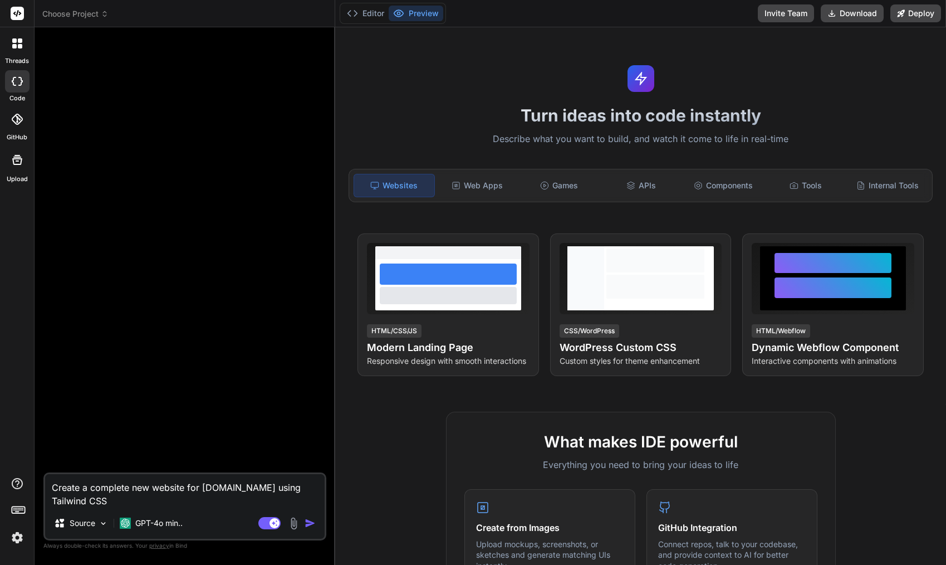
click at [118, 496] on textarea "Create a complete new website for [DOMAIN_NAME] using Tailwind CSS" at bounding box center [184, 490] width 279 height 33
click at [129, 500] on textarea "Create a complete new website for [DOMAIN_NAME] using Tailwind CSS" at bounding box center [184, 490] width 279 height 33
click at [162, 519] on p "GPT-4o min.." at bounding box center [158, 522] width 47 height 11
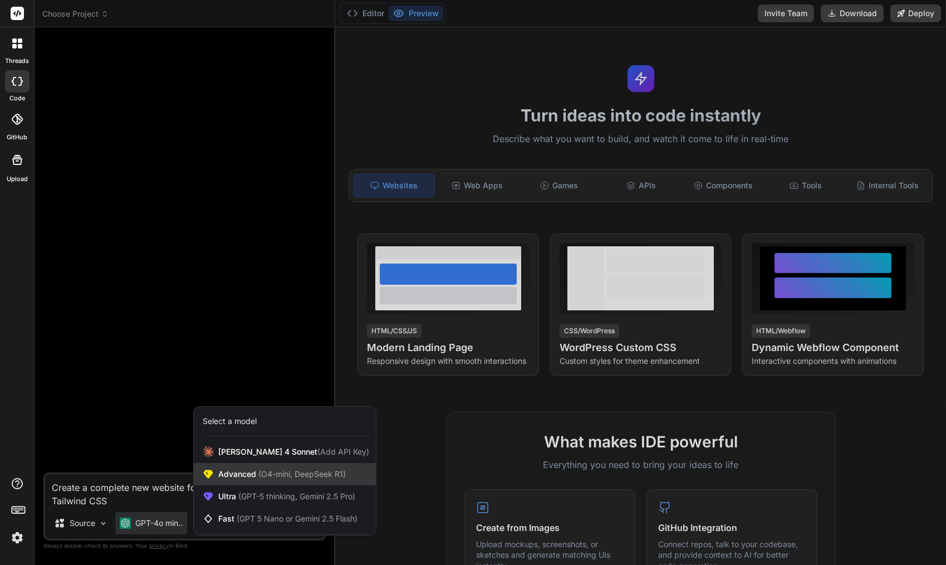
click at [303, 478] on span "(O4-mini, DeepSeek R1)" at bounding box center [301, 473] width 90 height 9
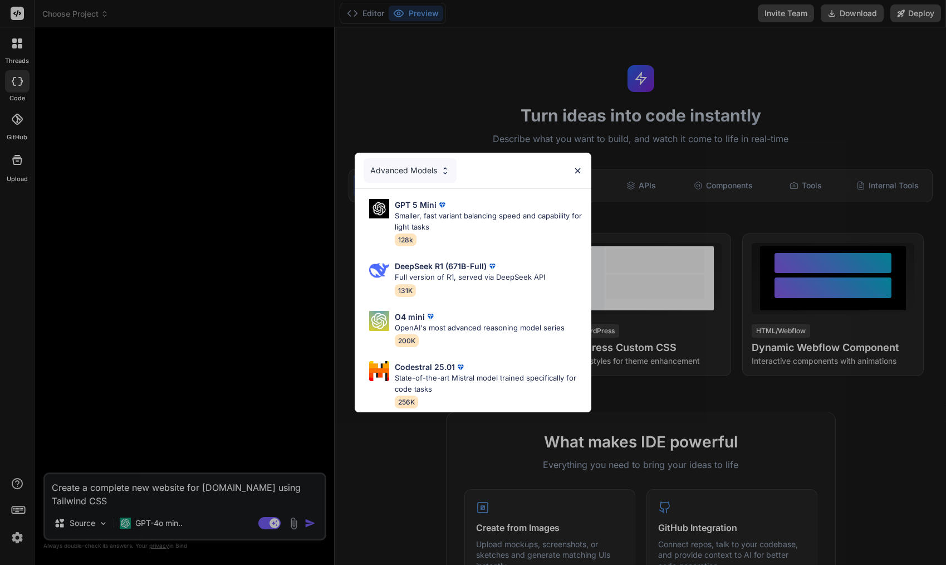
click at [575, 169] on img at bounding box center [577, 170] width 9 height 9
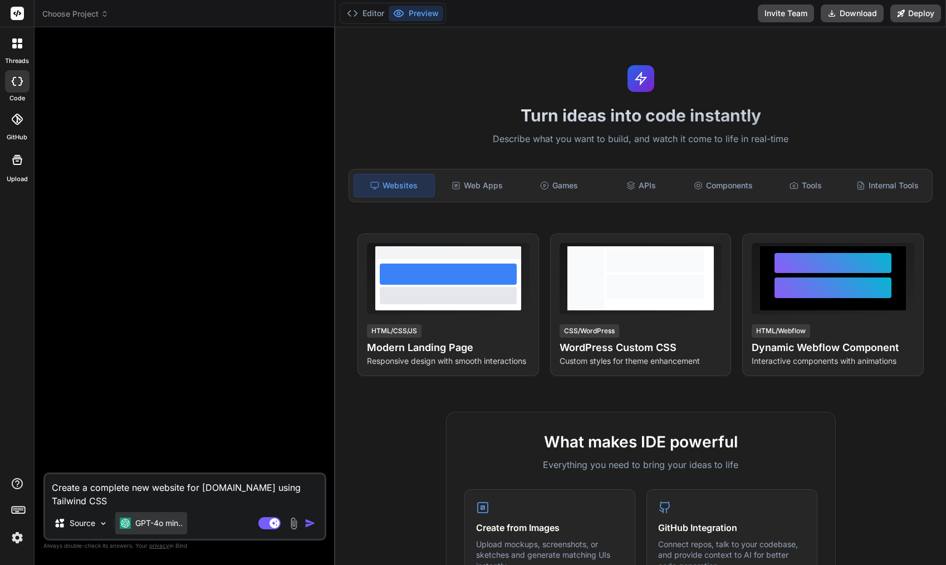
click at [164, 520] on p "GPT-4o min.." at bounding box center [158, 522] width 47 height 11
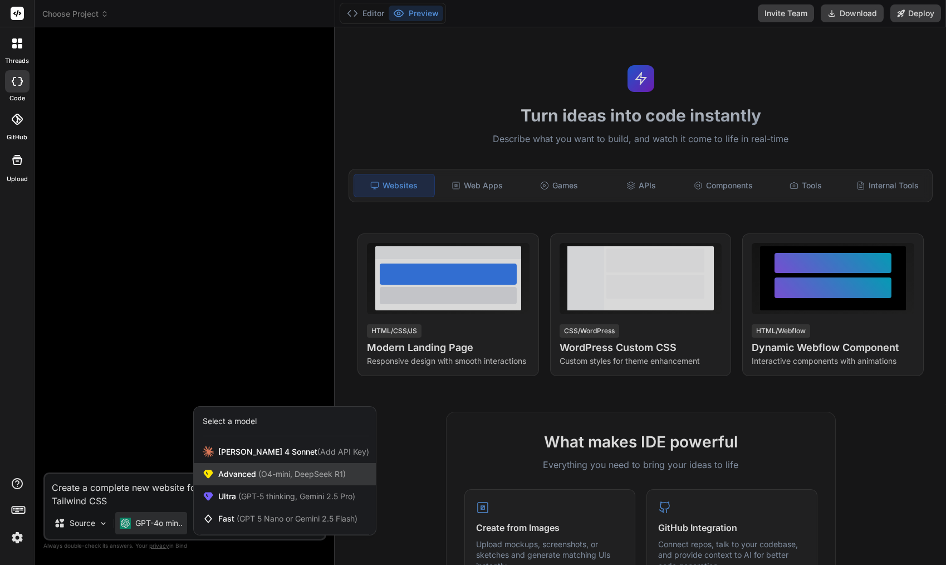
click at [319, 473] on span "(O4-mini, DeepSeek R1)" at bounding box center [301, 473] width 90 height 9
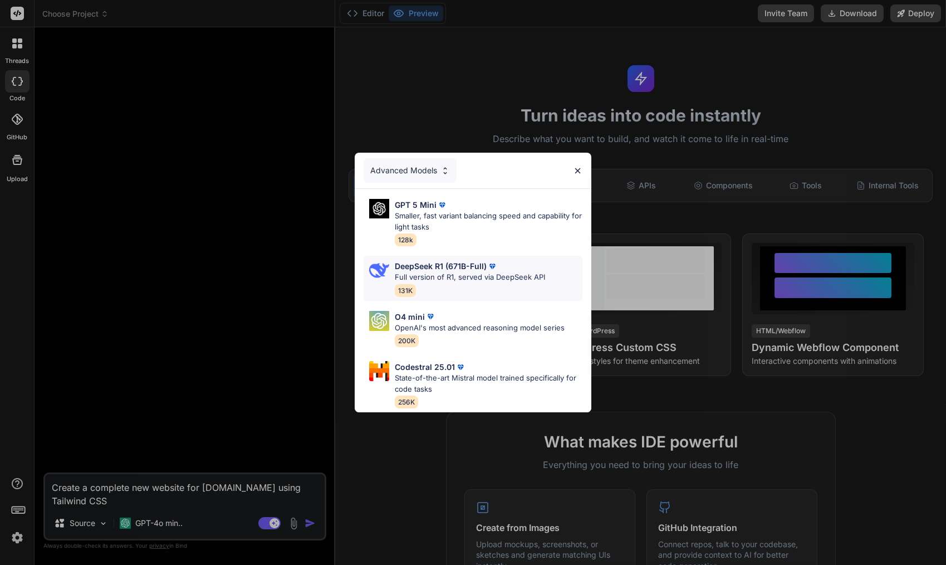
click at [465, 272] on p "Full version of R1, served via DeepSeek API" at bounding box center [470, 277] width 150 height 11
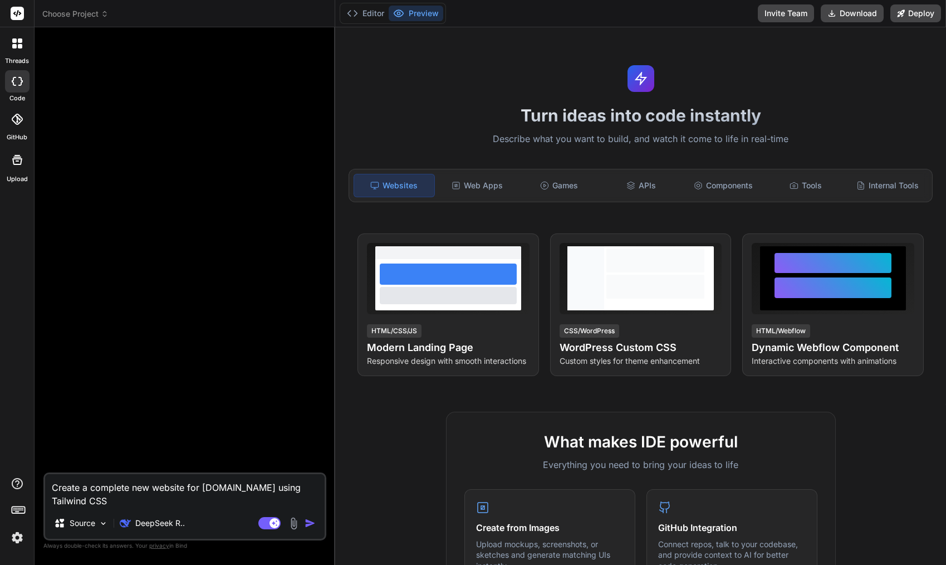
click at [239, 496] on textarea "Create a complete new website for [DOMAIN_NAME] using Tailwind CSS" at bounding box center [184, 490] width 279 height 33
click at [307, 523] on img "button" at bounding box center [310, 522] width 11 height 11
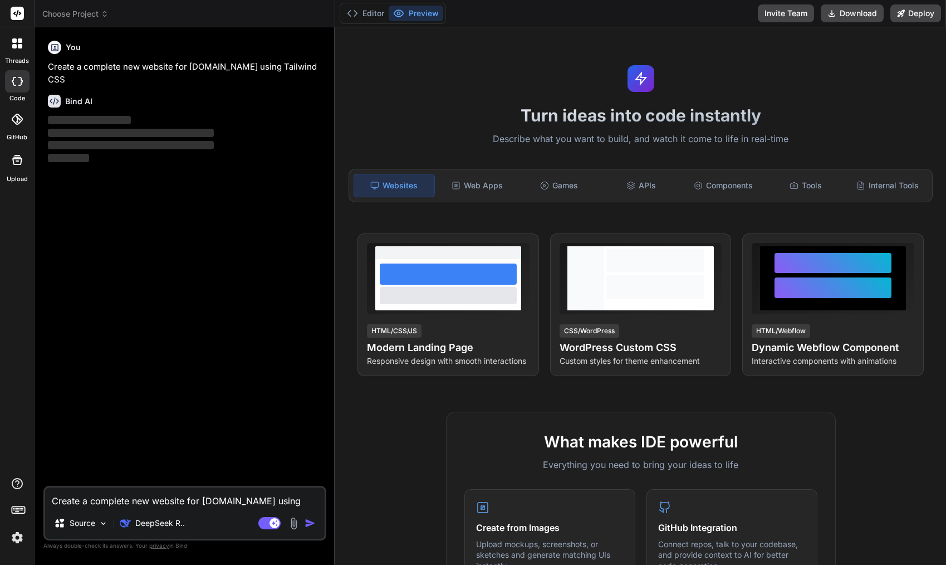
type textarea "x"
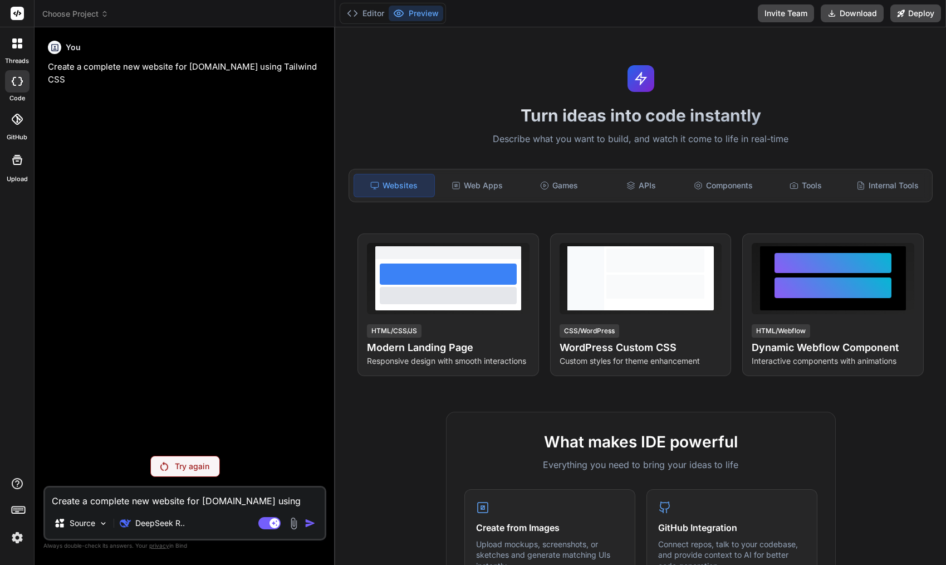
click at [16, 539] on img at bounding box center [17, 537] width 19 height 19
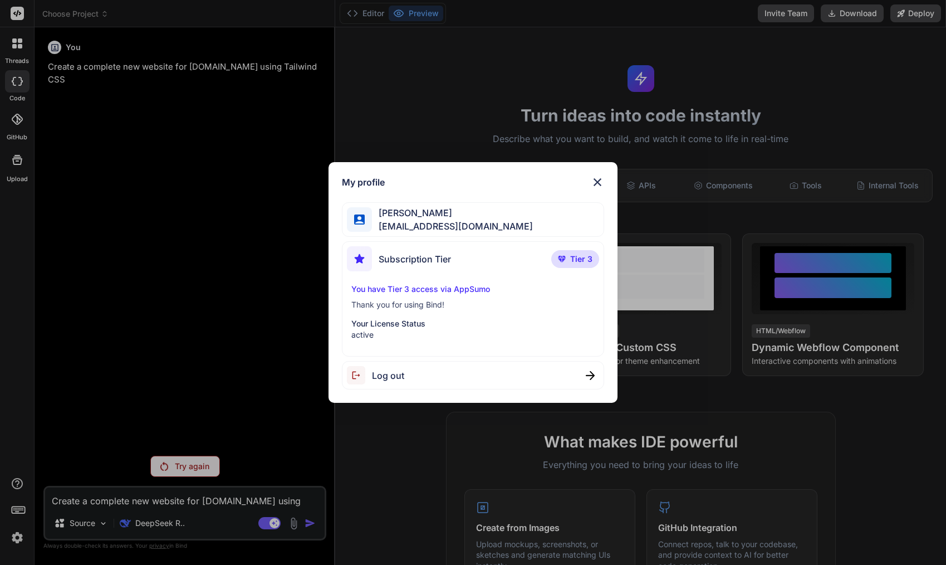
click at [431, 218] on span "James Anderson" at bounding box center [452, 212] width 161 height 13
click at [410, 257] on span "Subscription Tier" at bounding box center [415, 258] width 72 height 13
click at [478, 94] on div "My profile James Anderson hello@turbo360.com.au Subscription Tier Tier 3 You ha…" at bounding box center [473, 282] width 946 height 565
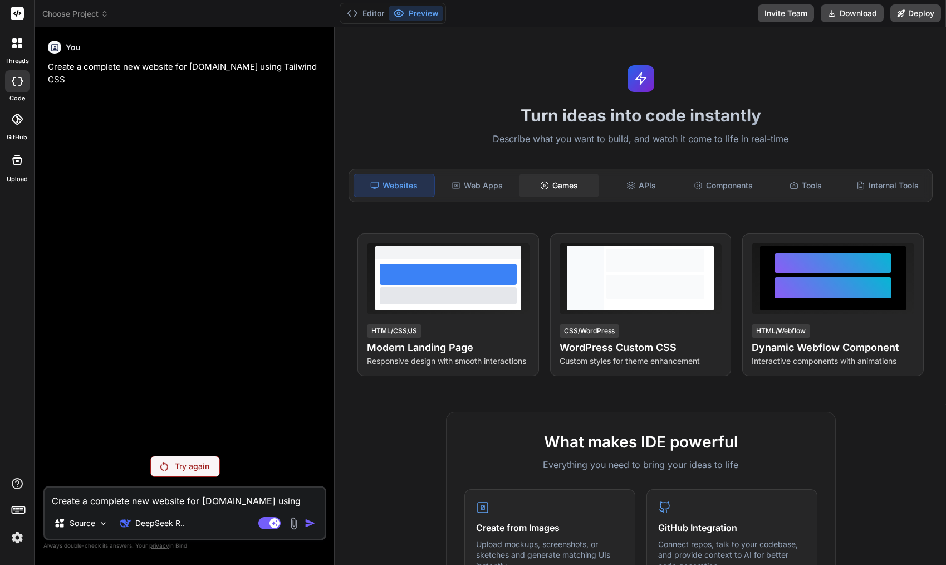
click at [567, 186] on div "Games" at bounding box center [559, 185] width 80 height 23
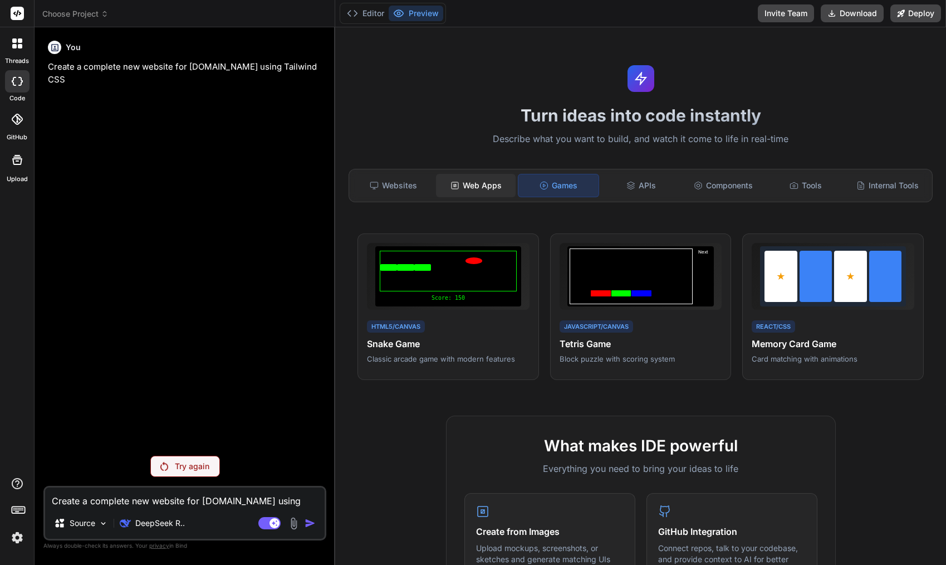
click at [480, 188] on div "Web Apps" at bounding box center [476, 185] width 80 height 23
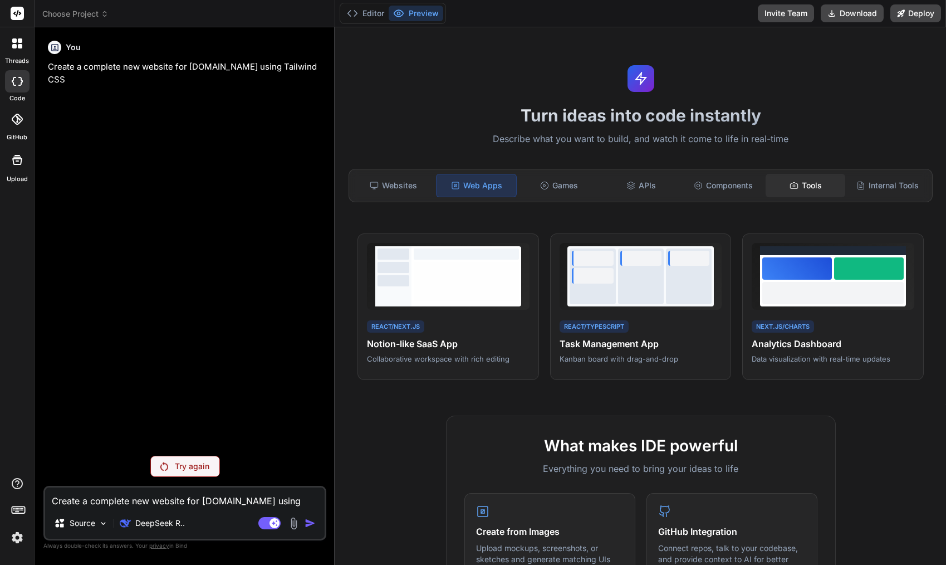
click at [798, 184] on div "Tools" at bounding box center [805, 185] width 80 height 23
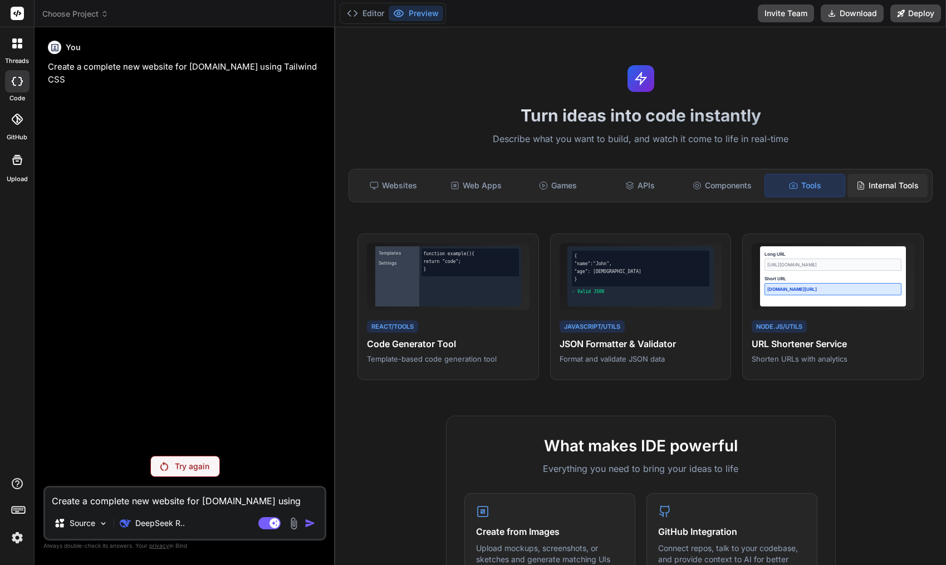
click at [858, 185] on icon at bounding box center [860, 185] width 9 height 9
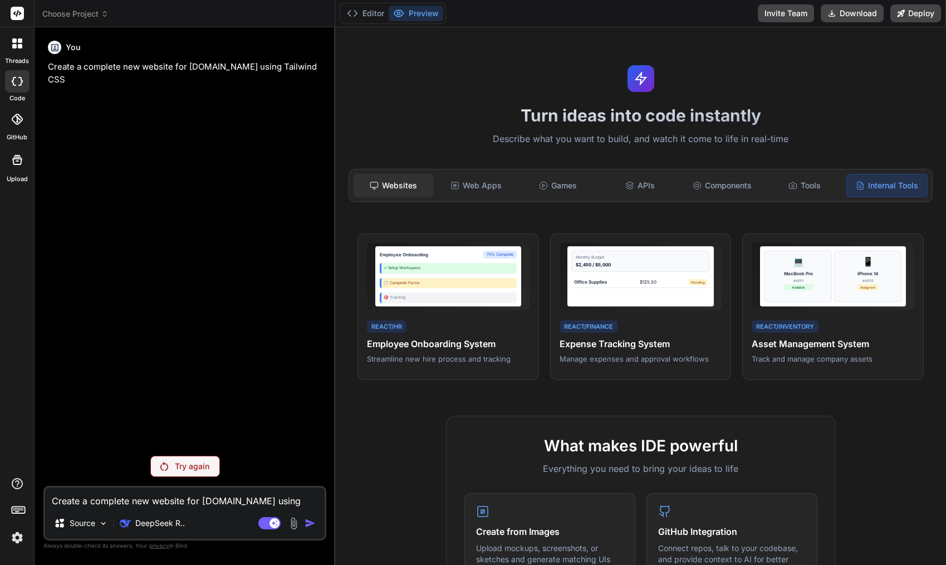
click at [393, 181] on div "Websites" at bounding box center [394, 185] width 80 height 23
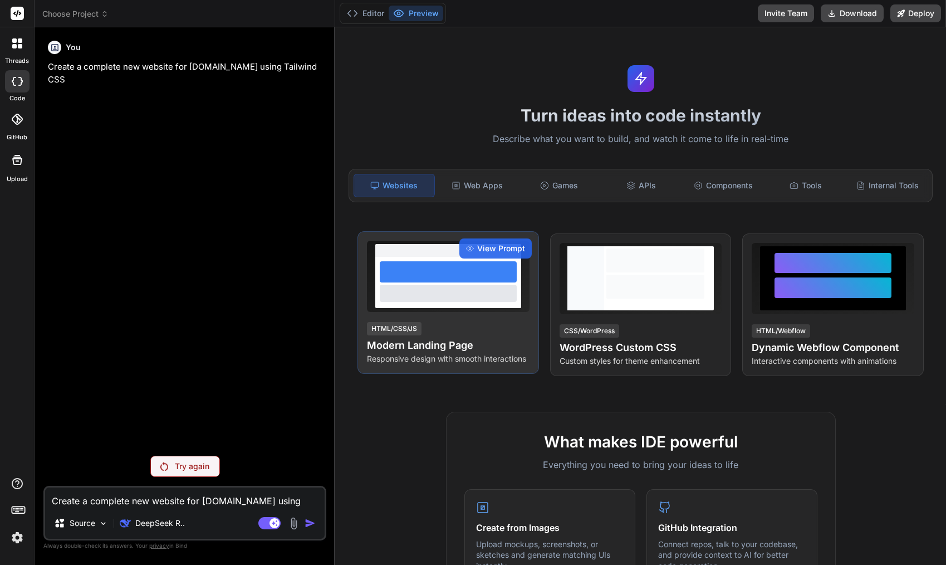
click at [409, 278] on div at bounding box center [448, 271] width 137 height 21
click at [499, 249] on span "View Prompt" at bounding box center [501, 248] width 48 height 11
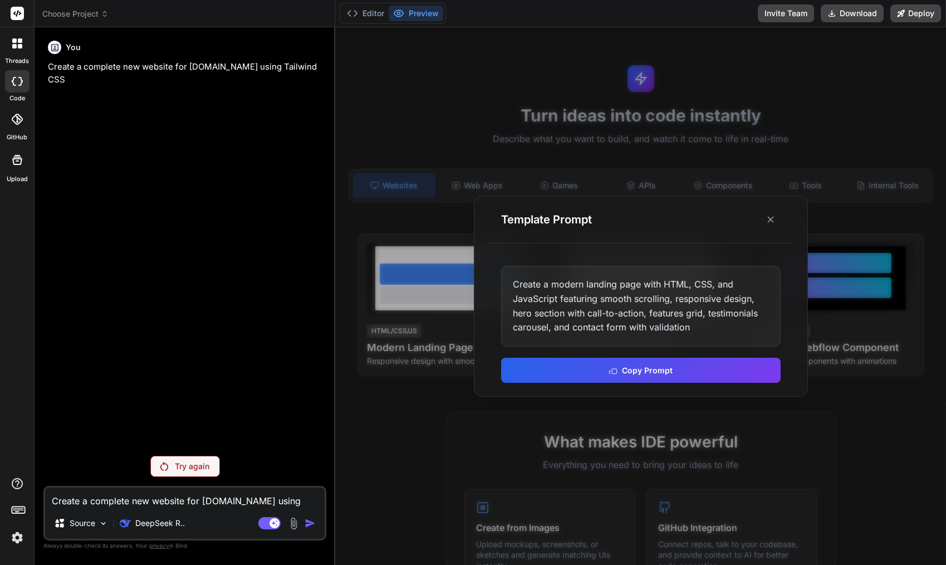
click at [571, 301] on div "Create a modern landing page with HTML, CSS, and JavaScript featuring smooth sc…" at bounding box center [640, 306] width 279 height 80
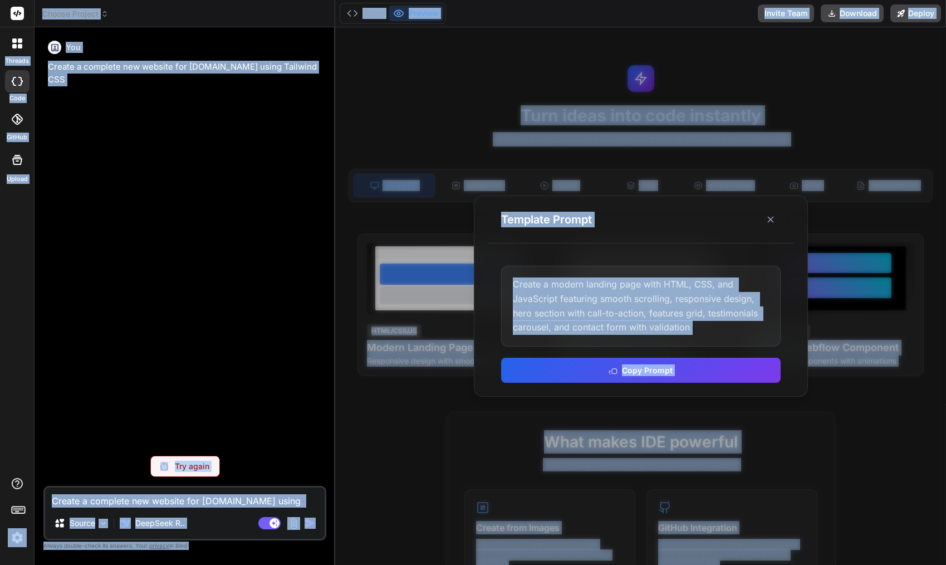
copy div "threads code GitHub Upload Choose Project Created with Pixso. Bind AI Web Searc…"
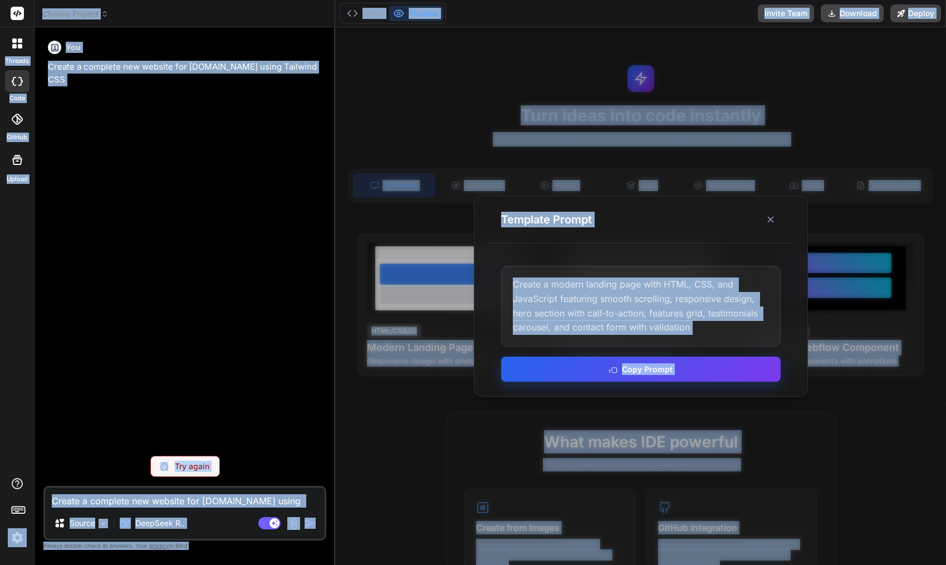
click at [629, 369] on button "Copy Prompt" at bounding box center [640, 368] width 279 height 25
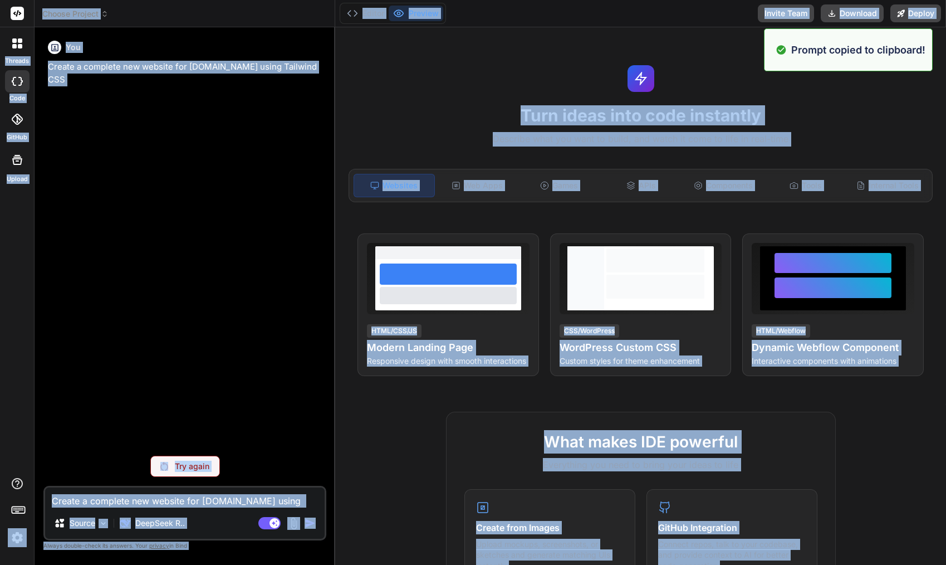
click at [132, 502] on textarea "Create a complete new website for [DOMAIN_NAME] using Tailwind CSS" at bounding box center [184, 497] width 279 height 20
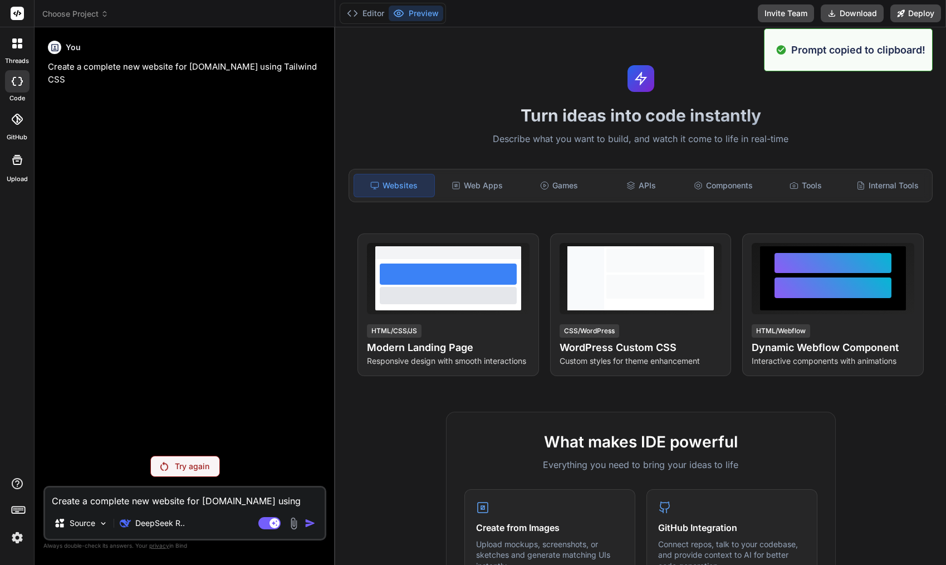
click at [132, 502] on textarea "Create a complete new website for [DOMAIN_NAME] using Tailwind CSS" at bounding box center [184, 497] width 279 height 20
paste textarea "Create a modern landing page with HTML, CSS, and JavaScript featuring smooth sc…"
type textarea "Create a modern landing page with HTML, CSS, and JavaScript featuring smooth sc…"
type textarea "x"
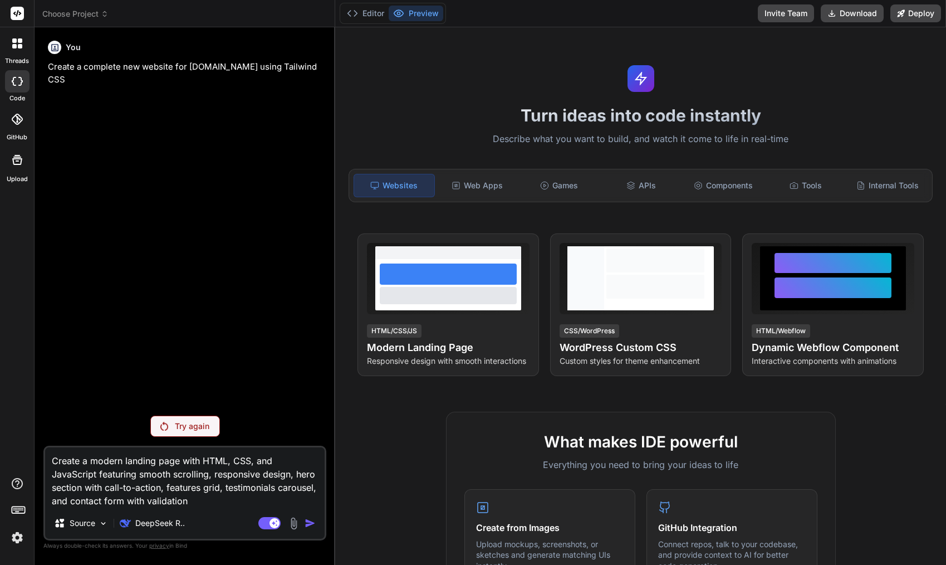
click at [233, 457] on textarea "Create a modern landing page with HTML, CSS, and JavaScript featuring smooth sc…" at bounding box center [184, 477] width 279 height 60
type textarea "Create a modern landing page with HTML, TCSS, and JavaScript featuring smooth s…"
type textarea "x"
type textarea "Create a modern landing page with HTML, TaCSS, and JavaScript featuring smooth …"
type textarea "x"
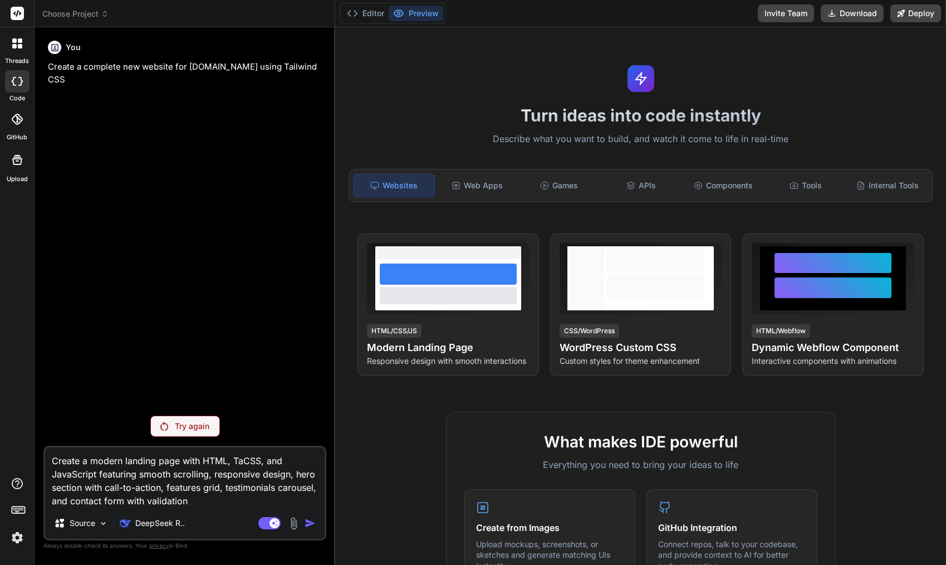
type textarea "Create a modern landing page with HTML, TaiCSS, and JavaScript featuring smooth…"
type textarea "x"
type textarea "Create a modern landing page with HTML, TailCSS, and JavaScript featuring smoot…"
type textarea "x"
type textarea "Create a modern landing page with HTML, TailwCSS, and JavaScript featuring smoo…"
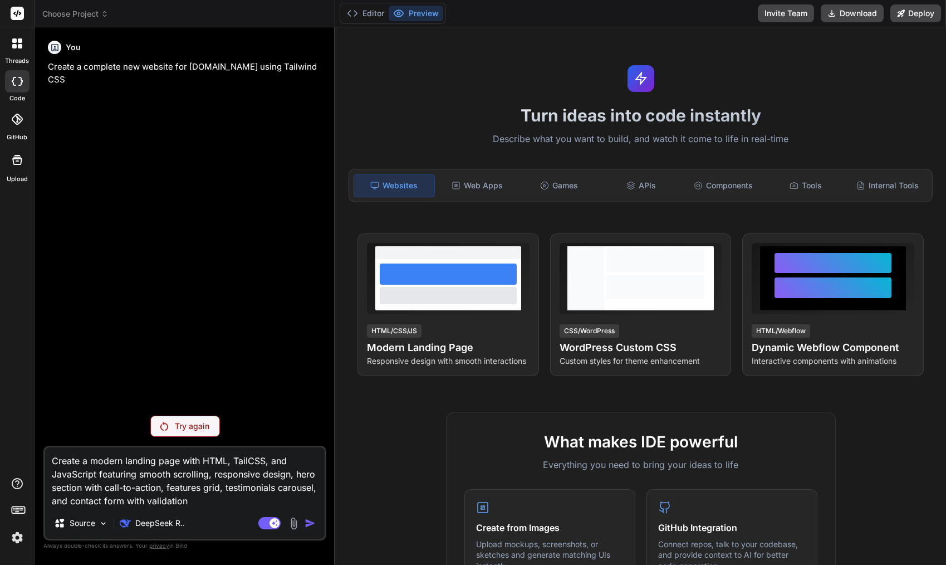
type textarea "x"
type textarea "Create a modern landing page with HTML, TailwiCSS, and JavaScript featuring smo…"
type textarea "x"
type textarea "Create a modern landing page with HTML, TailwinCSS, and JavaScript featuring sm…"
type textarea "x"
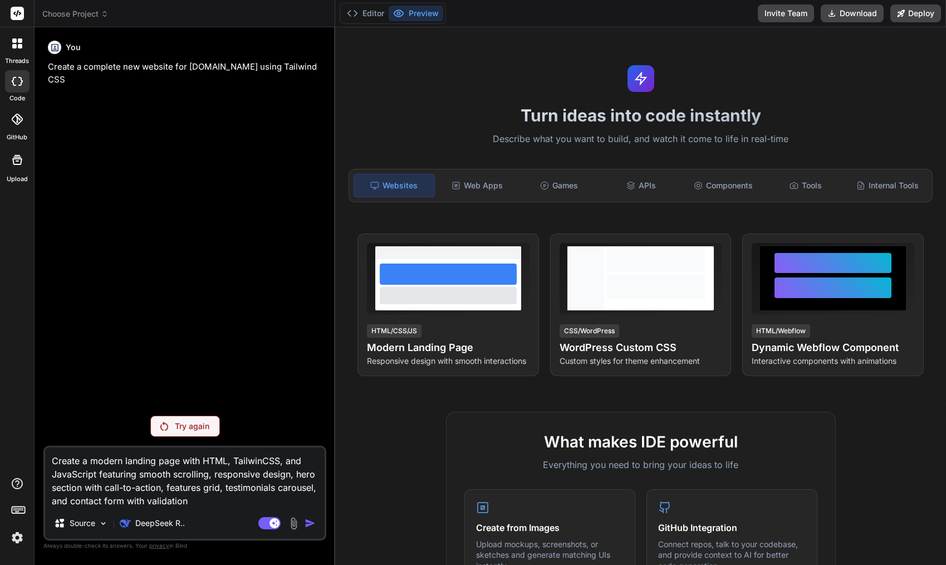
type textarea "Create a modern landing page with HTML, TailwindCSS, and JavaScript featuring s…"
type textarea "x"
type textarea "Create a modern landing page with HTML, Tailwind CSS, and JavaScript featuring …"
type textarea "x"
click at [189, 481] on textarea "Create a modern landing page with HTML, Tailwind CSS, and JavaScript featuring …" at bounding box center [184, 477] width 279 height 60
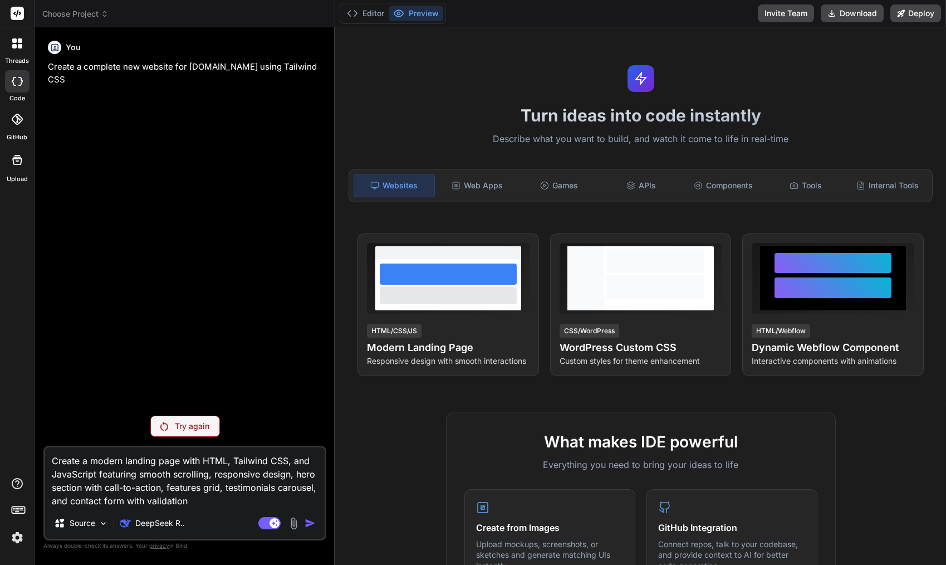
click at [196, 504] on textarea "Create a modern landing page with HTML, Tailwind CSS, and JavaScript featuring …" at bounding box center [184, 477] width 279 height 60
type textarea "Create a modern landing page with HTML, Tailwind CSS, and JavaScript featuring …"
type textarea "x"
type textarea "Create a modern landing page with HTML, Tailwind CSS, and JavaScript featuring …"
type textarea "x"
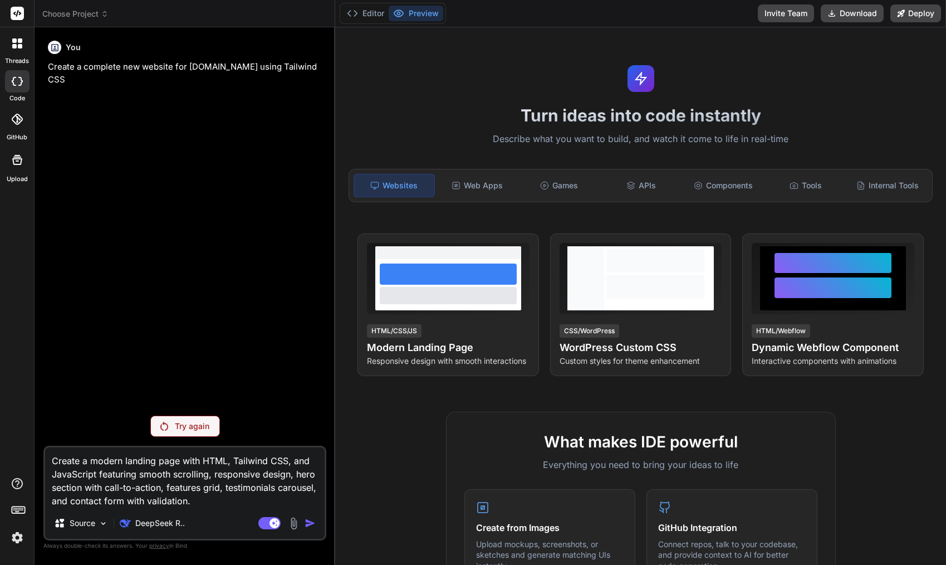
type textarea "Create a modern landing page with HTML, Tailwind CSS, and JavaScript featuring …"
type textarea "x"
type textarea "Create a modern landing page with HTML, Tailwind CSS, and JavaScript featuring …"
type textarea "x"
type textarea "Create a modern landing page with HTML, Tailwind CSS, and JavaScript featuring …"
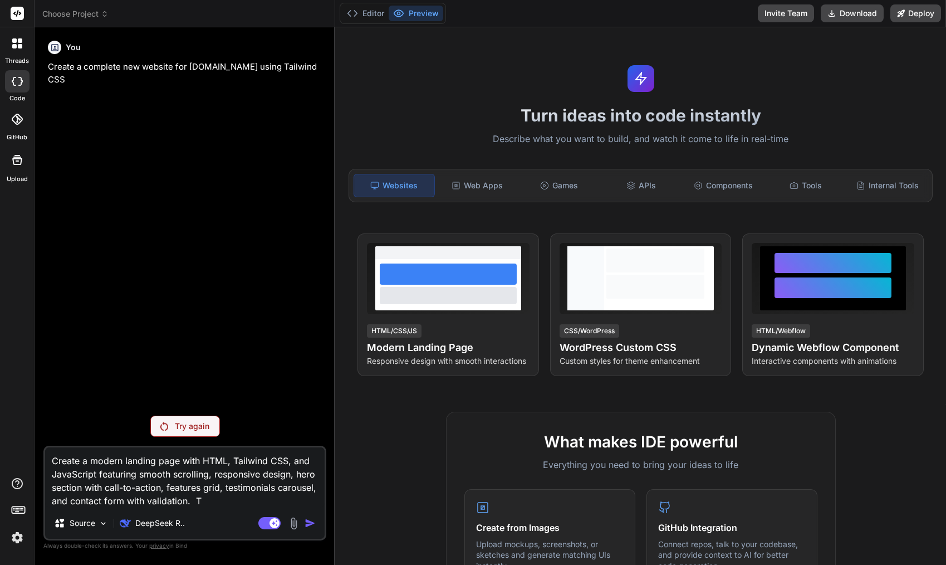
type textarea "x"
type textarea "Create a modern landing page with HTML, Tailwind CSS, and JavaScript featuring …"
type textarea "x"
type textarea "Create a modern landing page with HTML, Tailwind CSS, and JavaScript featuring …"
type textarea "x"
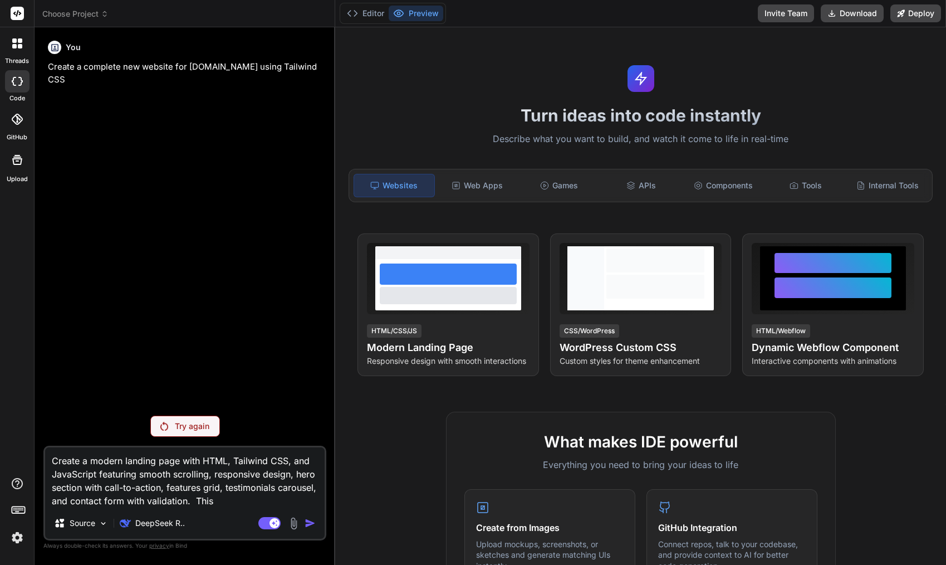
type textarea "Create a modern landing page with HTML, Tailwind CSS, and JavaScript featuring …"
type textarea "x"
type textarea "Create a modern landing page with HTML, Tailwind CSS, and JavaScript featuring …"
type textarea "x"
type textarea "Create a modern landing page with HTML, Tailwind CSS, and JavaScript featuring …"
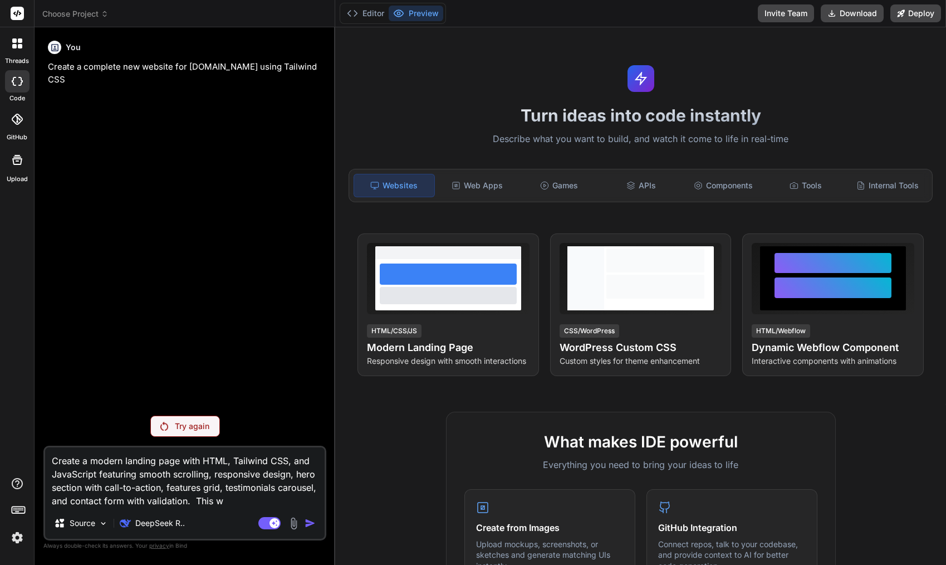
type textarea "x"
type textarea "Create a modern landing page with HTML, Tailwind CSS, and JavaScript featuring …"
type textarea "x"
type textarea "Create a modern landing page with HTML, Tailwind CSS, and JavaScript featuring …"
type textarea "x"
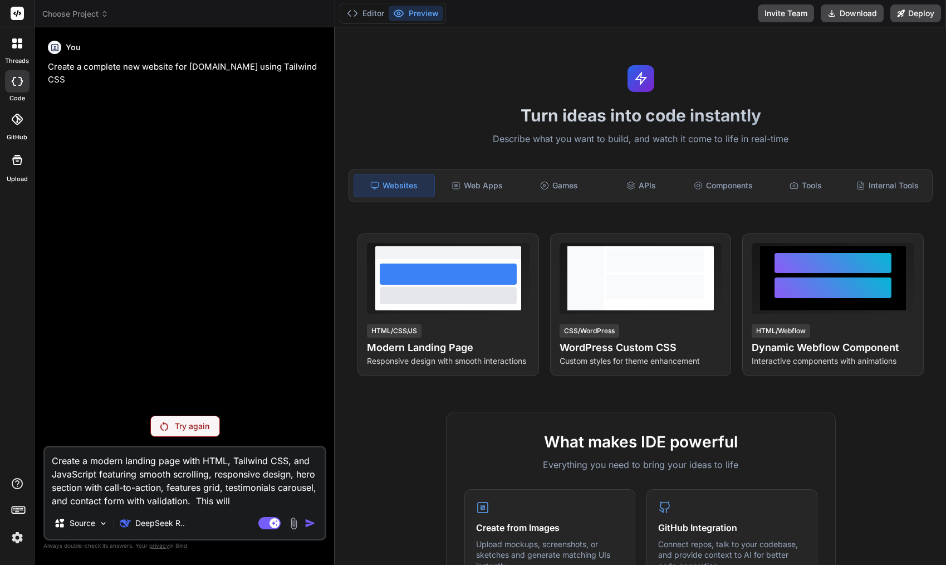
type textarea "Create a modern landing page with HTML, Tailwind CSS, and JavaScript featuring …"
type textarea "x"
type textarea "Create a modern landing page with HTML, Tailwind CSS, and JavaScript featuring …"
type textarea "x"
type textarea "Create a modern landing page with HTML, Tailwind CSS, and JavaScript featuring …"
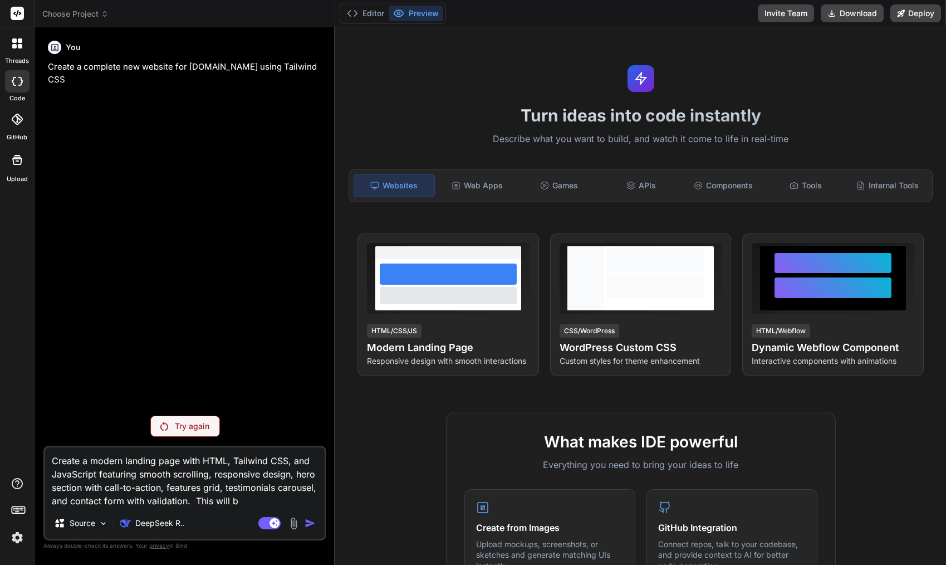
type textarea "x"
type textarea "Create a modern landing page with HTML, Tailwind CSS, and JavaScript featuring …"
type textarea "x"
type textarea "Create a modern landing page with HTML, Tailwind CSS, and JavaScript featuring …"
type textarea "x"
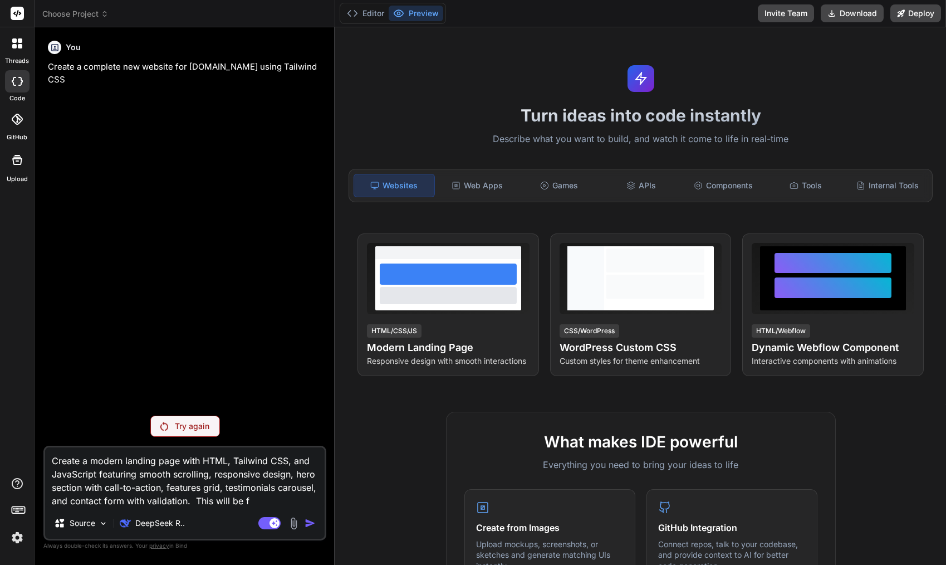
type textarea "Create a modern landing page with HTML, Tailwind CSS, and JavaScript featuring …"
type textarea "x"
type textarea "Create a modern landing page with HTML, Tailwind CSS, and JavaScript featuring …"
type textarea "x"
type textarea "Create a modern landing page with HTML, Tailwind CSS, and JavaScript featuring …"
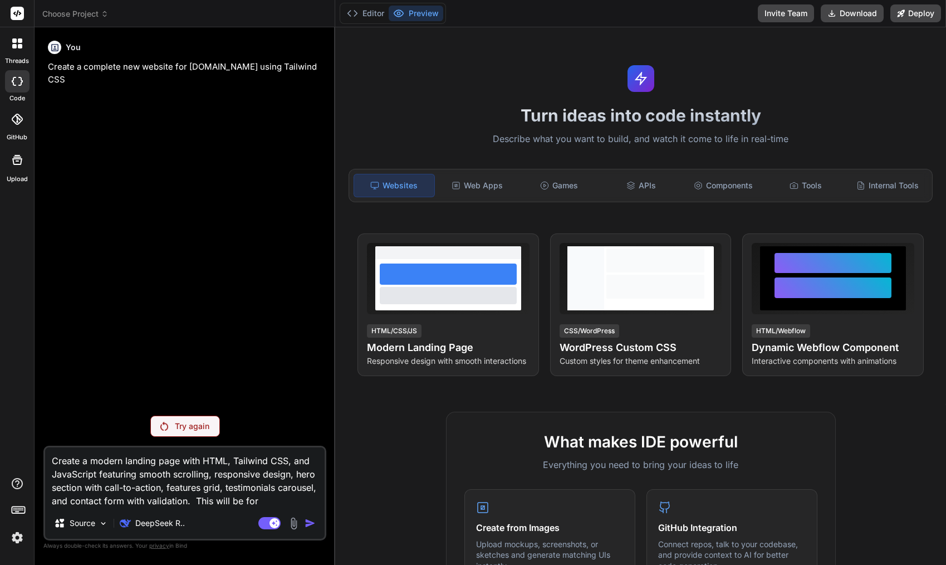
type textarea "x"
type textarea "Create a modern landing page with HTML, Tailwind CSS, and JavaScript featuring …"
type textarea "x"
type textarea "Create a modern landing page with HTML, Tailwind CSS, and JavaScript featuring …"
type textarea "x"
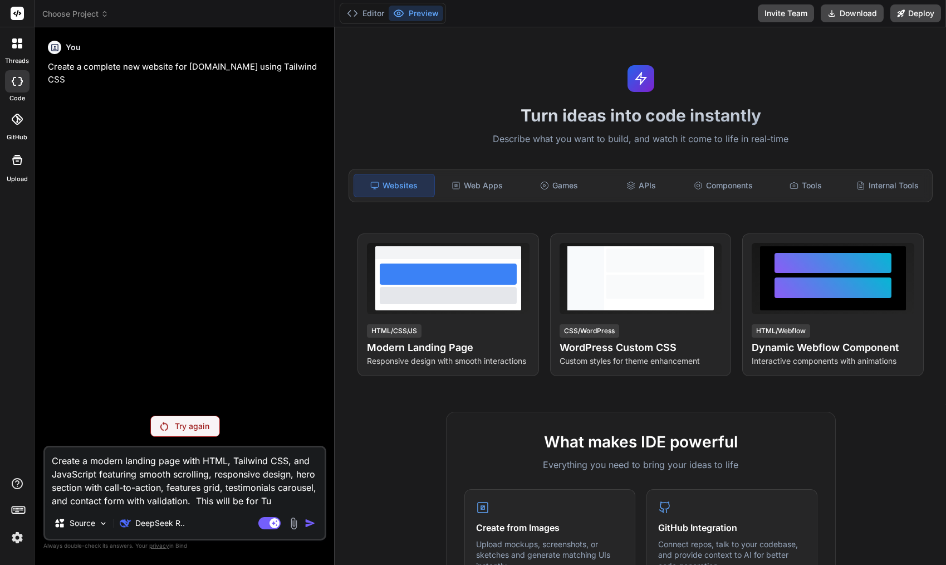
type textarea "Create a modern landing page with HTML, Tailwind CSS, and JavaScript featuring …"
type textarea "x"
type textarea "Create a modern landing page with HTML, Tailwind CSS, and JavaScript featuring …"
type textarea "x"
type textarea "Create a modern landing page with HTML, Tailwind CSS, and JavaScript featuring …"
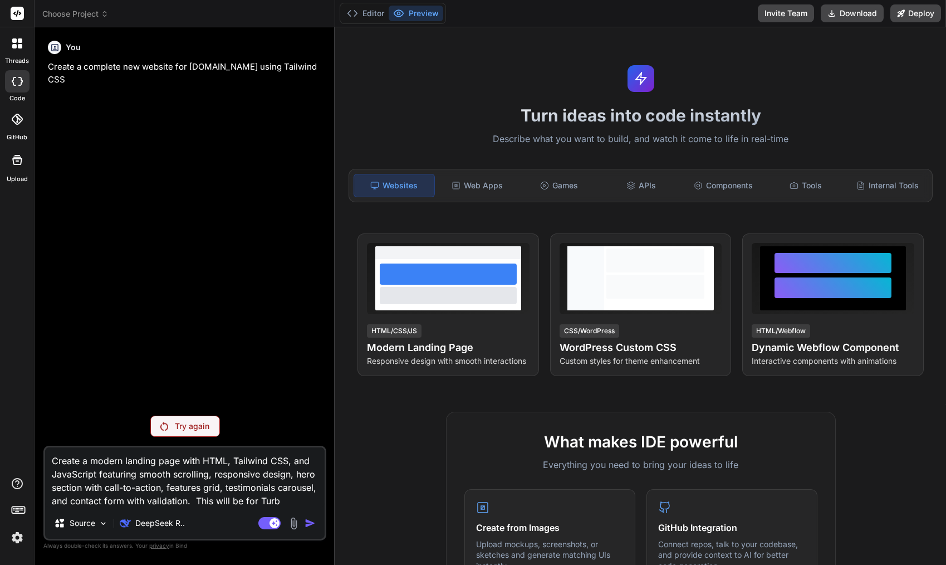
type textarea "x"
type textarea "Create a modern landing page with HTML, Tailwind CSS, and JavaScript featuring …"
type textarea "x"
type textarea "Create a modern landing page with HTML, Tailwind CSS, and JavaScript featuring …"
type textarea "x"
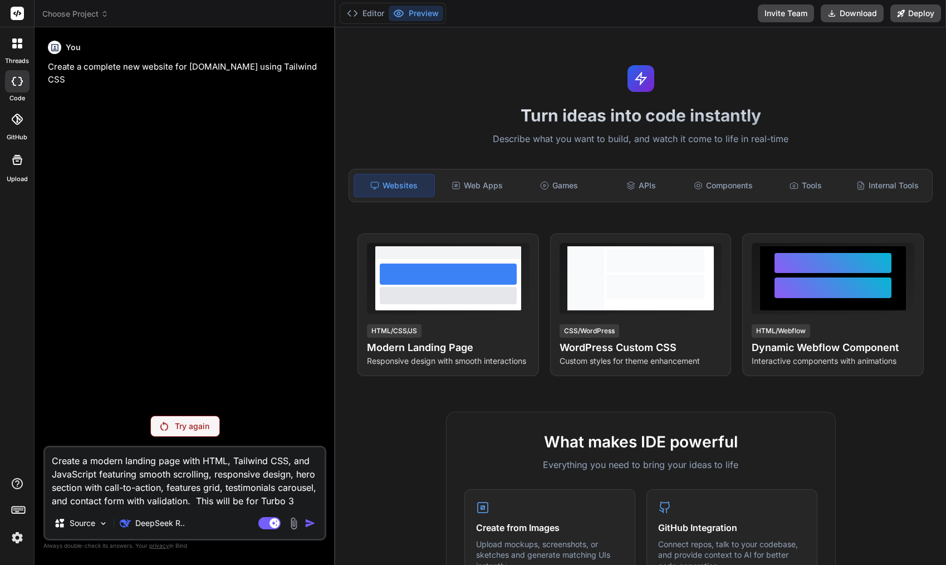
type textarea "Create a modern landing page with HTML, Tailwind CSS, and JavaScript featuring …"
type textarea "x"
type textarea "Create a modern landing page with HTML, Tailwind CSS, and JavaScript featuring …"
type textarea "x"
type textarea "Create a modern landing page with HTML, Tailwind CSS, and JavaScript featuring …"
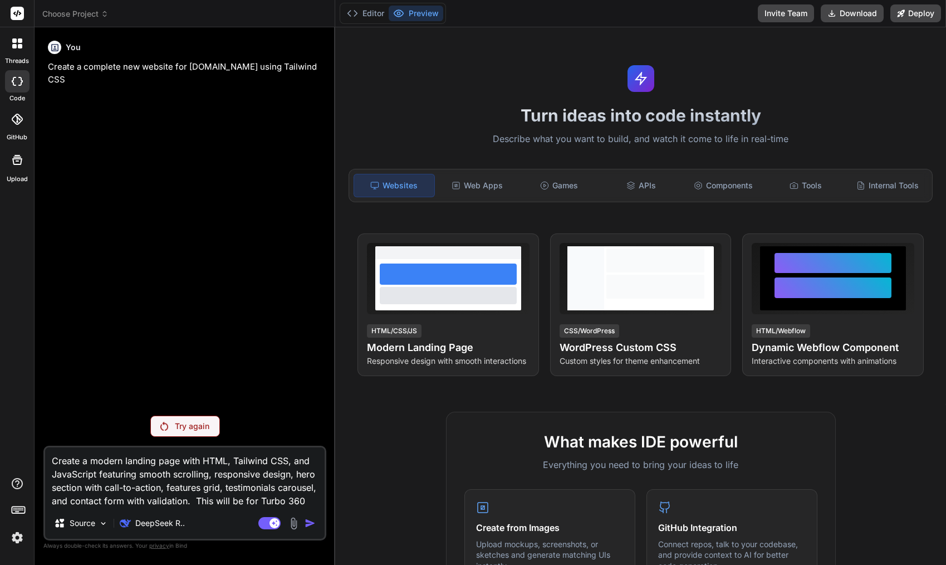
type textarea "x"
type textarea "Create a modern landing page with HTML, Tailwind CSS, and JavaScript featuring …"
type textarea "x"
type textarea "Create a modern landing page with HTML, Tailwind CSS, and JavaScript featuring …"
type textarea "x"
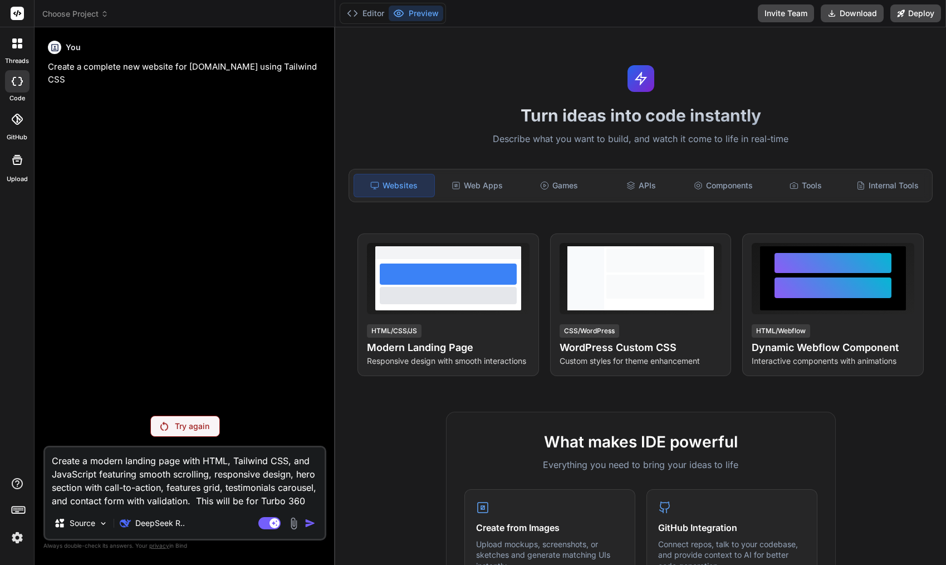
type textarea "Create a modern landing page with HTML, Tailwind CSS, and JavaScript featuring …"
type textarea "x"
type textarea "Create a modern landing page with HTML, Tailwind CSS, and JavaScript featuring …"
type textarea "x"
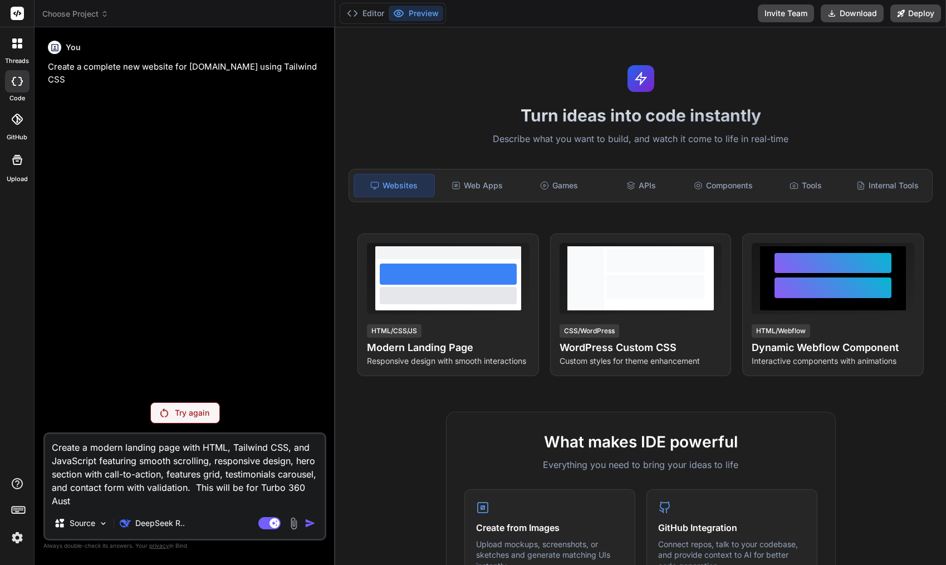
type textarea "Create a modern landing page with HTML, Tailwind CSS, and JavaScript featuring …"
type textarea "x"
type textarea "Create a modern landing page with HTML, Tailwind CSS, and JavaScript featuring …"
type textarea "x"
type textarea "Create a modern landing page with HTML, Tailwind CSS, and JavaScript featuring …"
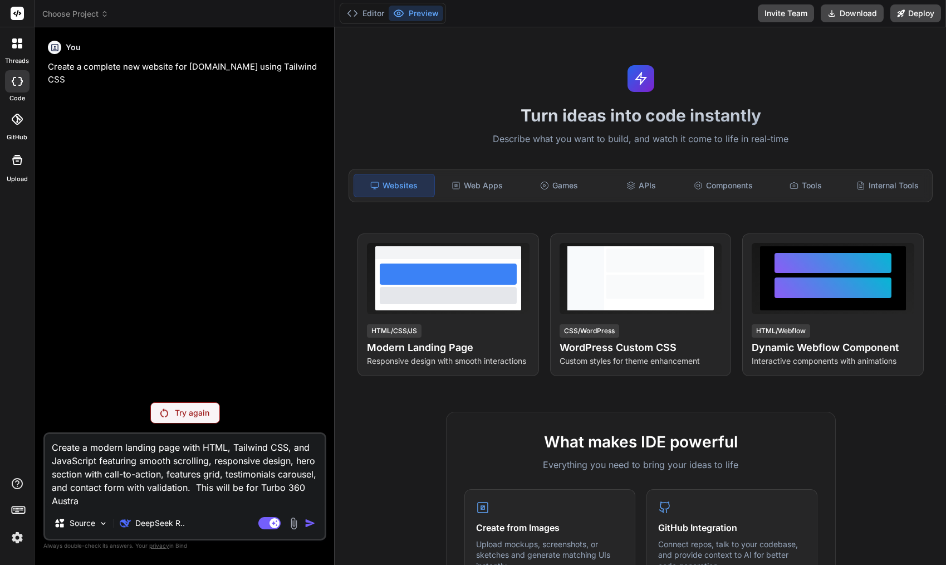
type textarea "x"
type textarea "Create a modern landing page with HTML, Tailwind CSS, and JavaScript featuring …"
type textarea "x"
type textarea "Create a modern landing page with HTML, Tailwind CSS, and JavaScript featuring …"
type textarea "x"
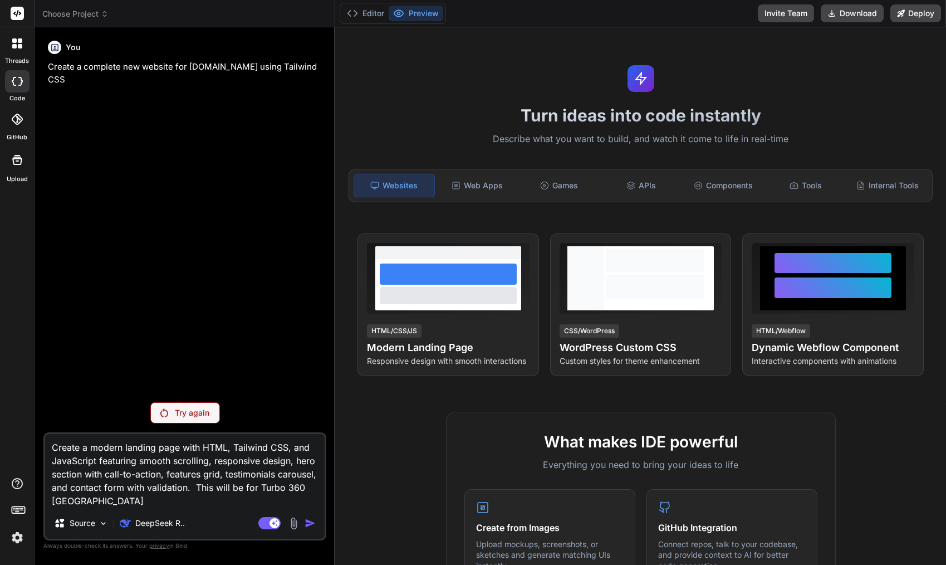
type textarea "Create a modern landing page with HTML, Tailwind CSS, and JavaScript featuring …"
type textarea "x"
type textarea "Create a modern landing page with HTML, Tailwind CSS, and JavaScript featuring …"
type textarea "x"
type textarea "Create a modern landing page with HTML, Tailwind CSS, and JavaScript featuring …"
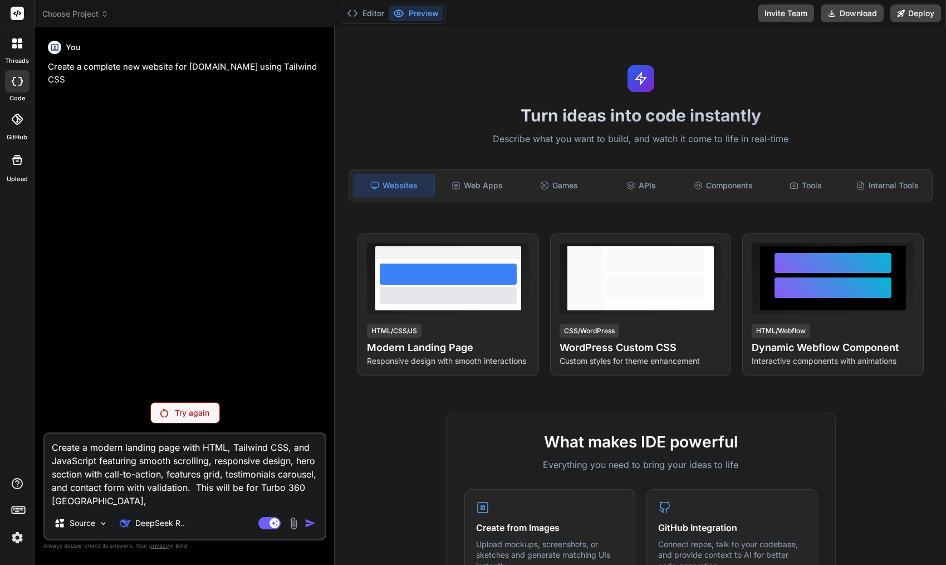
type textarea "x"
type textarea "Create a modern landing page with HTML, Tailwind CSS, and JavaScript featuring …"
type textarea "x"
type textarea "Create a modern landing page with HTML, Tailwind CSS, and JavaScript featuring …"
type textarea "x"
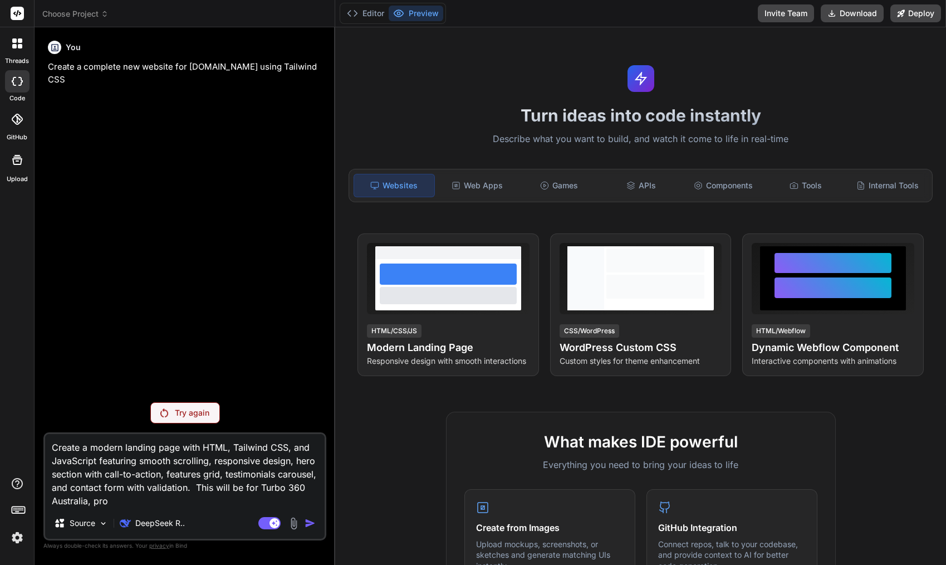
type textarea "Create a modern landing page with HTML, Tailwind CSS, and JavaScript featuring …"
type textarea "x"
type textarea "Create a modern landing page with HTML, Tailwind CSS, and JavaScript featuring …"
type textarea "x"
type textarea "Create a modern landing page with HTML, Tailwind CSS, and JavaScript featuring …"
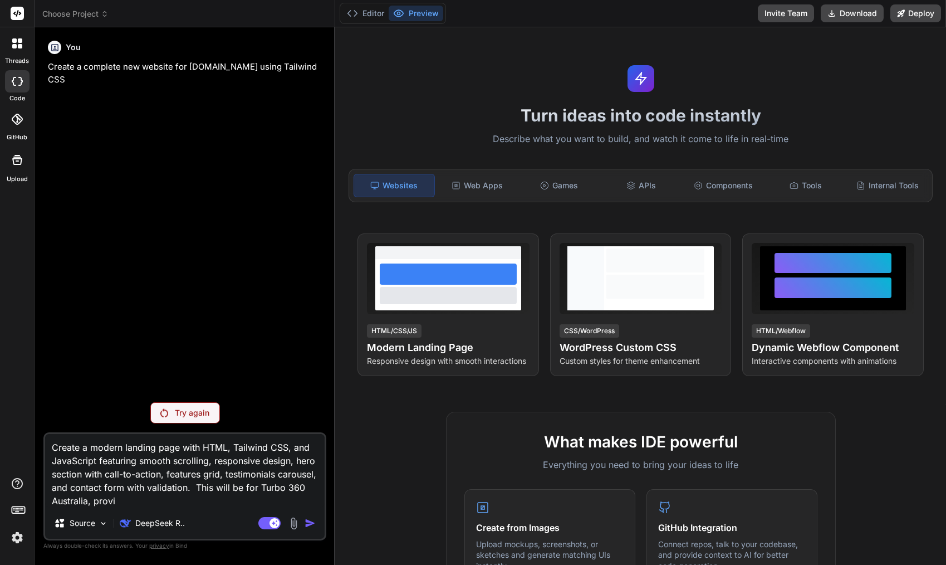
type textarea "x"
type textarea "Create a modern landing page with HTML, Tailwind CSS, and JavaScript featuring …"
type textarea "x"
type textarea "Create a modern landing page with HTML, Tailwind CSS, and JavaScript featuring …"
type textarea "x"
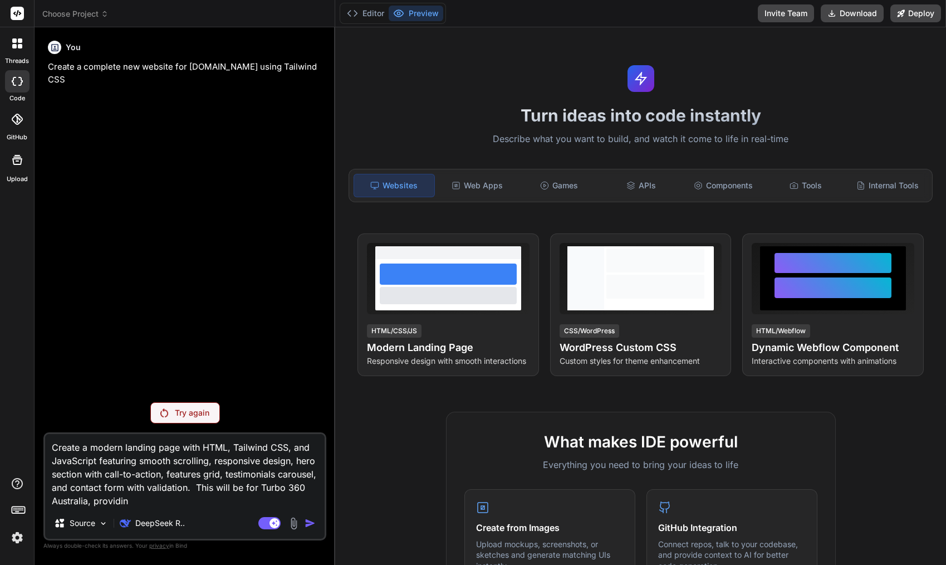
type textarea "Create a modern landing page with HTML, Tailwind CSS, and JavaScript featuring …"
type textarea "x"
type textarea "Create a modern landing page with HTML, Tailwind CSS, and JavaScript featuring …"
type textarea "x"
type textarea "Create a modern landing page with HTML, Tailwind CSS, and JavaScript featuring …"
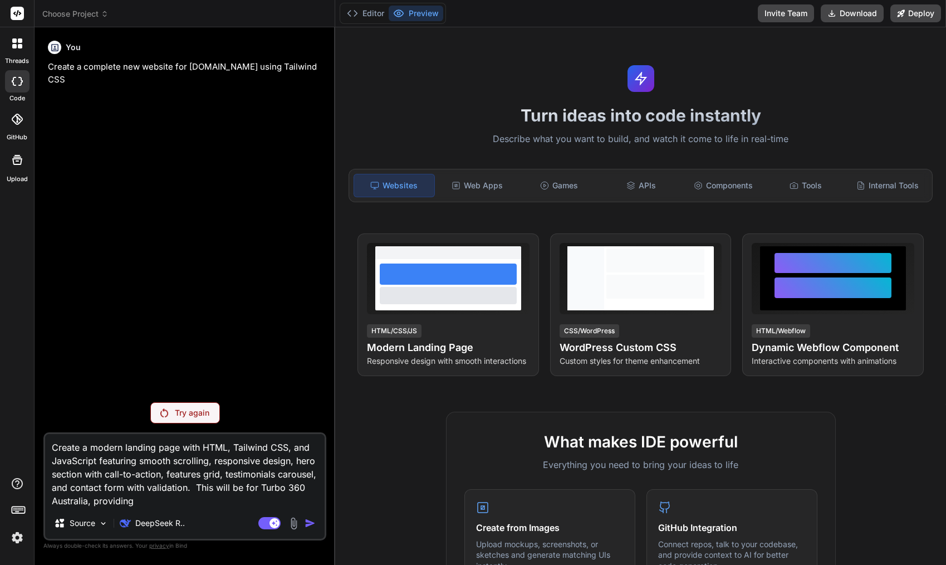
type textarea "x"
type textarea "Create a modern landing page with HTML, Tailwind CSS, and JavaScript featuring …"
type textarea "x"
type textarea "Create a modern landing page with HTML, Tailwind CSS, and JavaScript featuring …"
type textarea "x"
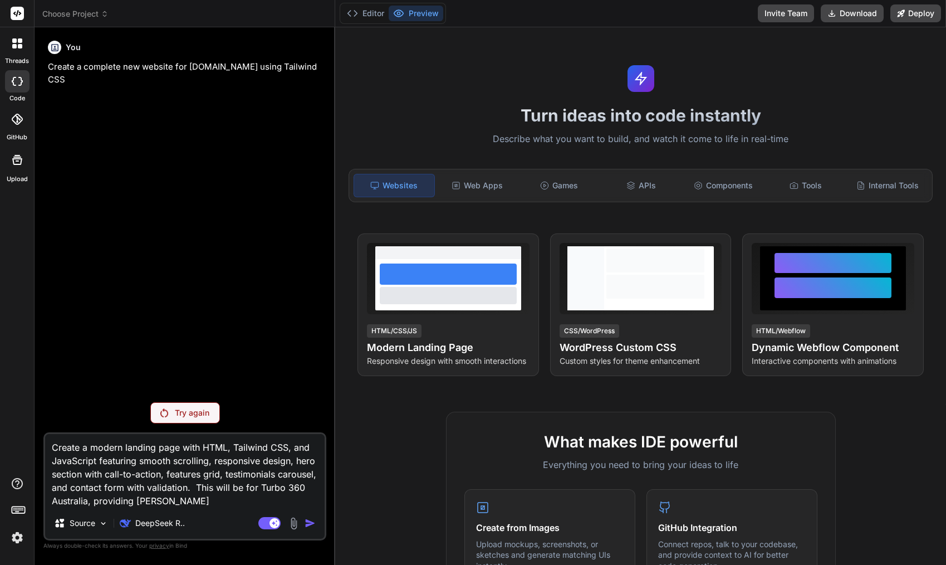
type textarea "Create a modern landing page with HTML, Tailwind CSS, and JavaScript featuring …"
type textarea "x"
type textarea "Create a modern landing page with HTML, Tailwind CSS, and JavaScript featuring …"
type textarea "x"
type textarea "Create a modern landing page with HTML, Tailwind CSS, and JavaScript featuring …"
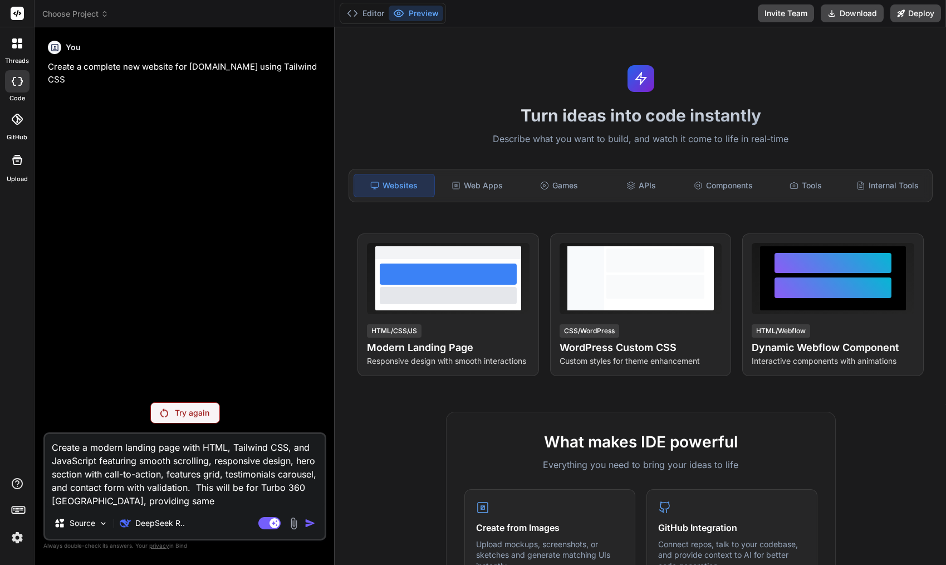
type textarea "x"
type textarea "Create a modern landing page with HTML, Tailwind CSS, and JavaScript featuring …"
type textarea "x"
type textarea "Create a modern landing page with HTML, Tailwind CSS, and JavaScript featuring …"
type textarea "x"
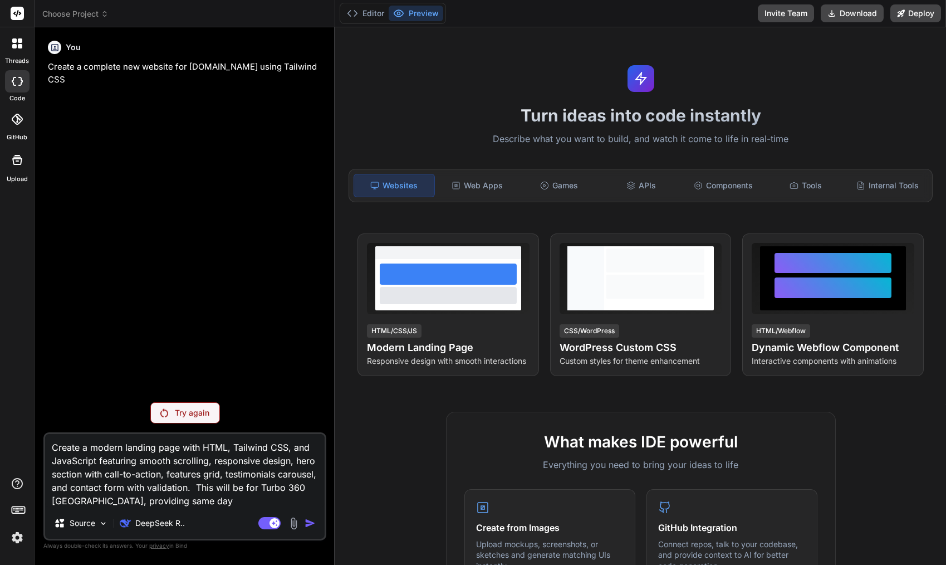
type textarea "Create a modern landing page with HTML, Tailwind CSS, and JavaScript featuring …"
type textarea "x"
type textarea "Create a modern landing page with HTML, Tailwind CSS, and JavaScript featuring …"
type textarea "x"
type textarea "Create a modern landing page with HTML, Tailwind CSS, and JavaScript featuring …"
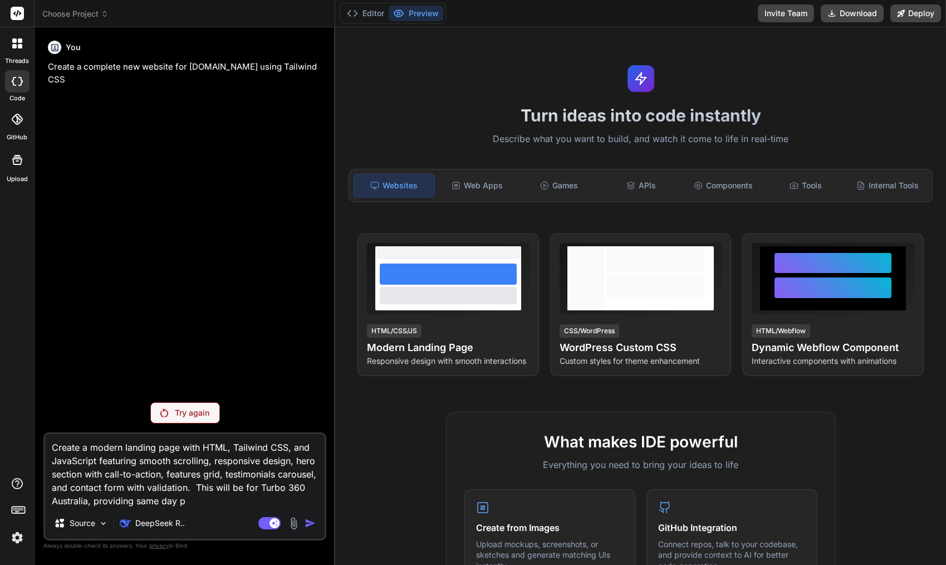
type textarea "x"
type textarea "Create a modern landing page with HTML, Tailwind CSS, and JavaScript featuring …"
type textarea "x"
type textarea "Create a modern landing page with HTML, Tailwind CSS, and JavaScript featuring …"
type textarea "x"
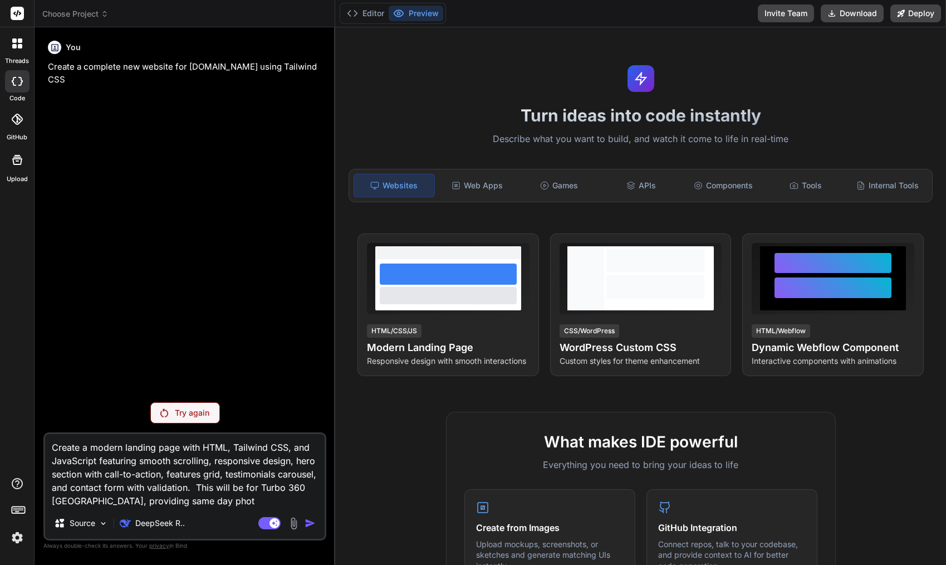
type textarea "Create a modern landing page with HTML, Tailwind CSS, and JavaScript featuring …"
type textarea "x"
type textarea "Create a modern landing page with HTML, Tailwind CSS, and JavaScript featuring …"
type textarea "x"
type textarea "Create a modern landing page with HTML, Tailwind CSS, and JavaScript featuring …"
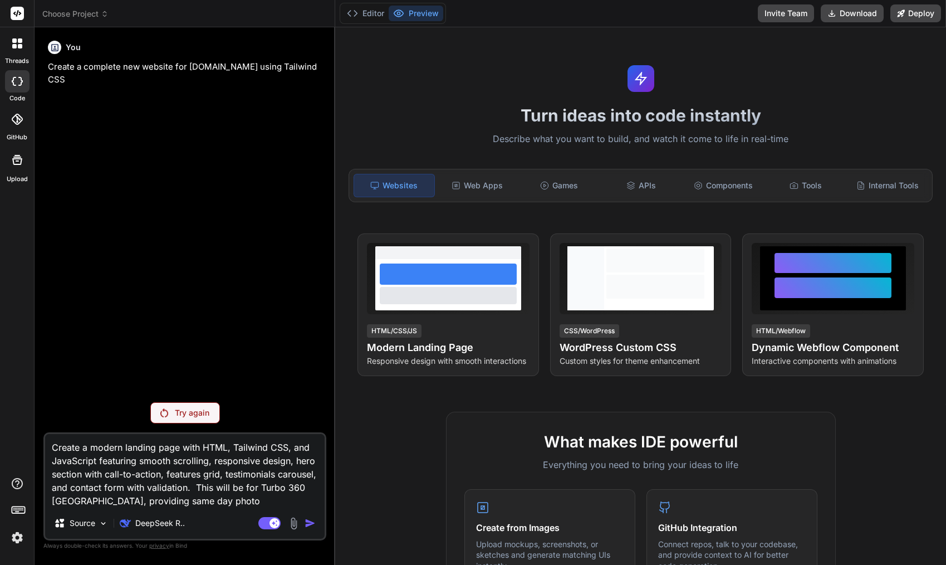
type textarea "x"
type textarea "Create a modern landing page with HTML, Tailwind CSS, and JavaScript featuring …"
type textarea "x"
type textarea "Create a modern landing page with HTML, Tailwind CSS, and JavaScript featuring …"
type textarea "x"
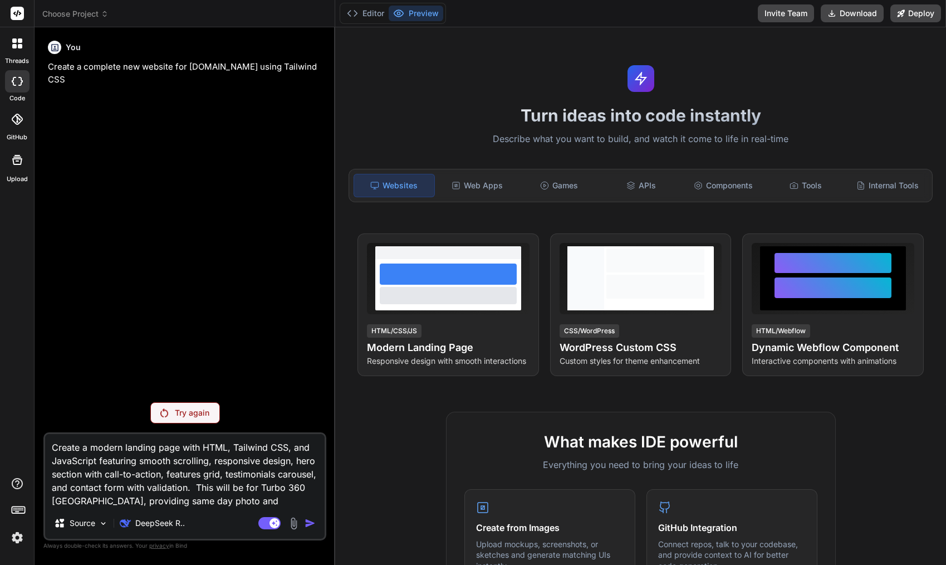
type textarea "Create a modern landing page with HTML, Tailwind CSS, and JavaScript featuring …"
type textarea "x"
type textarea "Create a modern landing page with HTML, Tailwind CSS, and JavaScript featuring …"
type textarea "x"
type textarea "Create a modern landing page with HTML, Tailwind CSS, and JavaScript featuring …"
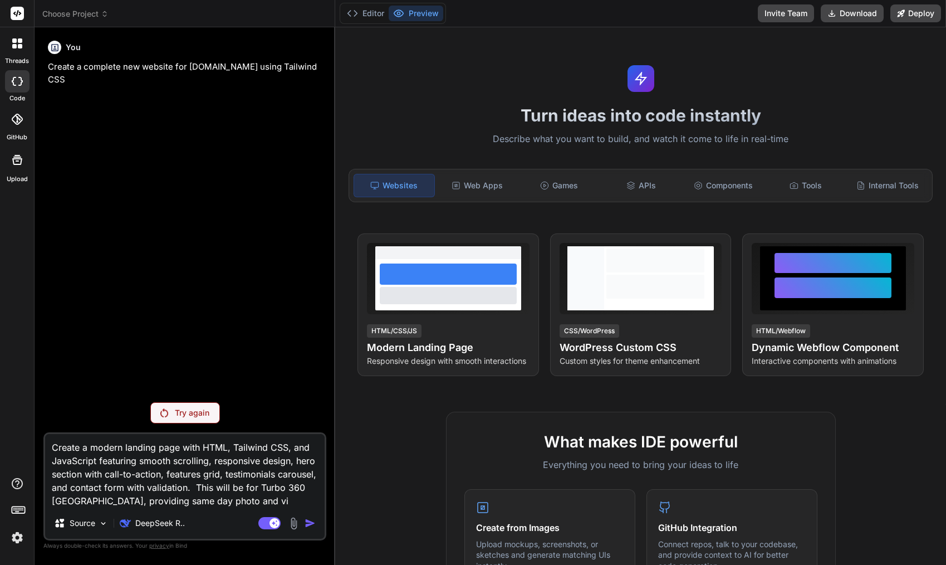
type textarea "x"
type textarea "Create a modern landing page with HTML, Tailwind CSS, and JavaScript featuring …"
type textarea "x"
type textarea "Create a modern landing page with HTML, Tailwind CSS, and JavaScript featuring …"
type textarea "x"
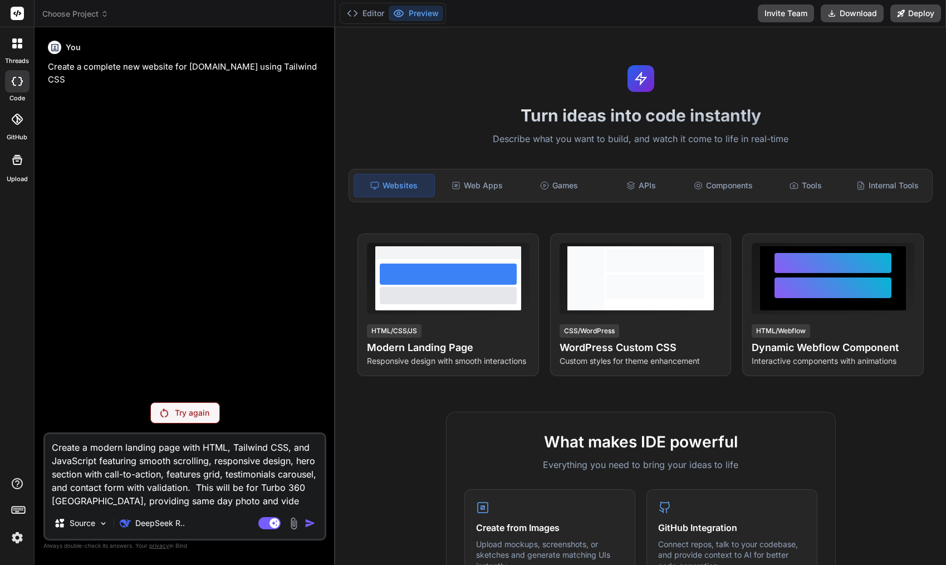
type textarea "Create a modern landing page with HTML, Tailwind CSS, and JavaScript featuring …"
type textarea "x"
type textarea "Create a modern landing page with HTML, Tailwind CSS, and JavaScript featuring …"
type textarea "x"
type textarea "Create a modern landing page with HTML, Tailwind CSS, and JavaScript featuring …"
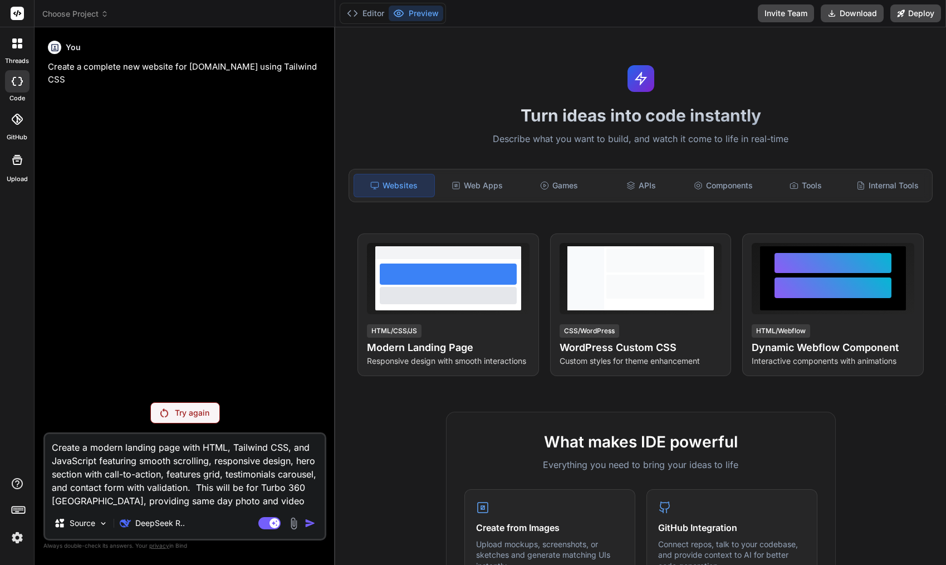
type textarea "x"
type textarea "Create a modern landing page with HTML, Tailwind CSS, and JavaScript featuring …"
type textarea "x"
type textarea "Create a modern landing page with HTML, Tailwind CSS, and JavaScript featuring …"
type textarea "x"
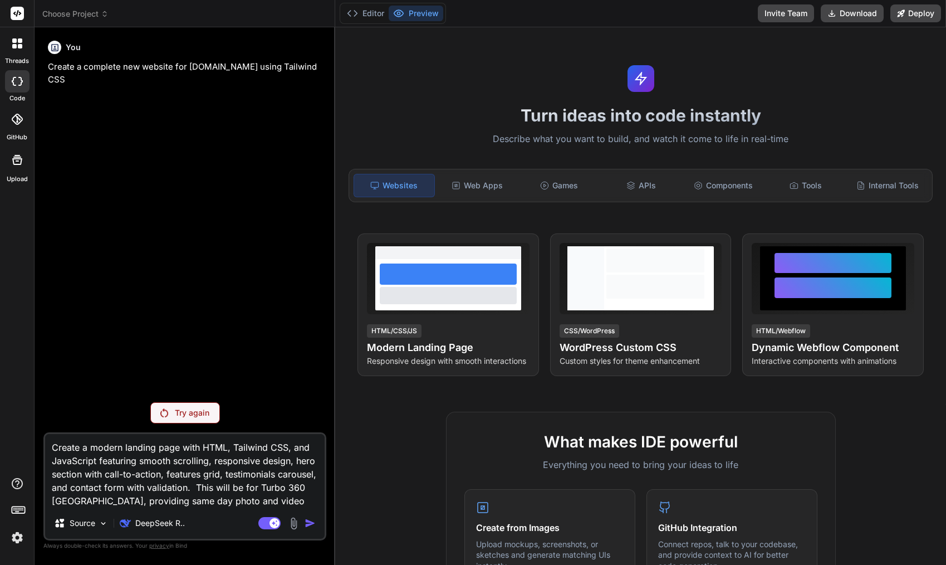
type textarea "Create a modern landing page with HTML, Tailwind CSS, and JavaScript featuring …"
type textarea "x"
type textarea "Create a modern landing page with HTML, Tailwind CSS, and JavaScript featuring …"
type textarea "x"
type textarea "Create a modern landing page with HTML, Tailwind CSS, and JavaScript featuring …"
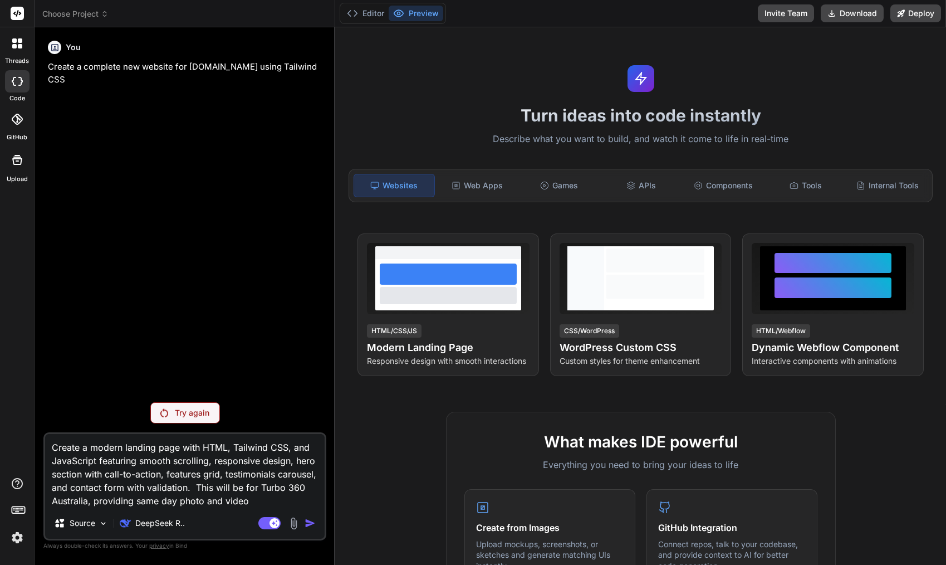
type textarea "x"
type textarea "Create a modern landing page with HTML, Tailwind CSS, and JavaScript featuring …"
type textarea "x"
type textarea "Create a modern landing page with HTML, Tailwind CSS, and JavaScript featuring …"
type textarea "x"
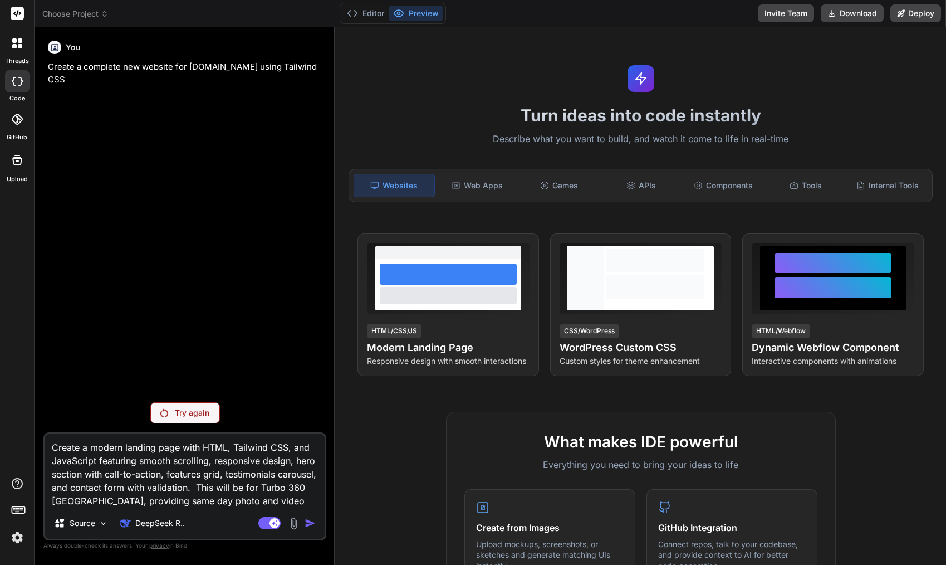
type textarea "Create a modern landing page with HTML, Tailwind CSS, and JavaScript featuring …"
type textarea "x"
type textarea "Create a modern landing page with HTML, Tailwind CSS, and JavaScript featuring …"
type textarea "x"
type textarea "Create a modern landing page with HTML, Tailwind CSS, and JavaScript featuring …"
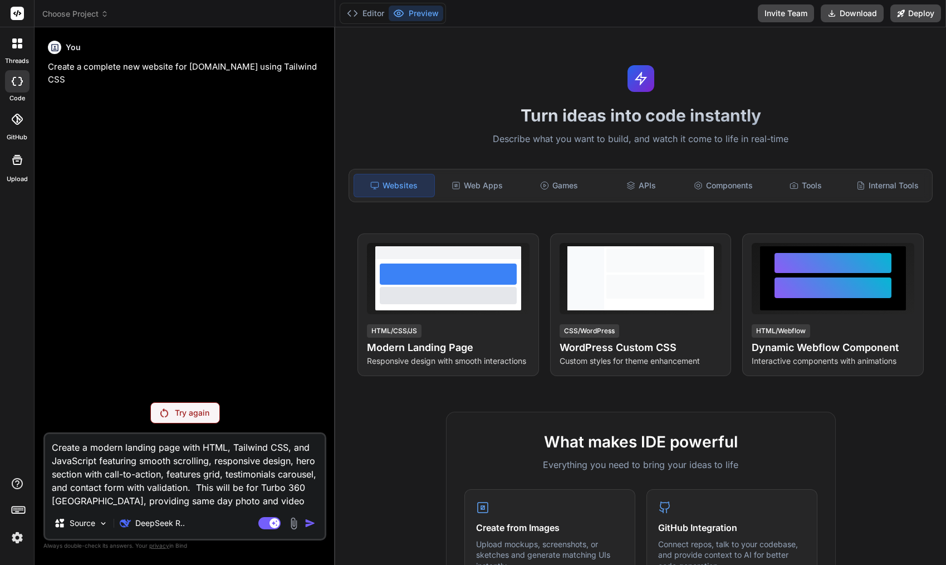
type textarea "x"
type textarea "Create a modern landing page with HTML, Tailwind CSS, and JavaScript featuring …"
type textarea "x"
type textarea "Create a modern landing page with HTML, Tailwind CSS, and JavaScript featuring …"
type textarea "x"
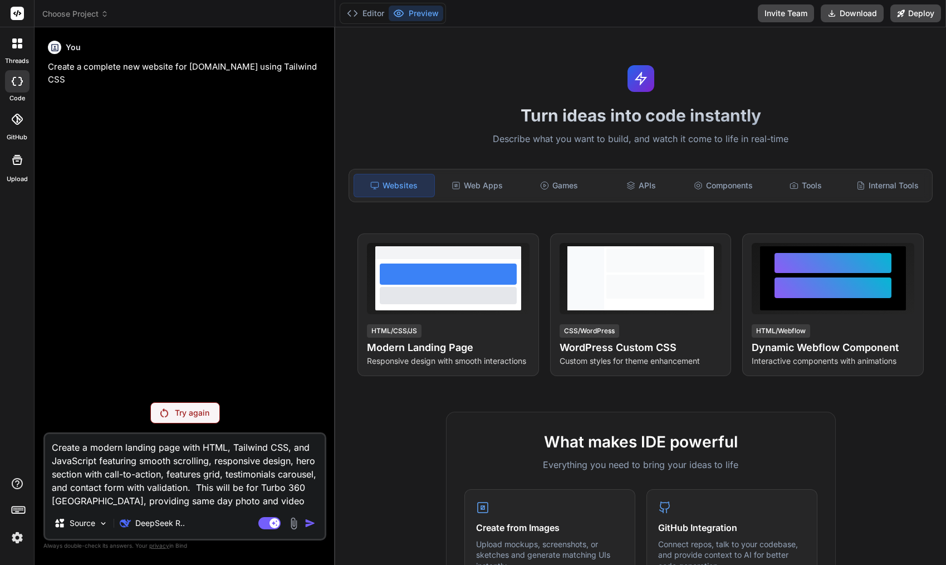
type textarea "Create a modern landing page with HTML, Tailwind CSS, and JavaScript featuring …"
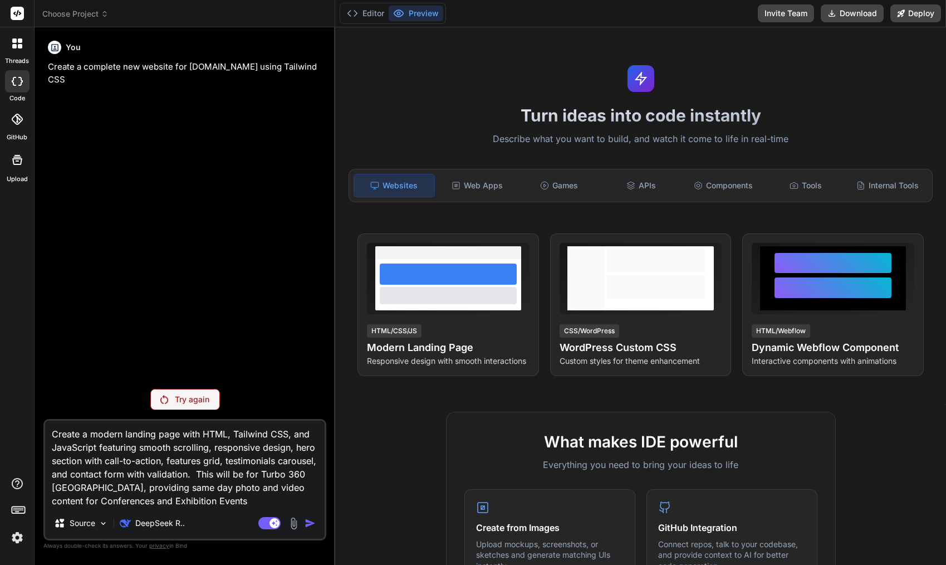
click at [246, 466] on textarea "Create a modern landing page with HTML, Tailwind CSS, and JavaScript featuring …" at bounding box center [184, 463] width 279 height 87
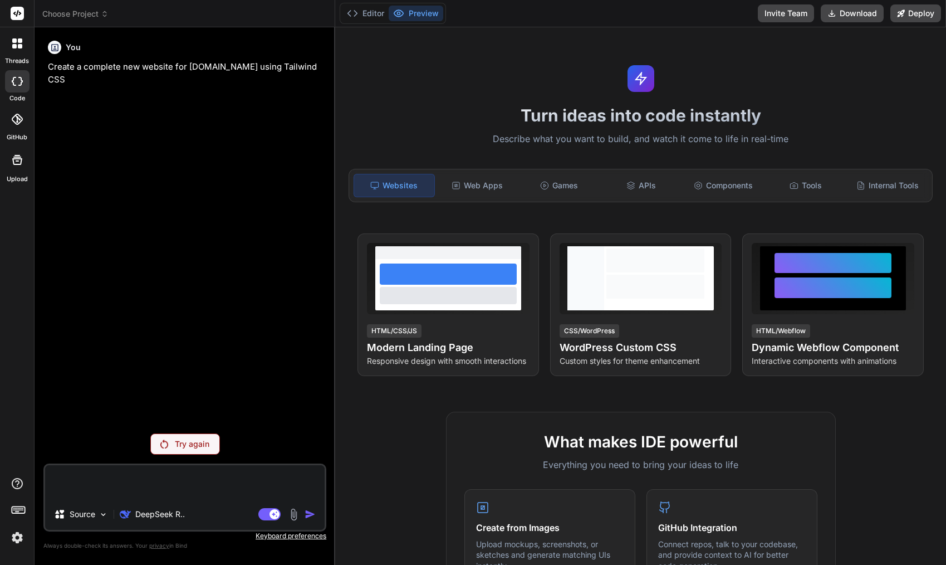
paste textarea "Create a modern landing page with HTML, Tailwind CSS, and JavaScript featuring …"
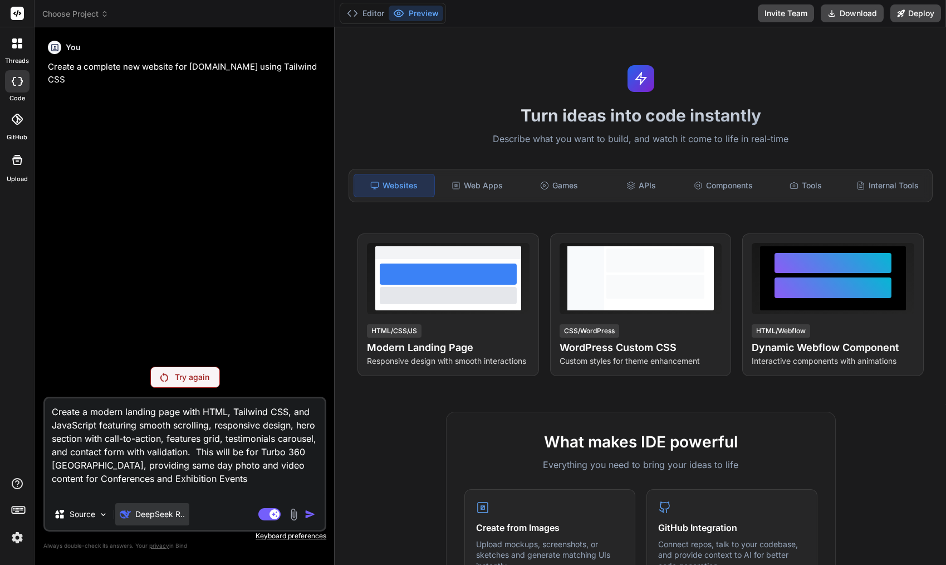
click at [149, 519] on p "DeepSeek R.." at bounding box center [160, 513] width 50 height 11
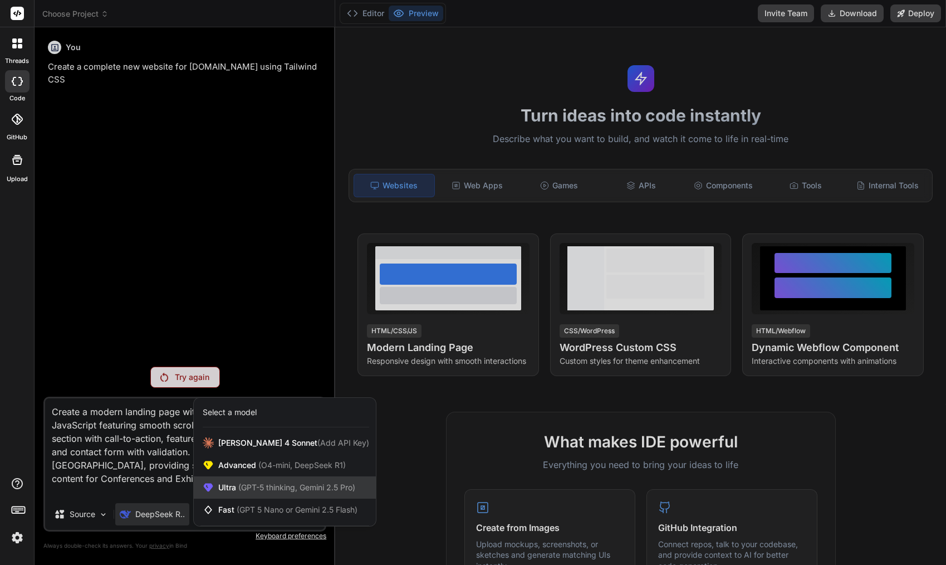
click at [288, 489] on span "(GPT-5 thinking, Gemini 2.5 Pro)" at bounding box center [295, 486] width 119 height 9
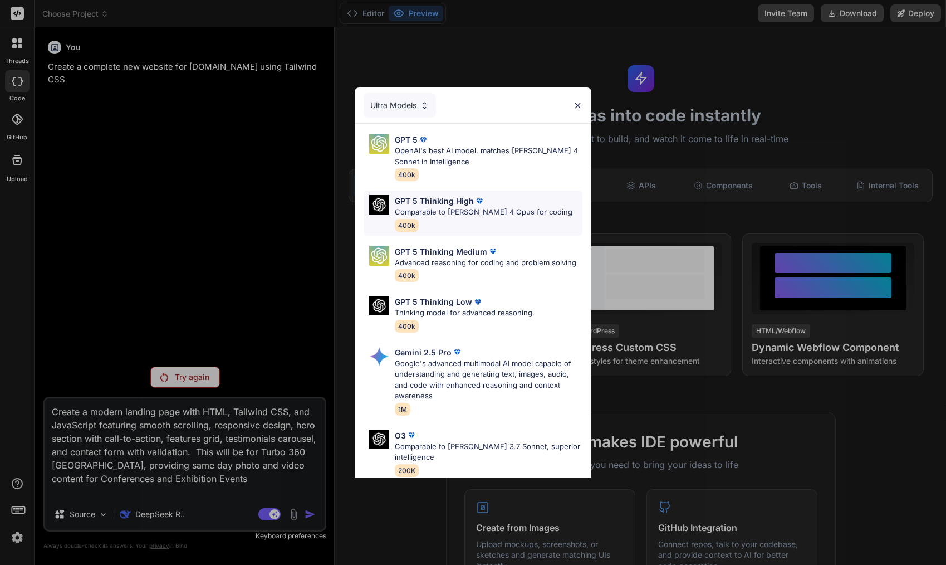
click at [452, 203] on p "GPT 5 Thinking High" at bounding box center [434, 201] width 79 height 12
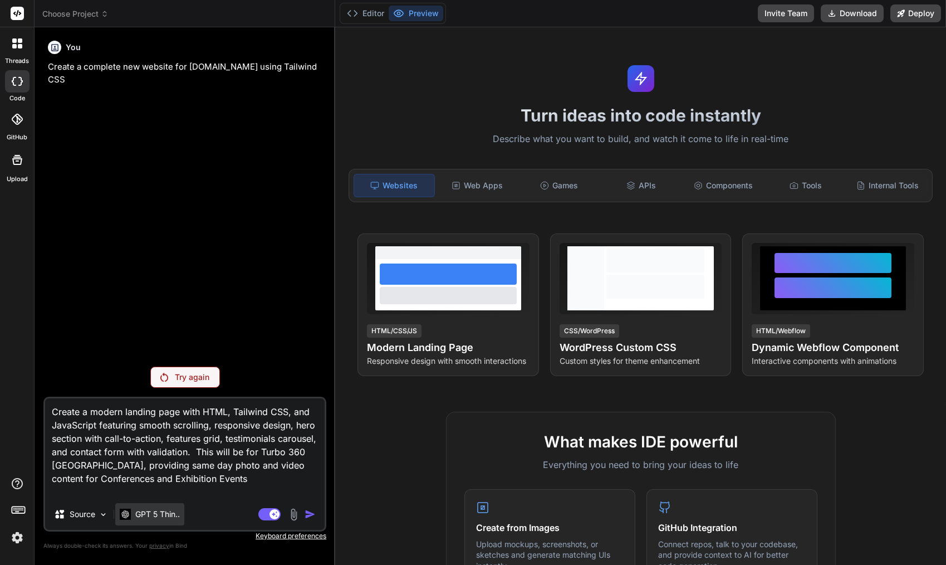
click at [164, 513] on p "GPT 5 Thin.." at bounding box center [157, 513] width 45 height 11
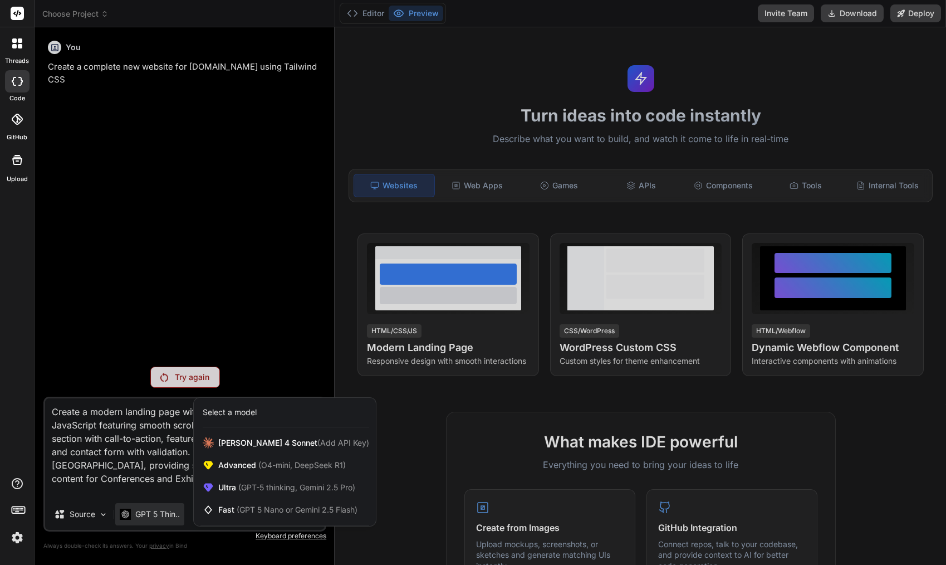
click at [135, 463] on div at bounding box center [473, 282] width 946 height 565
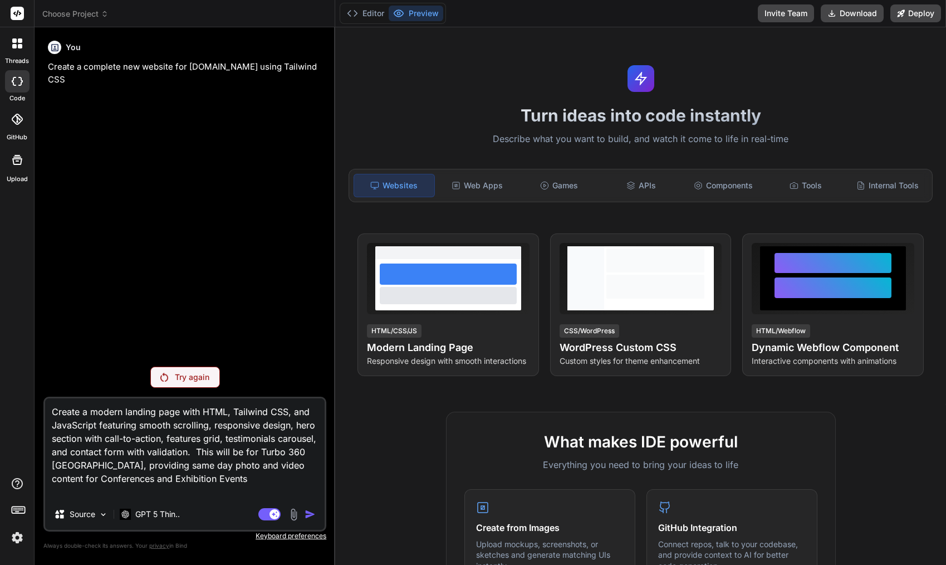
click at [234, 439] on textarea "Create a modern landing page with HTML, Tailwind CSS, and JavaScript featuring …" at bounding box center [184, 448] width 279 height 100
click at [18, 81] on icon at bounding box center [17, 81] width 11 height 9
click at [85, 11] on span "Choose Project" at bounding box center [75, 13] width 66 height 11
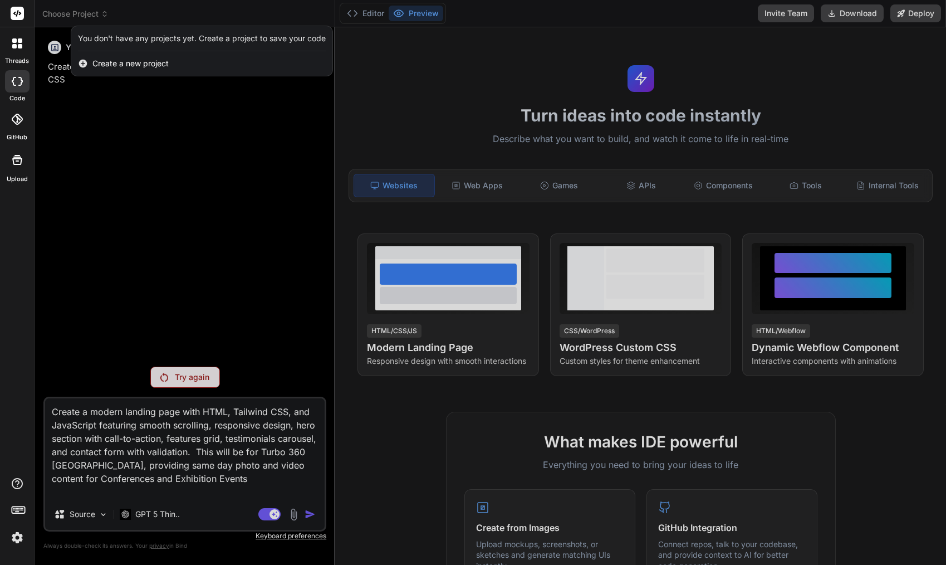
click at [131, 65] on span "Create a new project" at bounding box center [130, 63] width 76 height 11
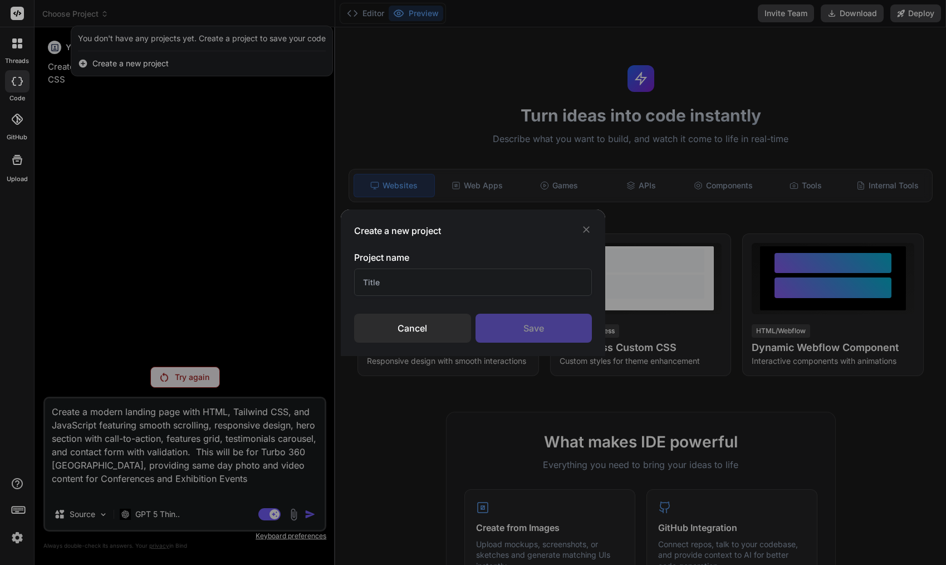
click at [411, 279] on input "text" at bounding box center [473, 281] width 238 height 27
click at [547, 330] on div "Save" at bounding box center [533, 327] width 117 height 29
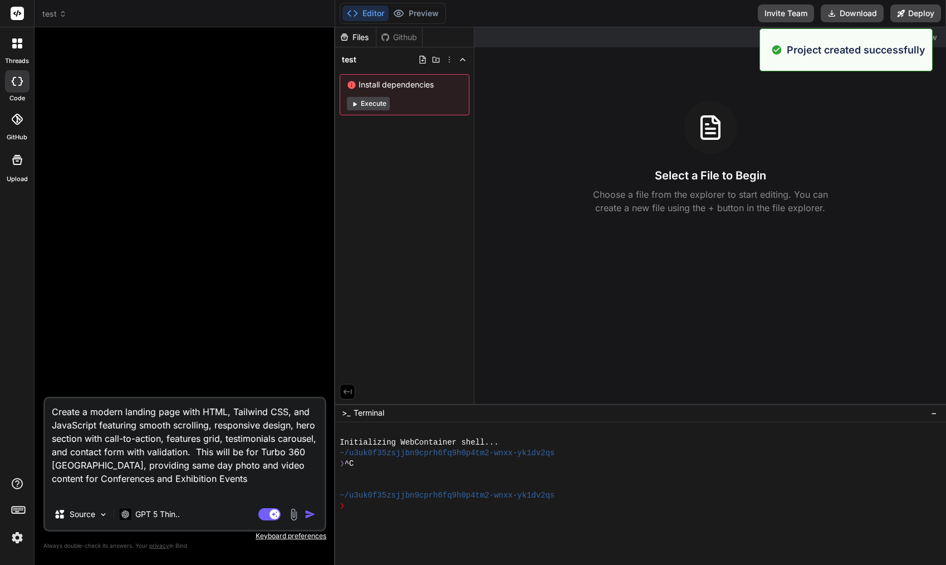
click at [158, 443] on textarea "Create a modern landing page with HTML, Tailwind CSS, and JavaScript featuring …" at bounding box center [184, 448] width 279 height 100
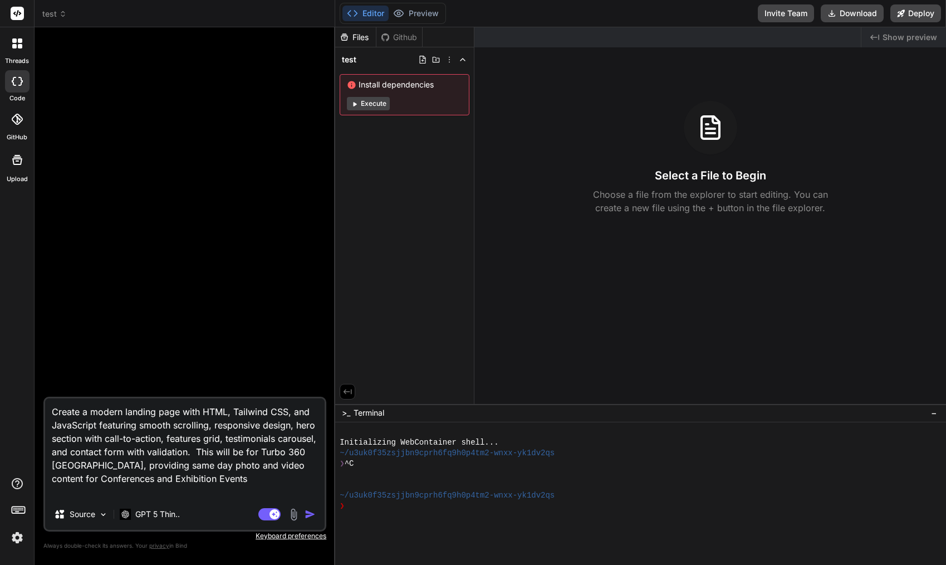
click at [310, 512] on img "button" at bounding box center [310, 513] width 11 height 11
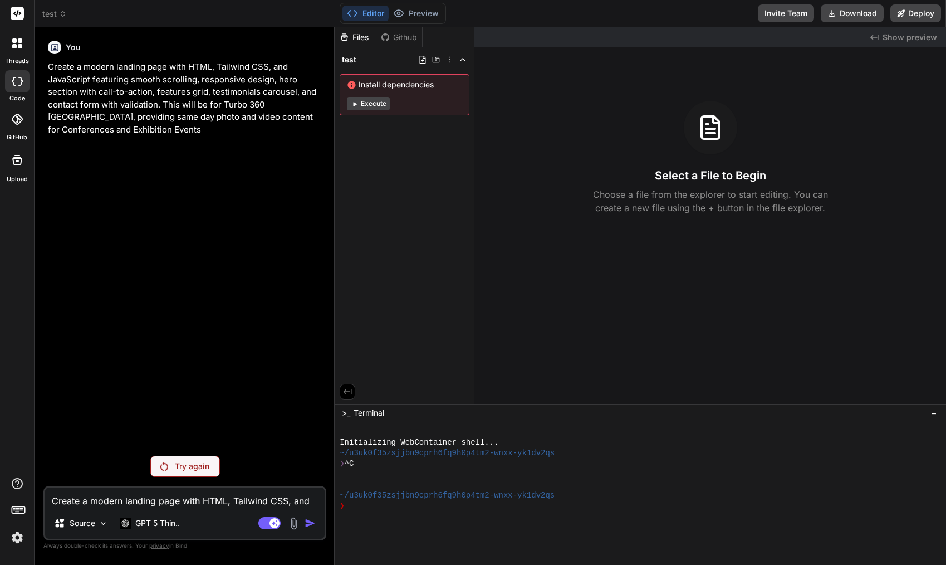
click at [187, 464] on p "Try again" at bounding box center [192, 465] width 35 height 11
click at [347, 8] on icon at bounding box center [352, 13] width 11 height 11
click at [19, 16] on rect at bounding box center [17, 13] width 13 height 13
click at [16, 37] on div at bounding box center [17, 43] width 23 height 23
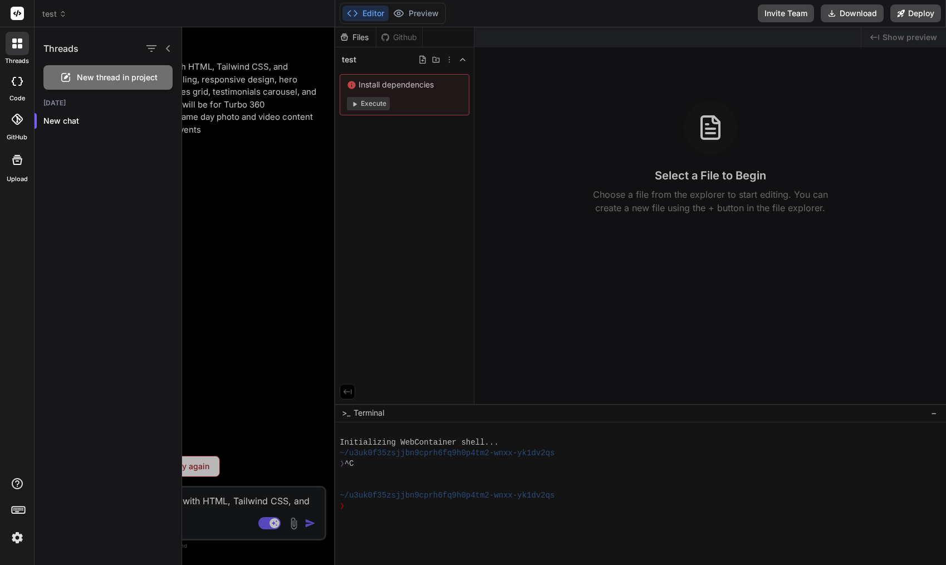
click at [14, 537] on img at bounding box center [17, 537] width 19 height 19
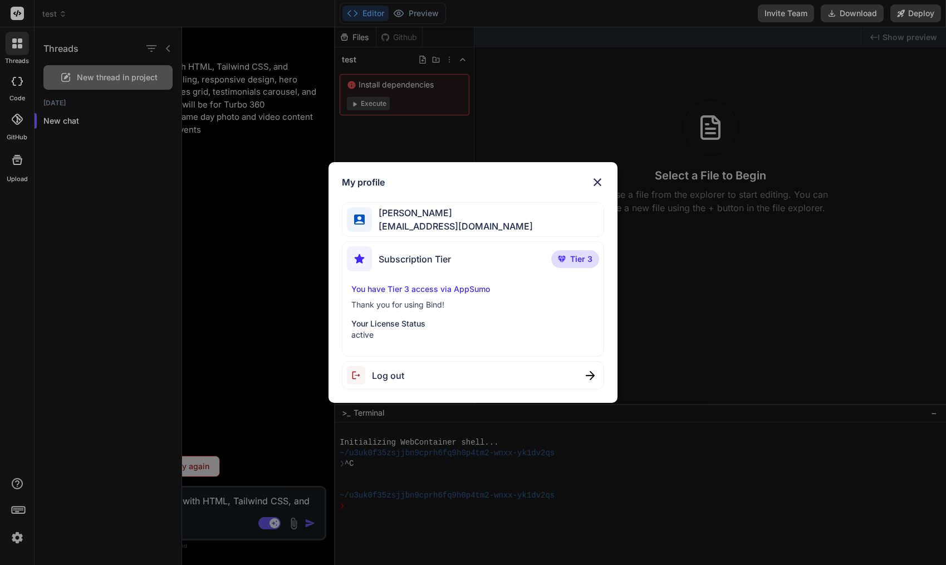
click at [414, 221] on span "hello@turbo360.com.au" at bounding box center [452, 225] width 161 height 13
click at [603, 180] on img at bounding box center [597, 181] width 13 height 13
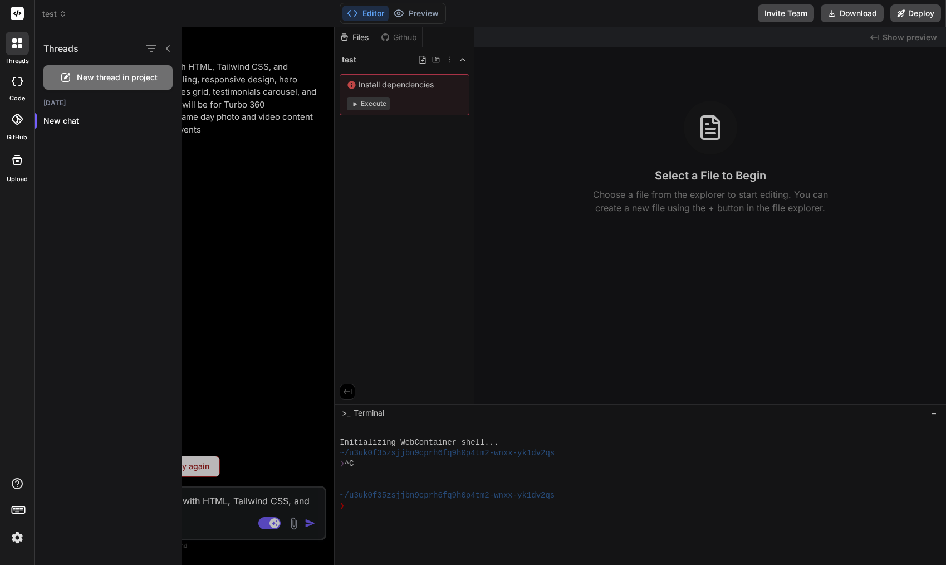
click at [21, 6] on div at bounding box center [17, 13] width 34 height 27
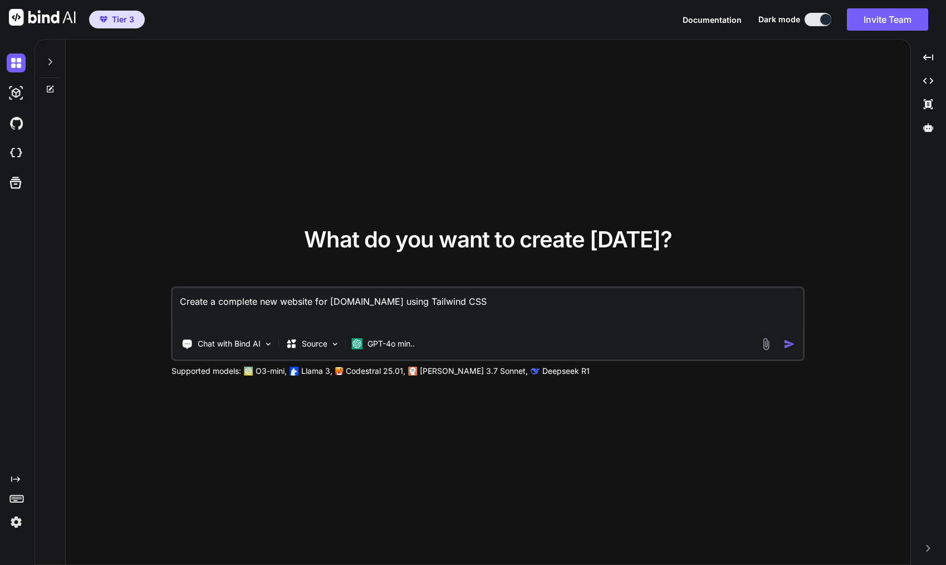
click at [440, 301] on textarea "Create a complete new website for [DOMAIN_NAME] using Tailwind CSS" at bounding box center [488, 308] width 630 height 41
click at [788, 342] on img "button" at bounding box center [789, 344] width 12 height 12
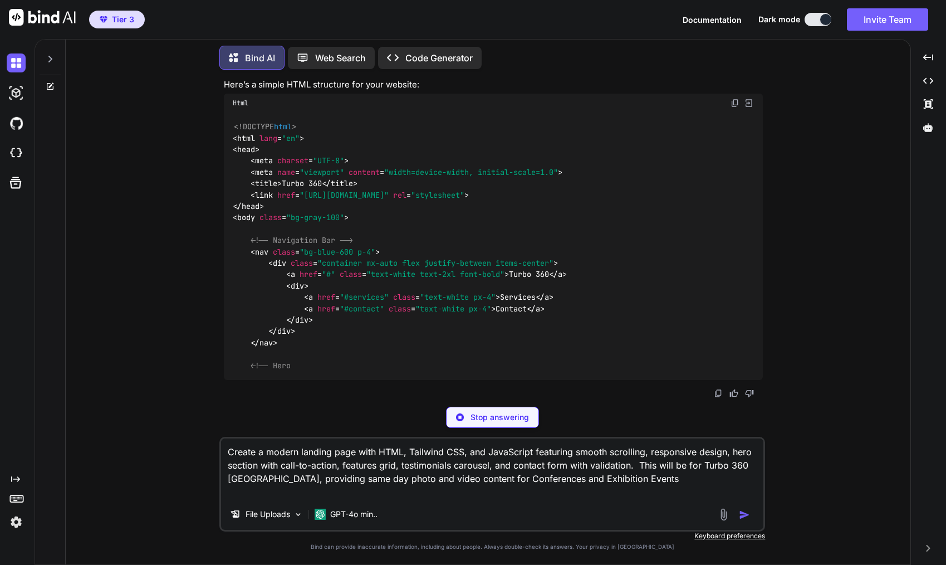
scroll to position [374, 0]
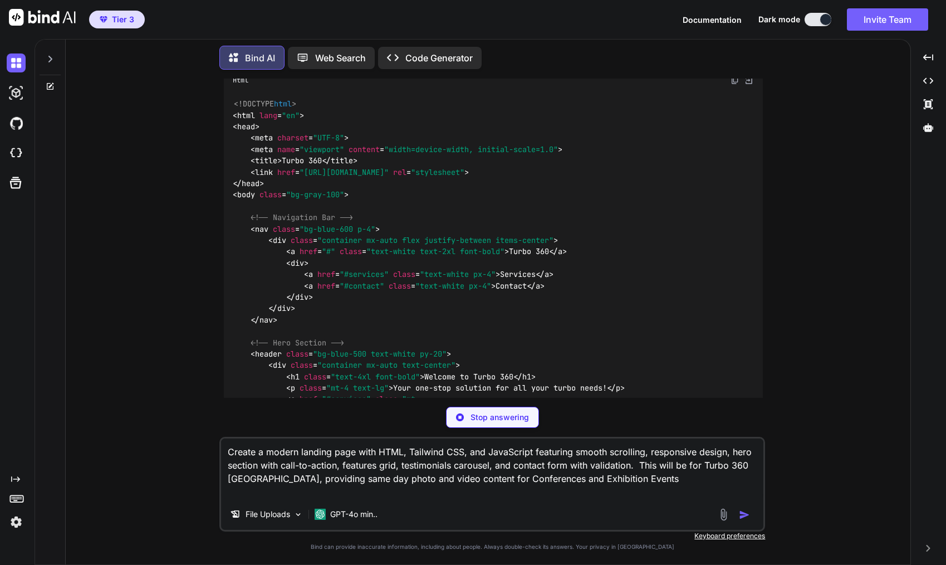
type textarea "x"
click at [10, 151] on img at bounding box center [16, 153] width 19 height 19
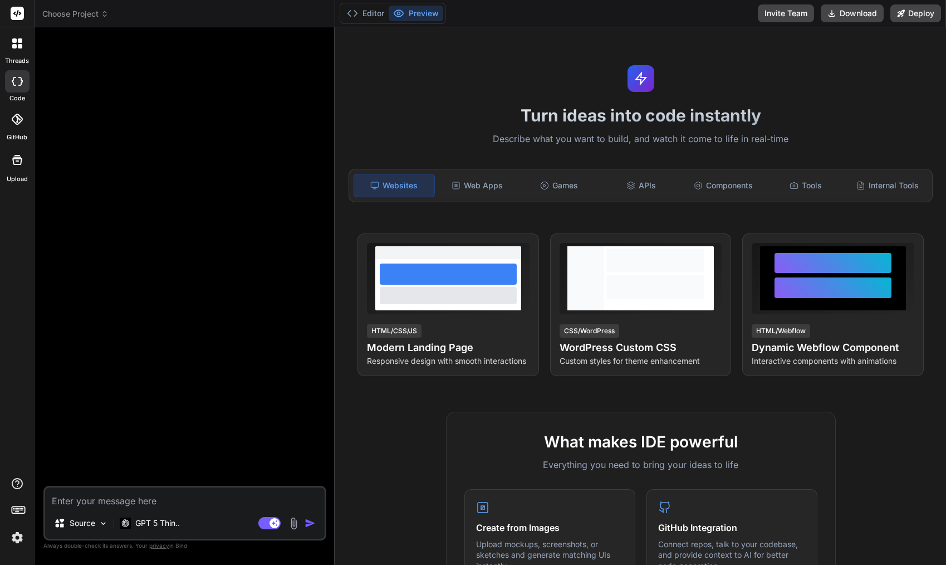
type textarea "x"
click at [125, 502] on textarea at bounding box center [184, 497] width 279 height 20
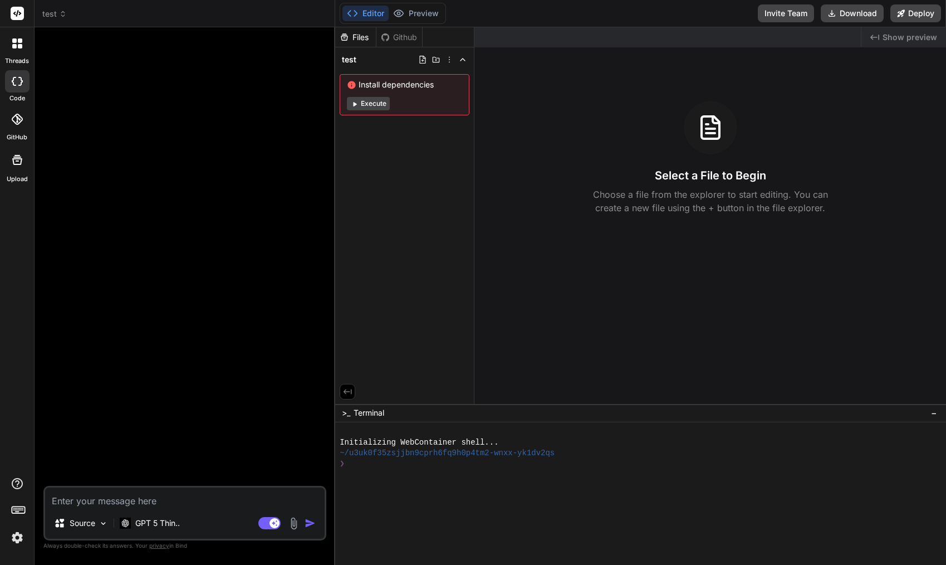
type textarea "Create a modern landing page with HTML, Tailwind CSS, and JavaScript featuring …"
type textarea "x"
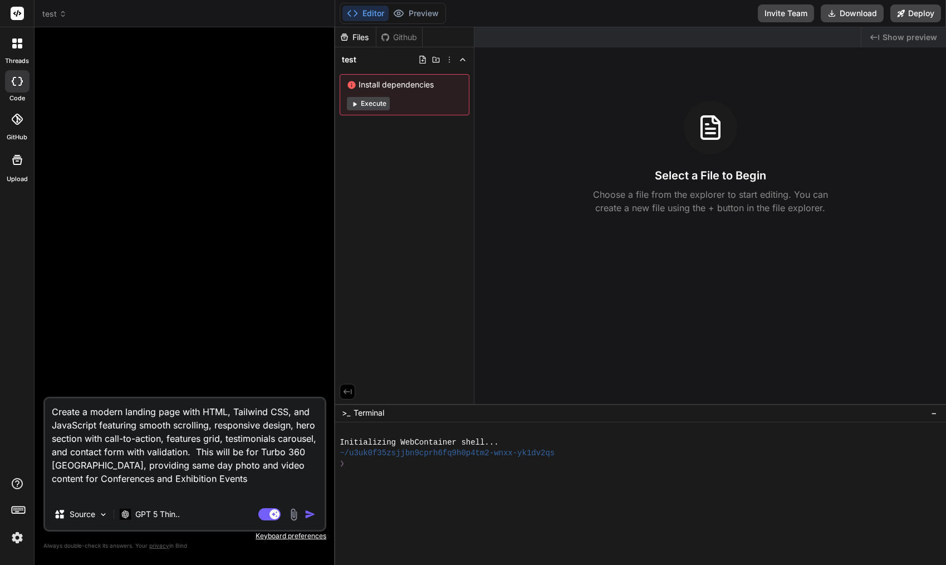
type textarea "Create a modern landing page with HTML, Tailwind CSS, and JavaScript featuring …"
click at [311, 514] on img "button" at bounding box center [310, 513] width 11 height 11
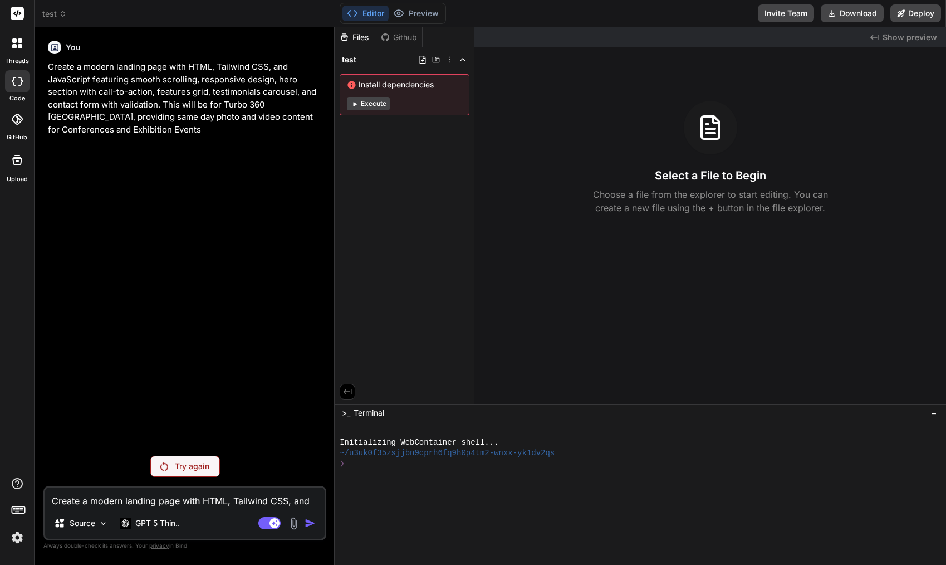
click at [373, 103] on button "Execute" at bounding box center [368, 103] width 43 height 13
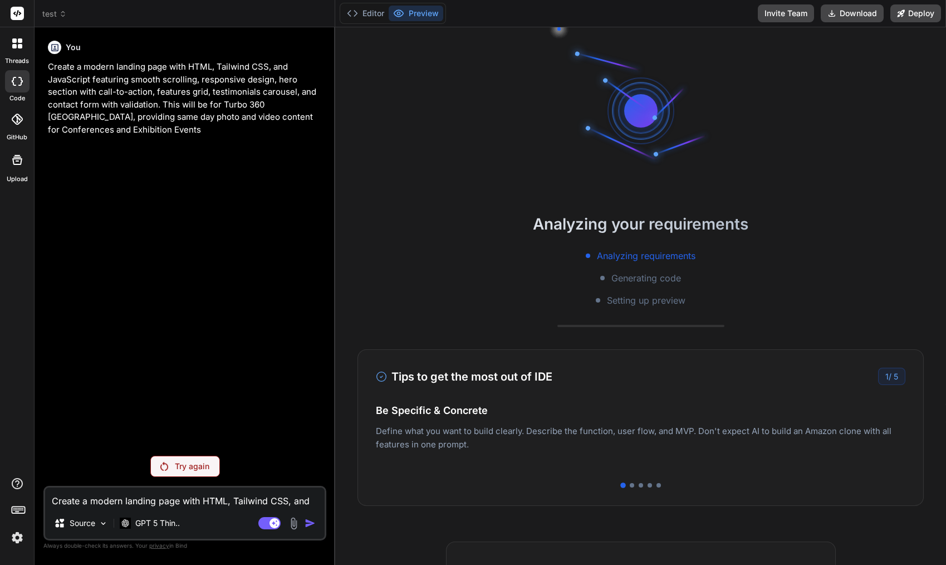
click at [415, 12] on button "Preview" at bounding box center [416, 14] width 55 height 16
click at [367, 12] on button "Editor" at bounding box center [365, 14] width 46 height 16
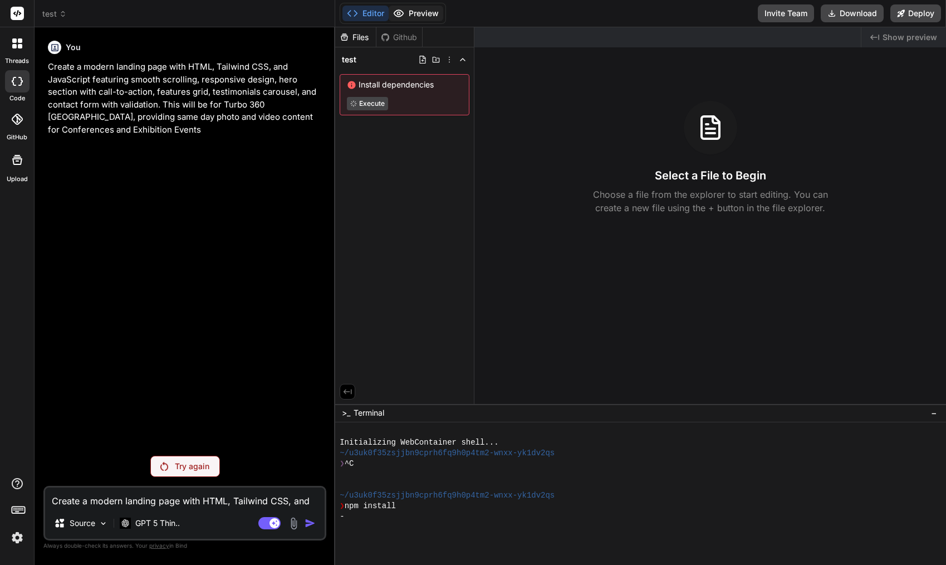
click at [416, 14] on button "Preview" at bounding box center [416, 14] width 55 height 16
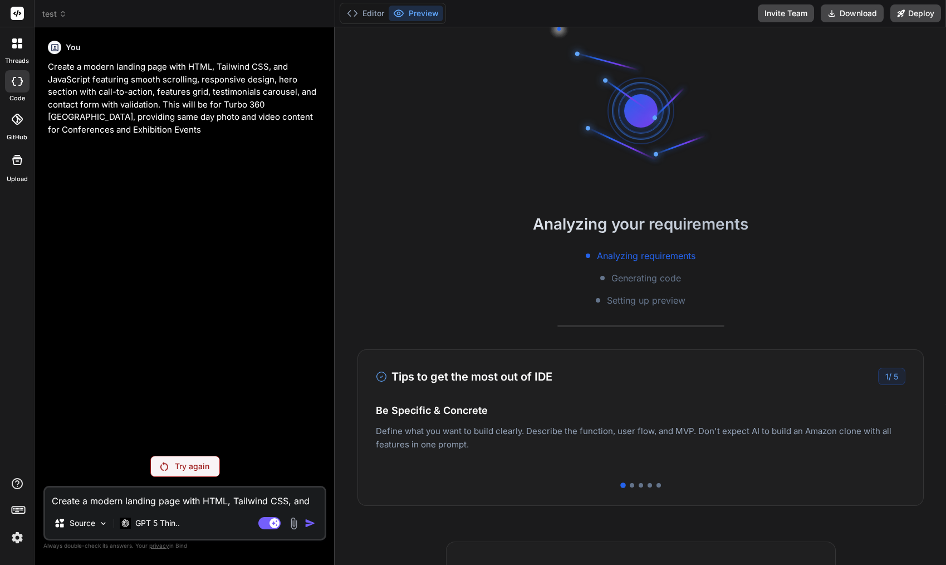
click at [98, 94] on p "Create a modern landing page with HTML, Tailwind CSS, and JavaScript featuring …" at bounding box center [186, 98] width 276 height 75
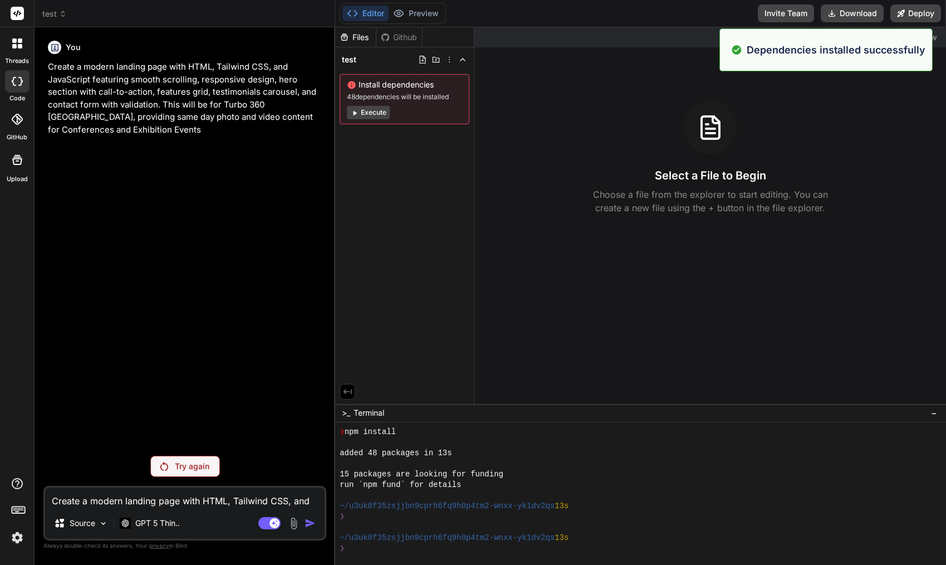
scroll to position [74, 0]
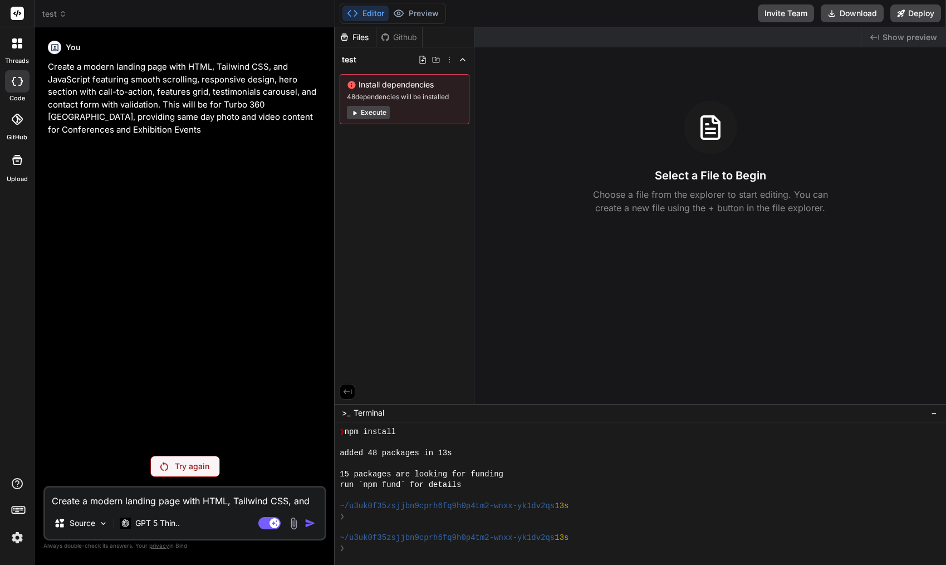
click at [137, 125] on p "Create a modern landing page with HTML, Tailwind CSS, and JavaScript featuring …" at bounding box center [186, 98] width 276 height 75
click at [163, 526] on p "GPT 5 Thin.." at bounding box center [157, 522] width 45 height 11
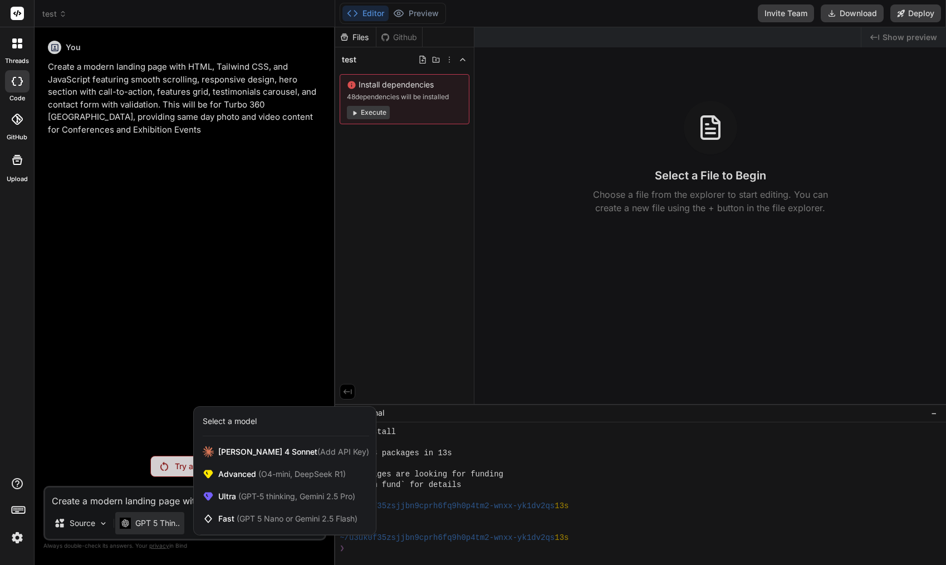
click at [88, 521] on div at bounding box center [473, 282] width 946 height 565
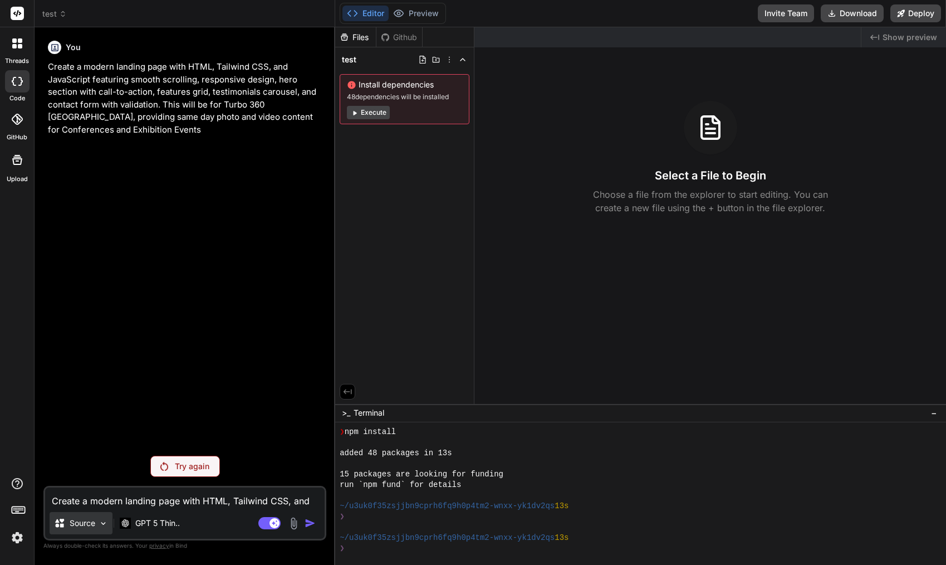
click at [87, 522] on p "Source" at bounding box center [83, 522] width 26 height 11
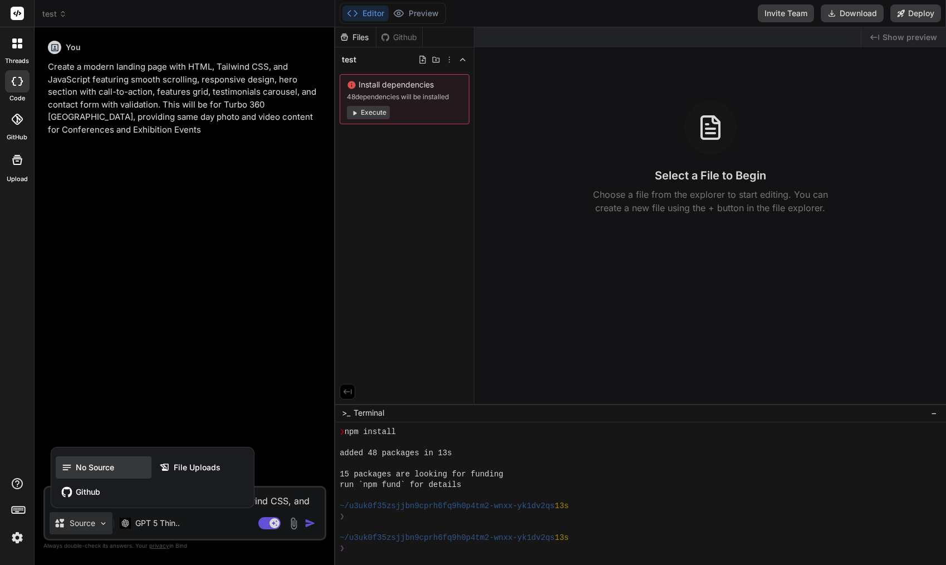
click at [99, 465] on span "No Source" at bounding box center [95, 467] width 38 height 11
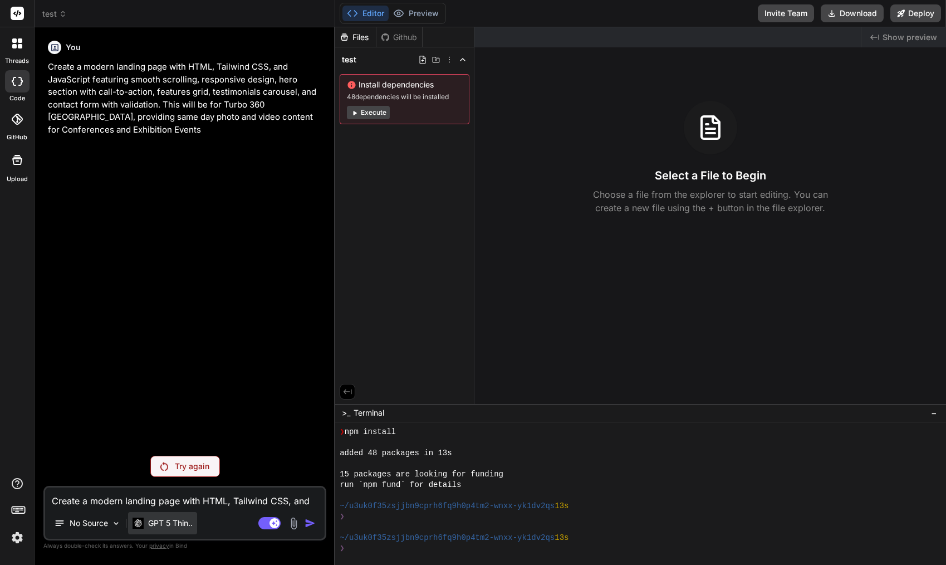
click at [158, 522] on p "GPT 5 Thin.." at bounding box center [170, 522] width 45 height 11
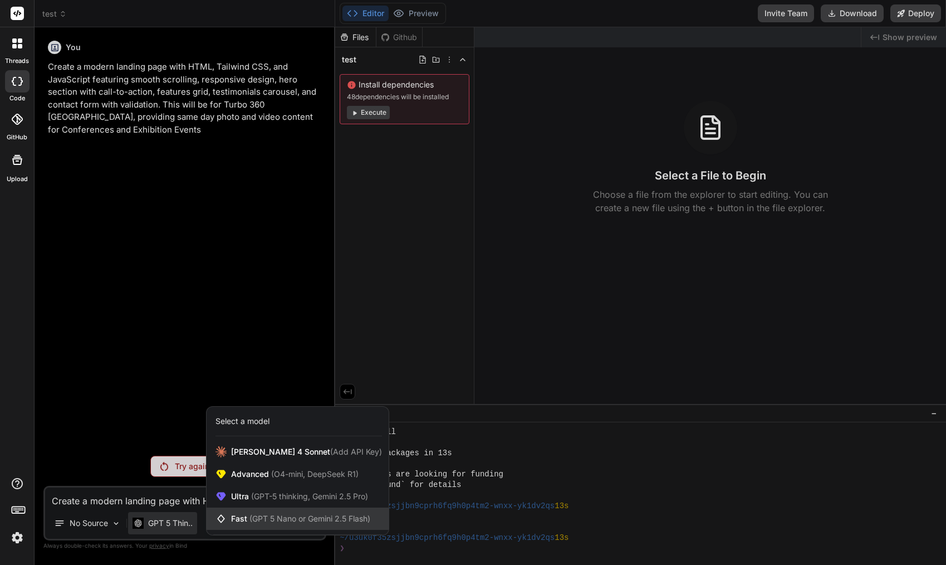
click at [268, 518] on span "(GPT 5 Nano or Gemini 2.5 Flash)" at bounding box center [309, 517] width 121 height 9
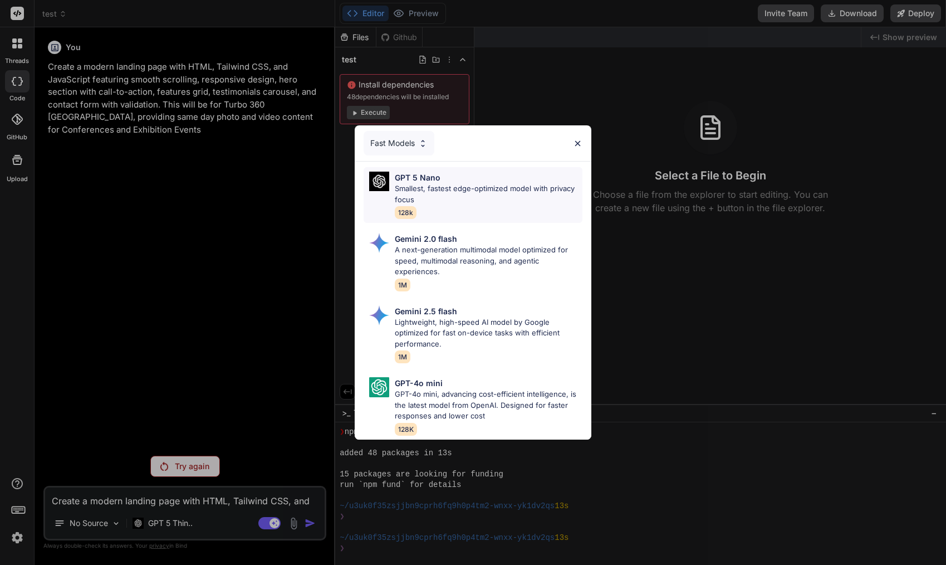
click at [439, 182] on div "GPT 5 Nano" at bounding box center [489, 177] width 188 height 12
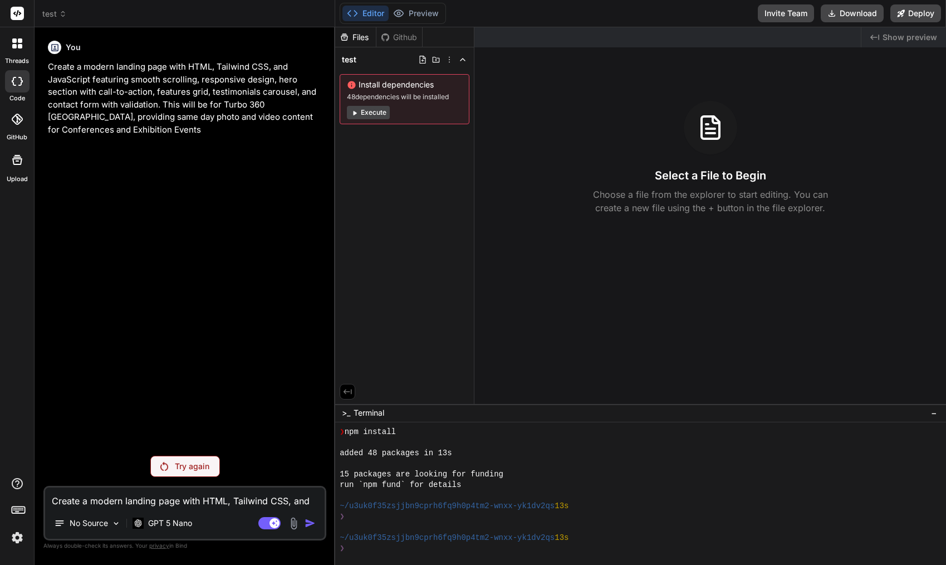
click at [193, 472] on div "Try again" at bounding box center [185, 465] width 70 height 21
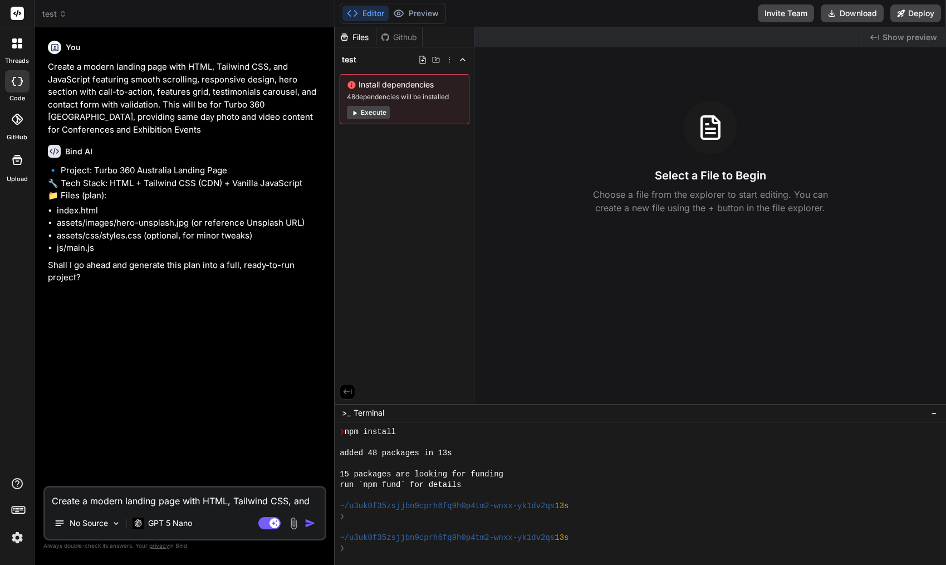
type textarea "x"
click at [101, 503] on textarea "Create a modern landing page with HTML, Tailwind CSS, and JavaScript featuring …" at bounding box center [184, 497] width 279 height 20
type textarea "y"
type textarea "x"
type textarea "ye"
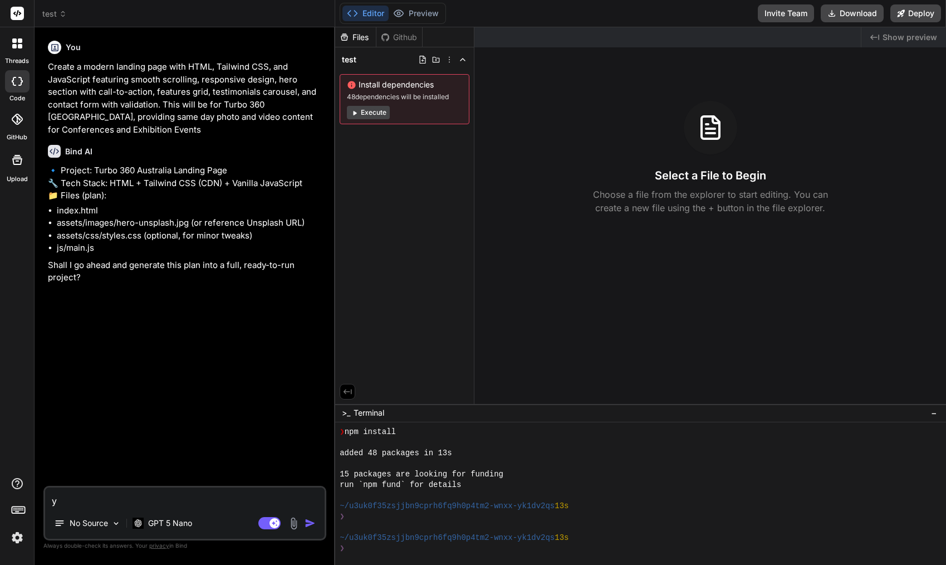
type textarea "x"
type textarea "yes"
type textarea "x"
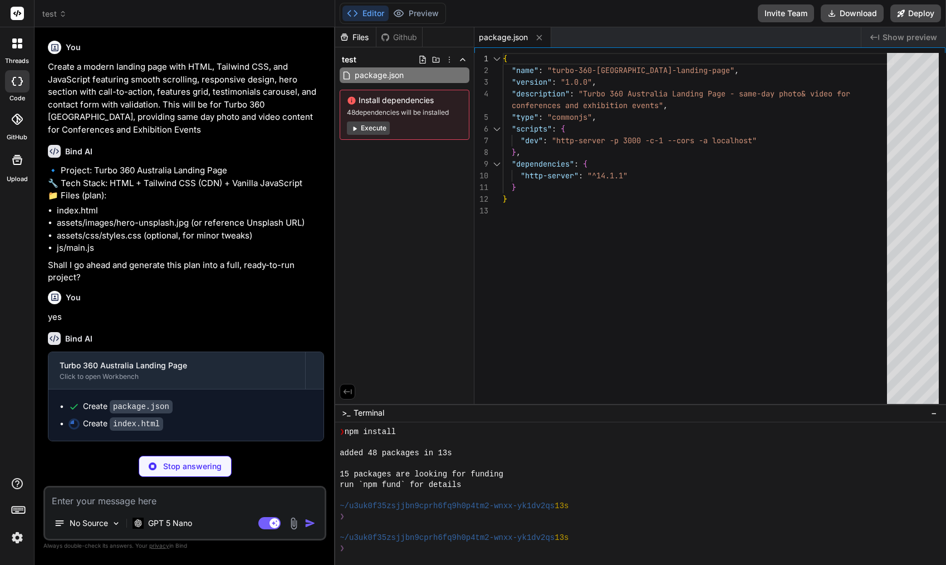
scroll to position [19, 0]
click at [68, 429] on li "Create index.html" at bounding box center [190, 424] width 244 height 12
type textarea "x"
type textarea "© 2025 Turbo 360 [GEOGRAPHIC_DATA] </footer> <script src="js/main.js"></script>…"
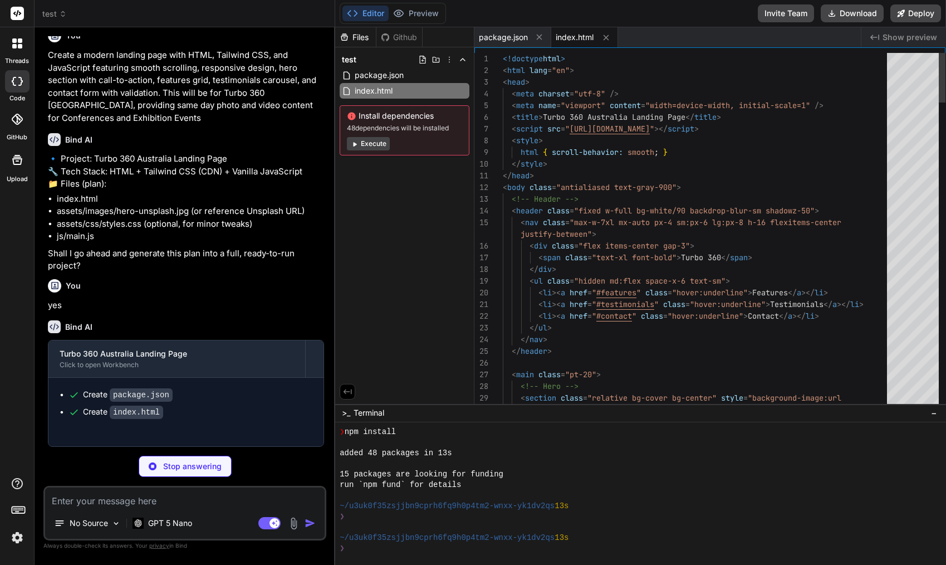
type textarea "x"
type textarea "/* Optional additional styles for fine-tuning (Tailwind handles most layout). */"
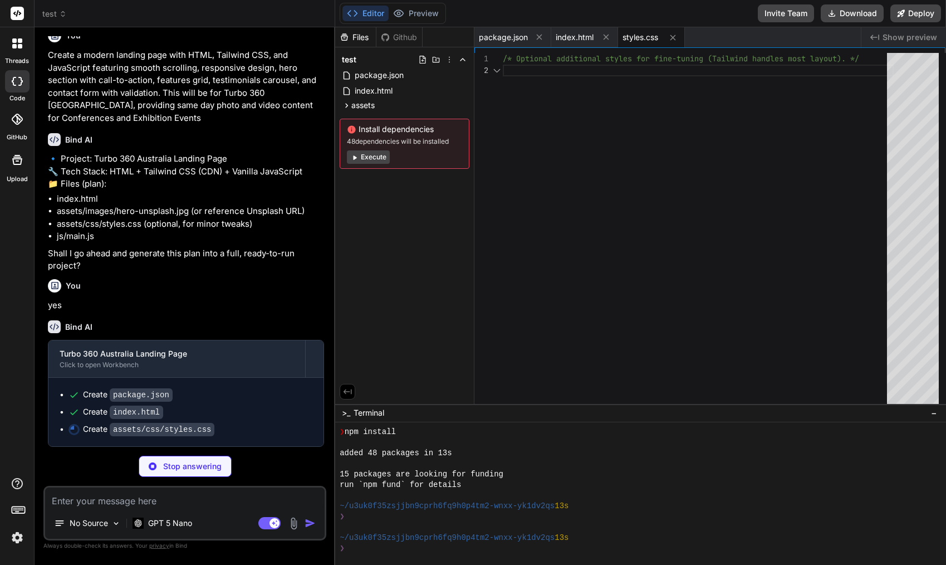
scroll to position [12, 0]
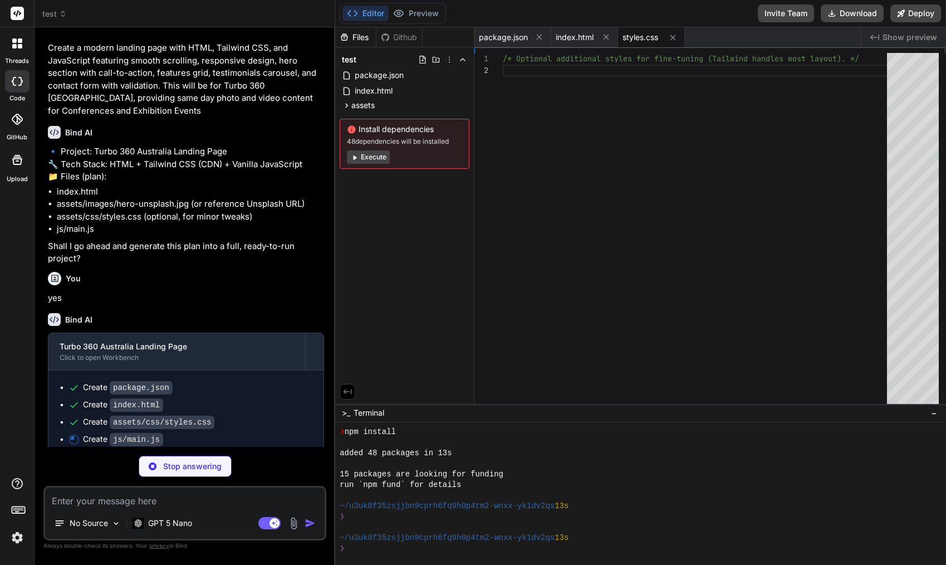
type textarea "x"
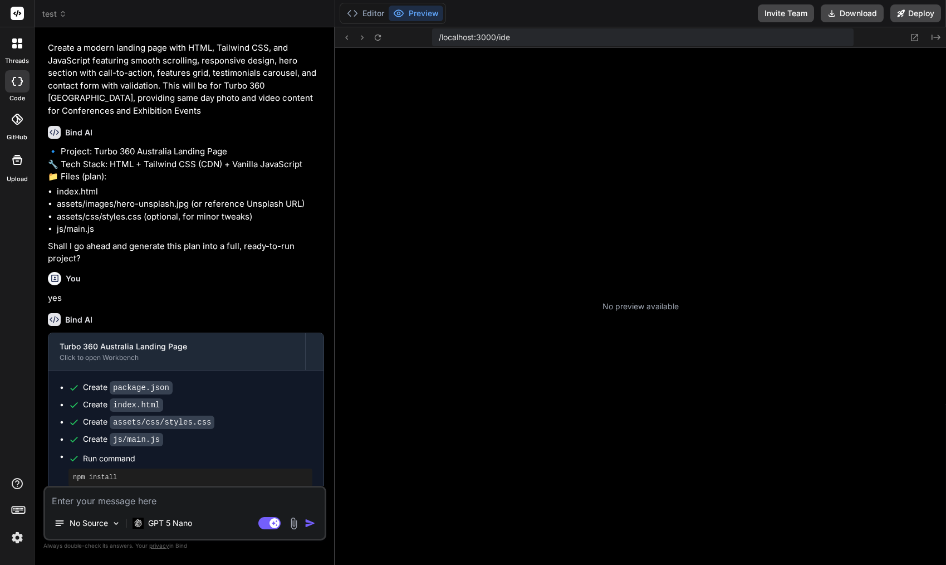
scroll to position [1015, 0]
type textarea "x"
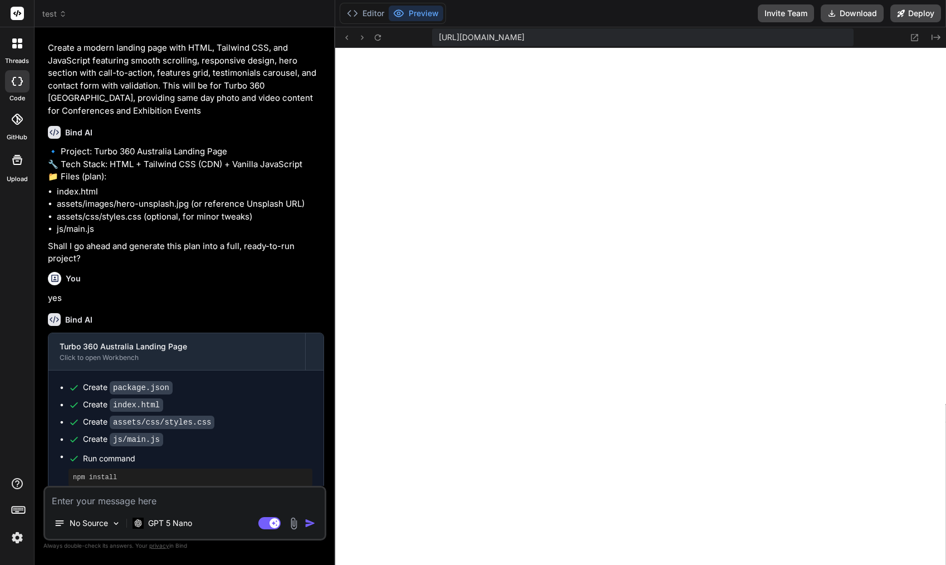
scroll to position [1079, 0]
click at [425, 17] on button "Preview" at bounding box center [416, 14] width 55 height 16
